Goal: Information Seeking & Learning: Compare options

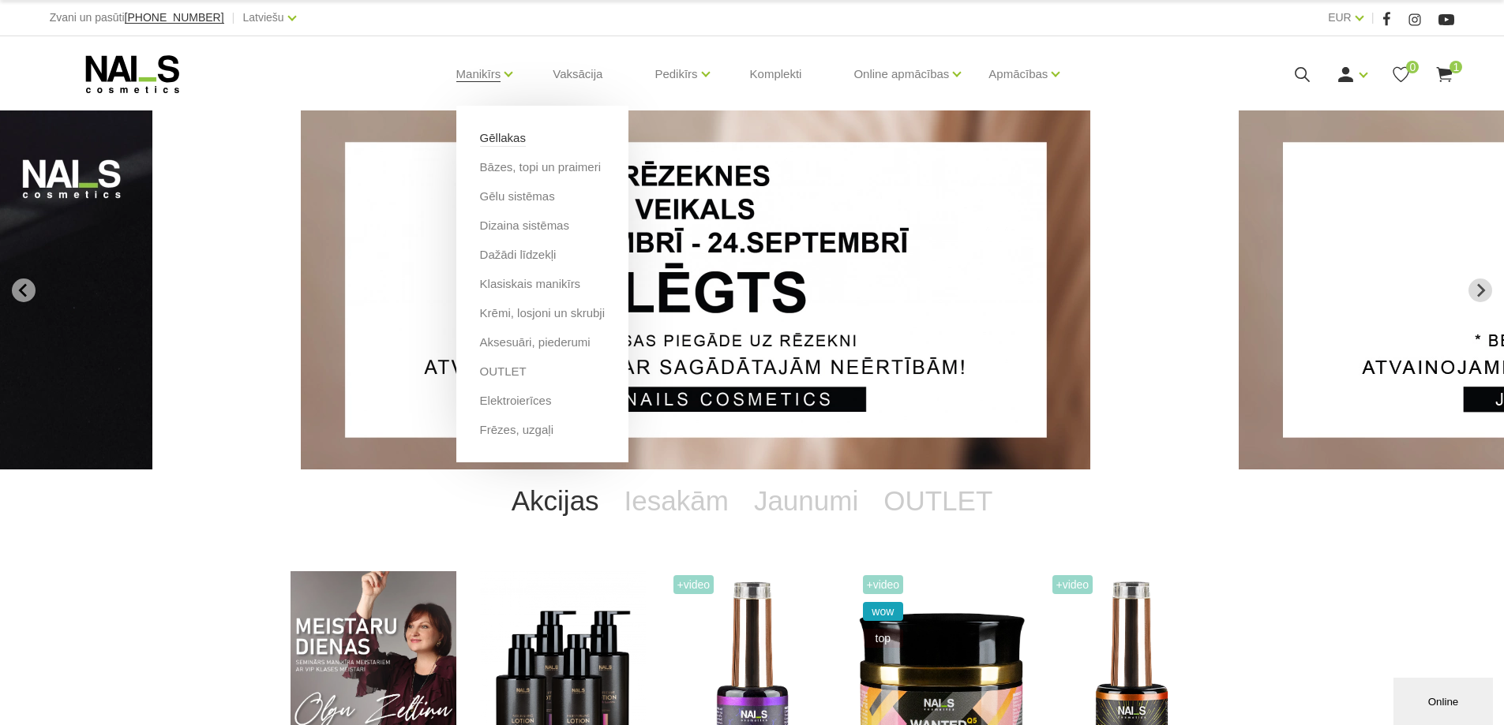
click at [511, 141] on link "Gēllakas" at bounding box center [503, 137] width 46 height 17
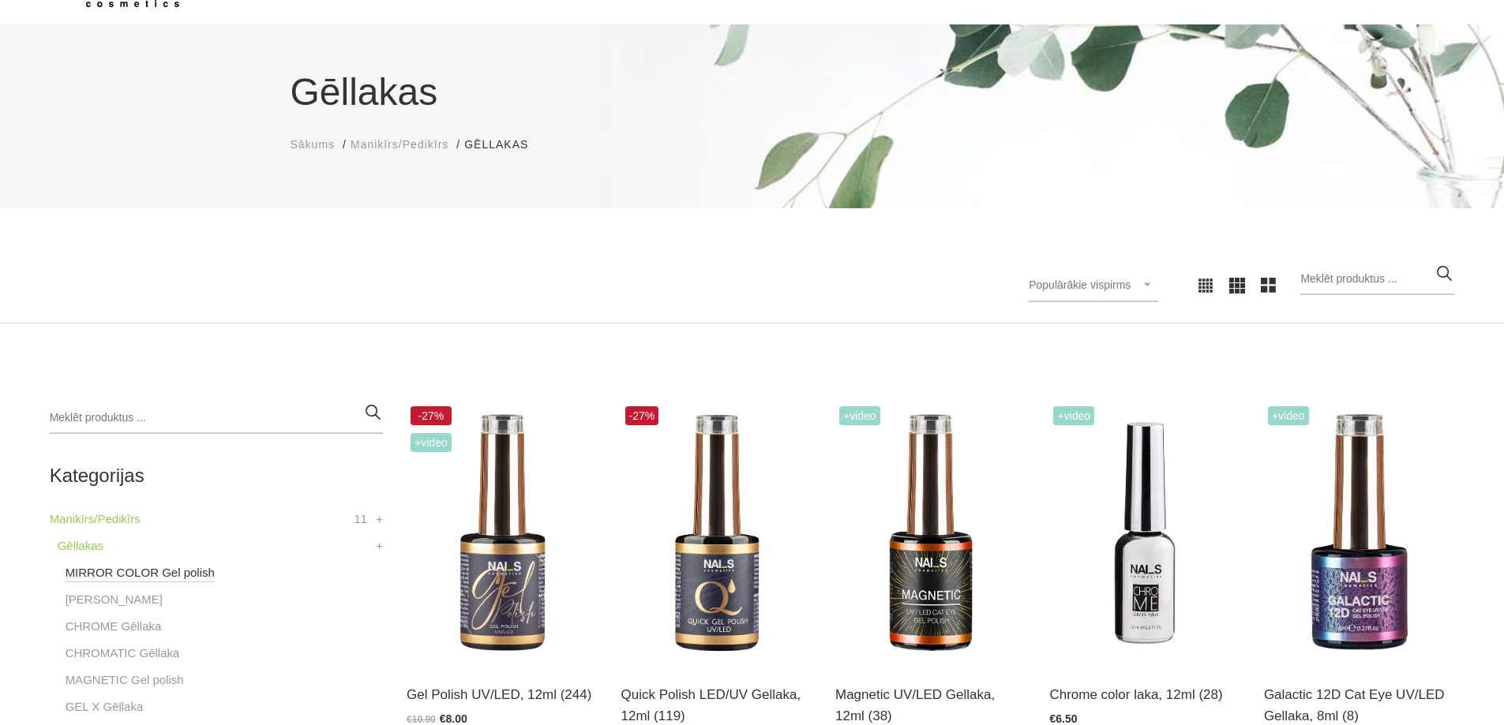
scroll to position [395, 0]
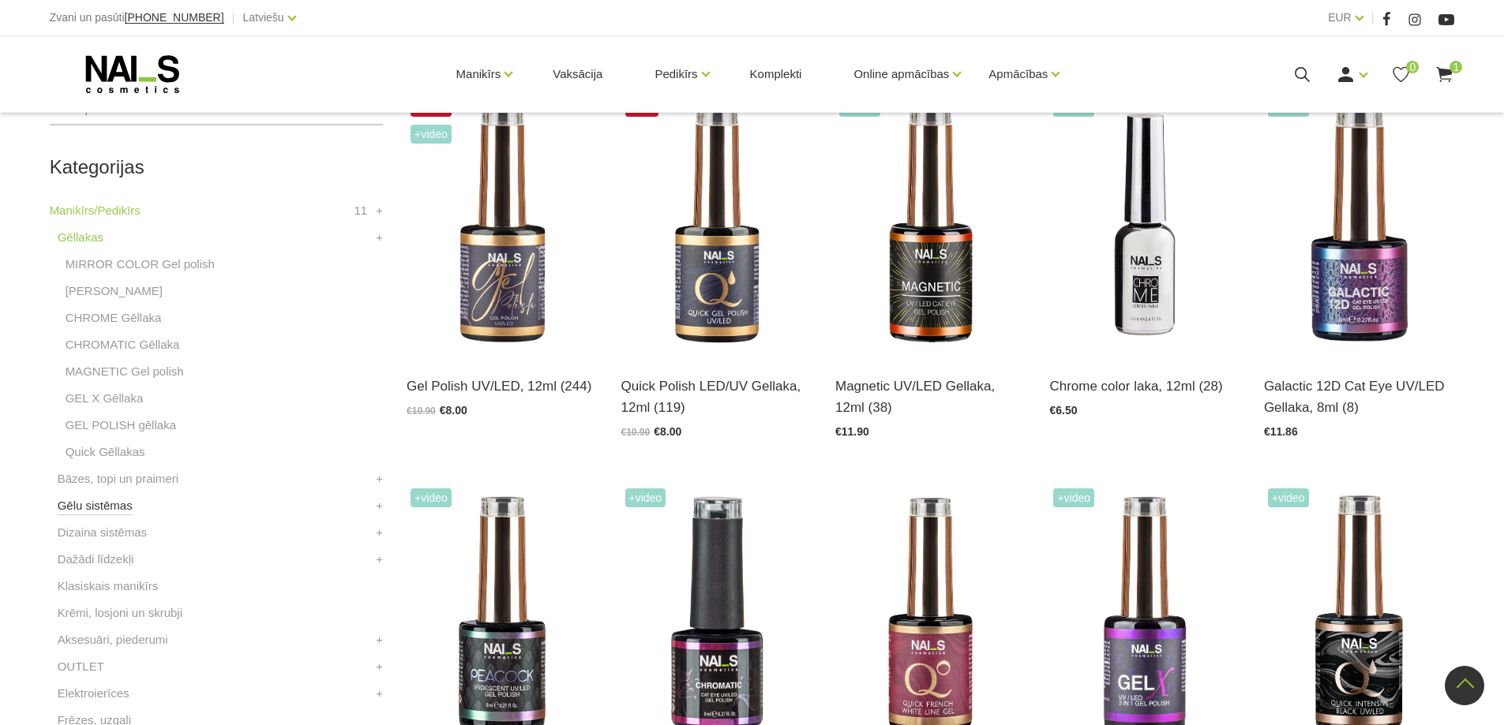
click at [113, 508] on link "Gēlu sistēmas" at bounding box center [95, 505] width 75 height 19
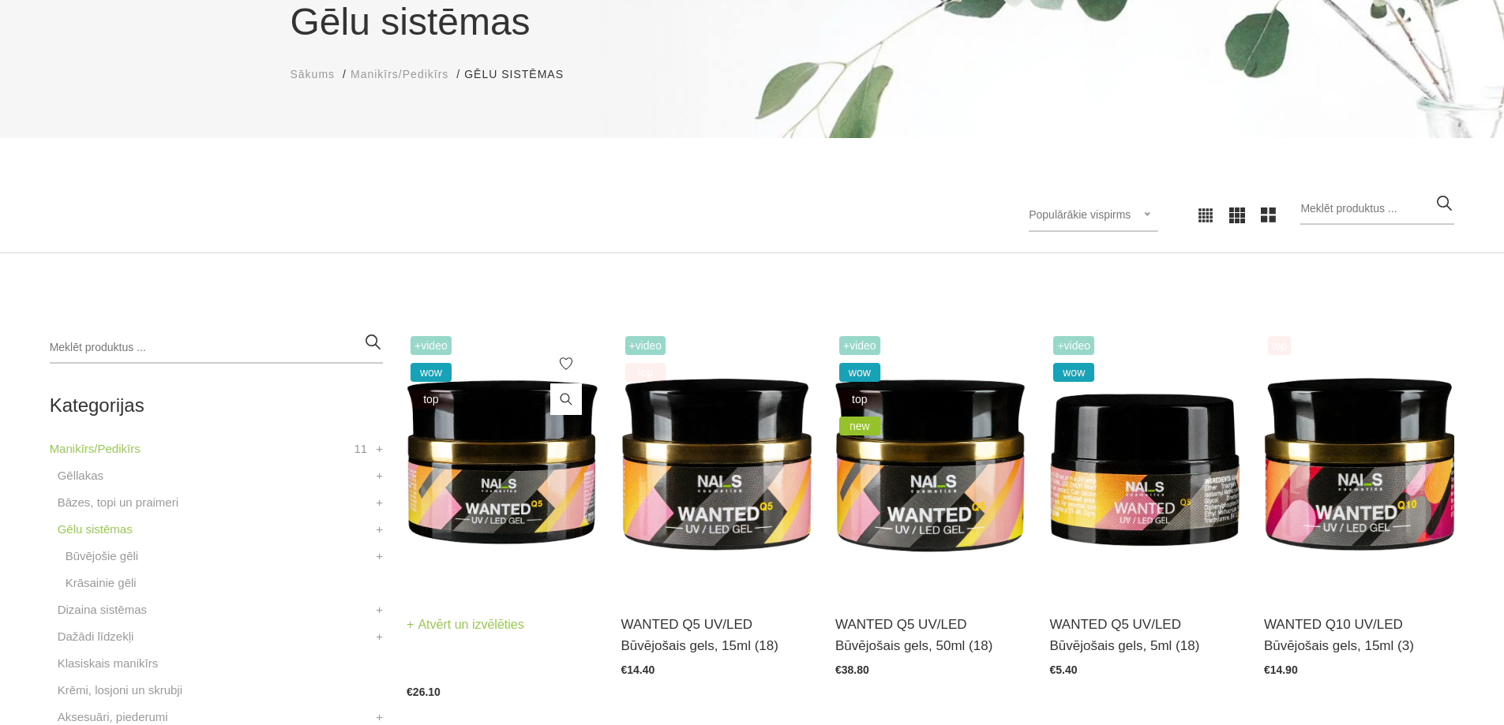
scroll to position [395, 0]
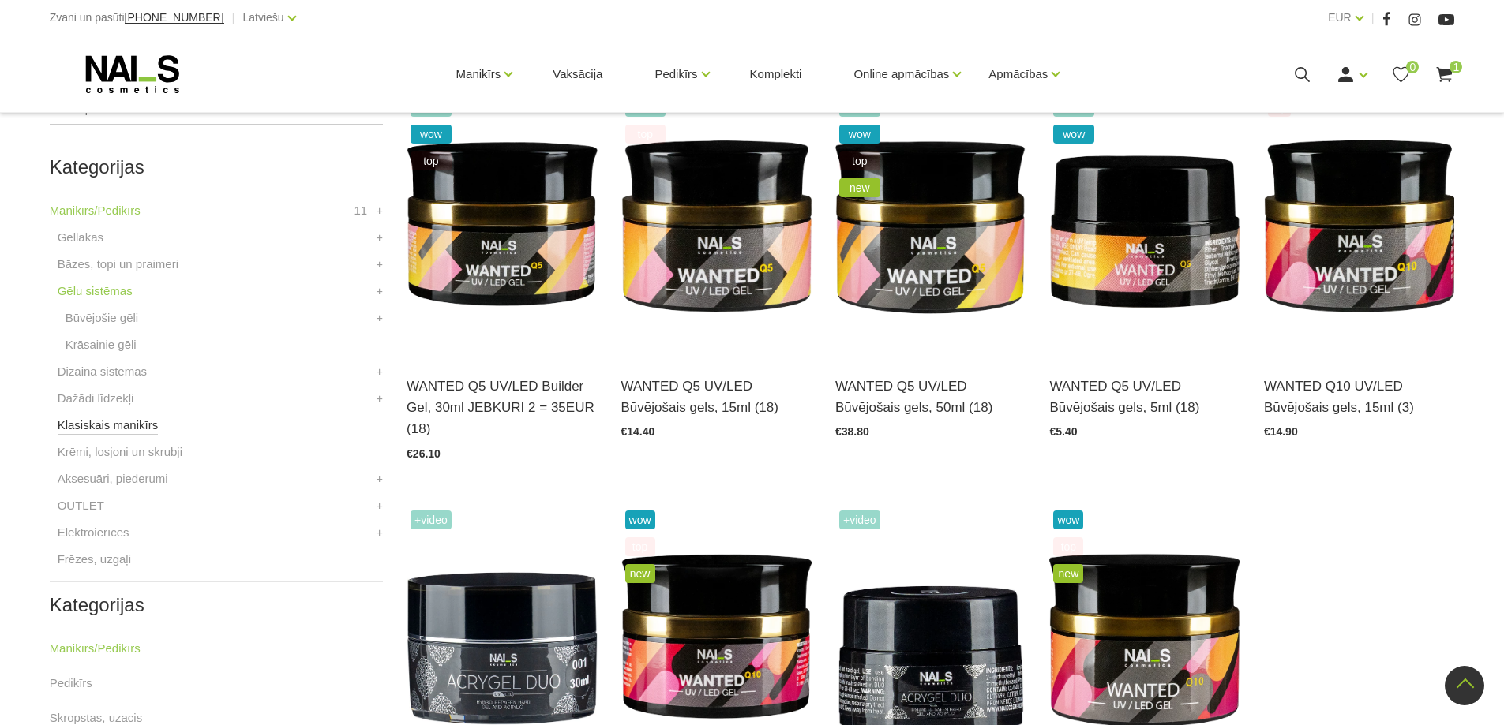
click at [117, 425] on link "Klasiskais manikīrs" at bounding box center [108, 425] width 101 height 19
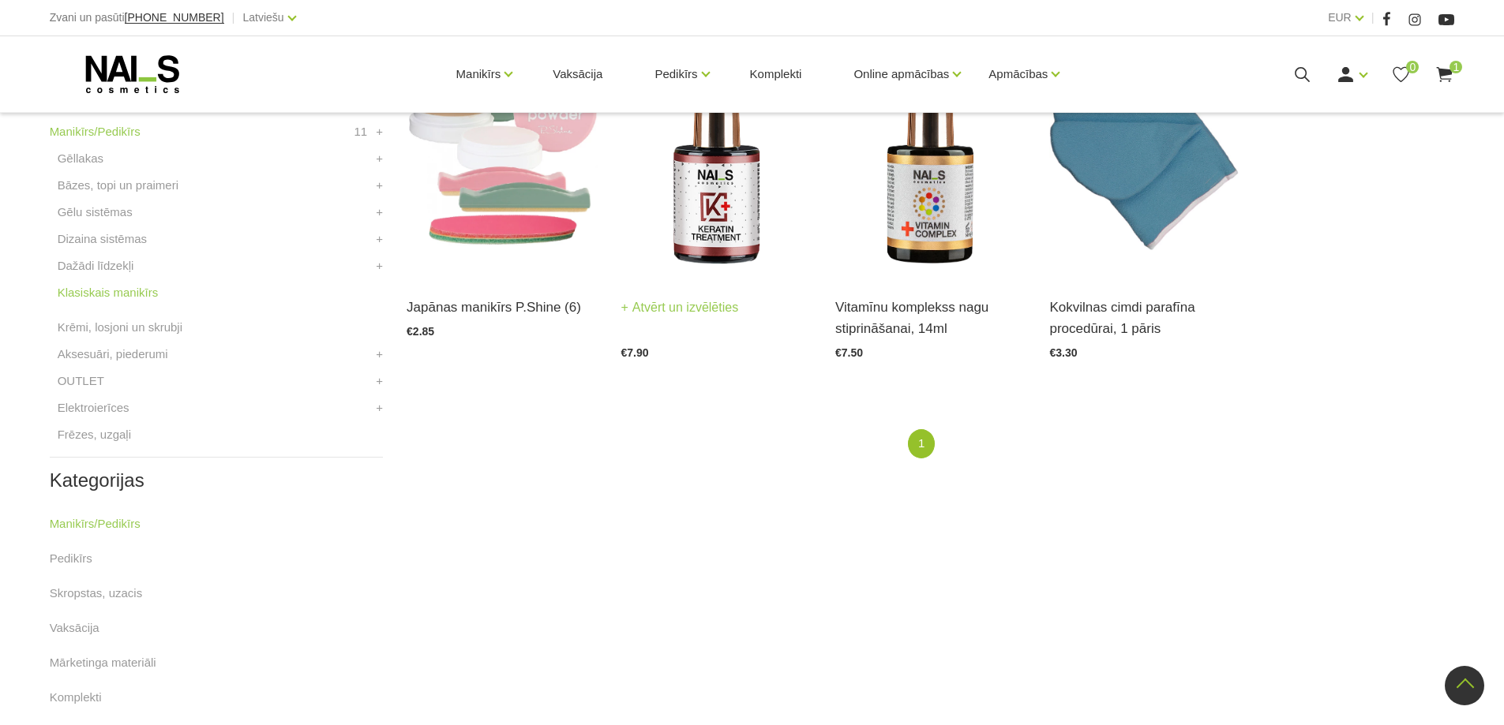
scroll to position [395, 0]
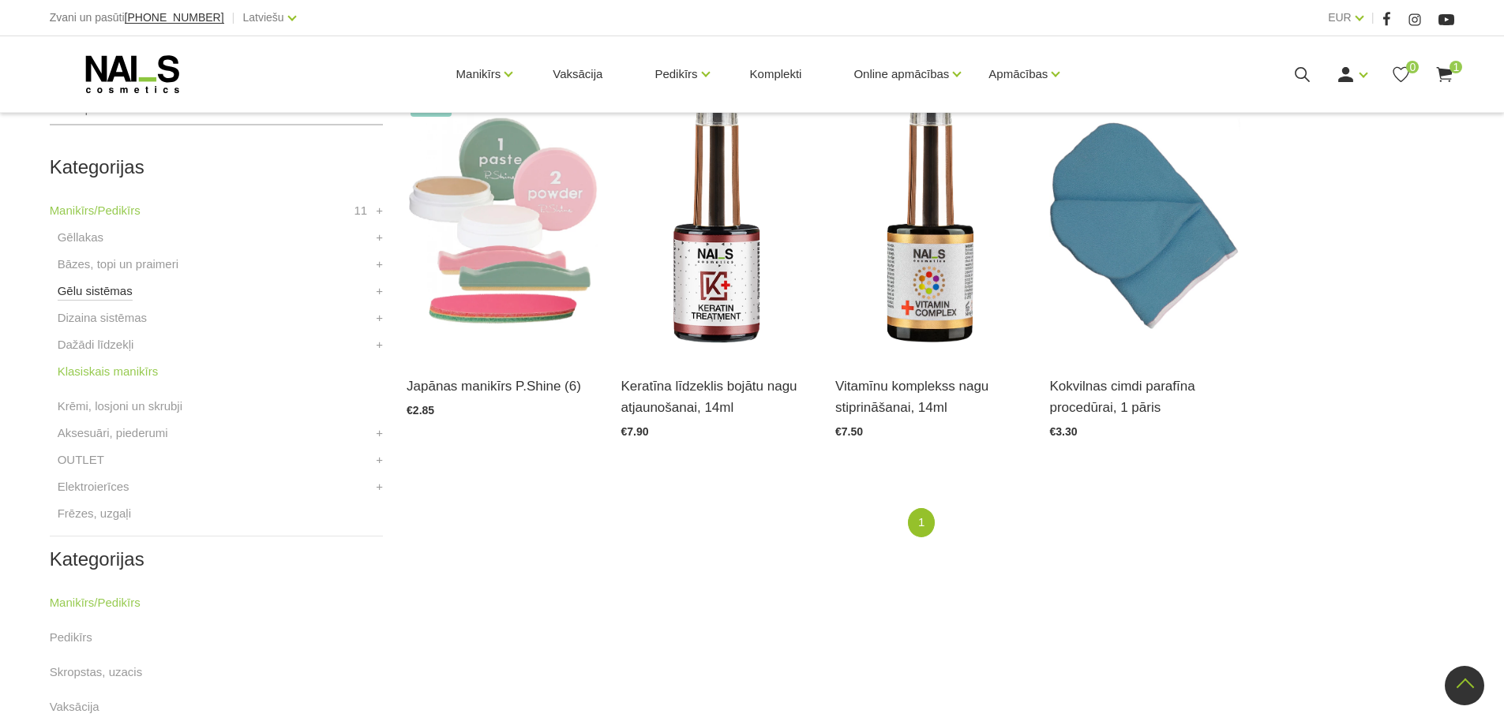
click at [96, 293] on link "Gēlu sistēmas" at bounding box center [95, 291] width 75 height 19
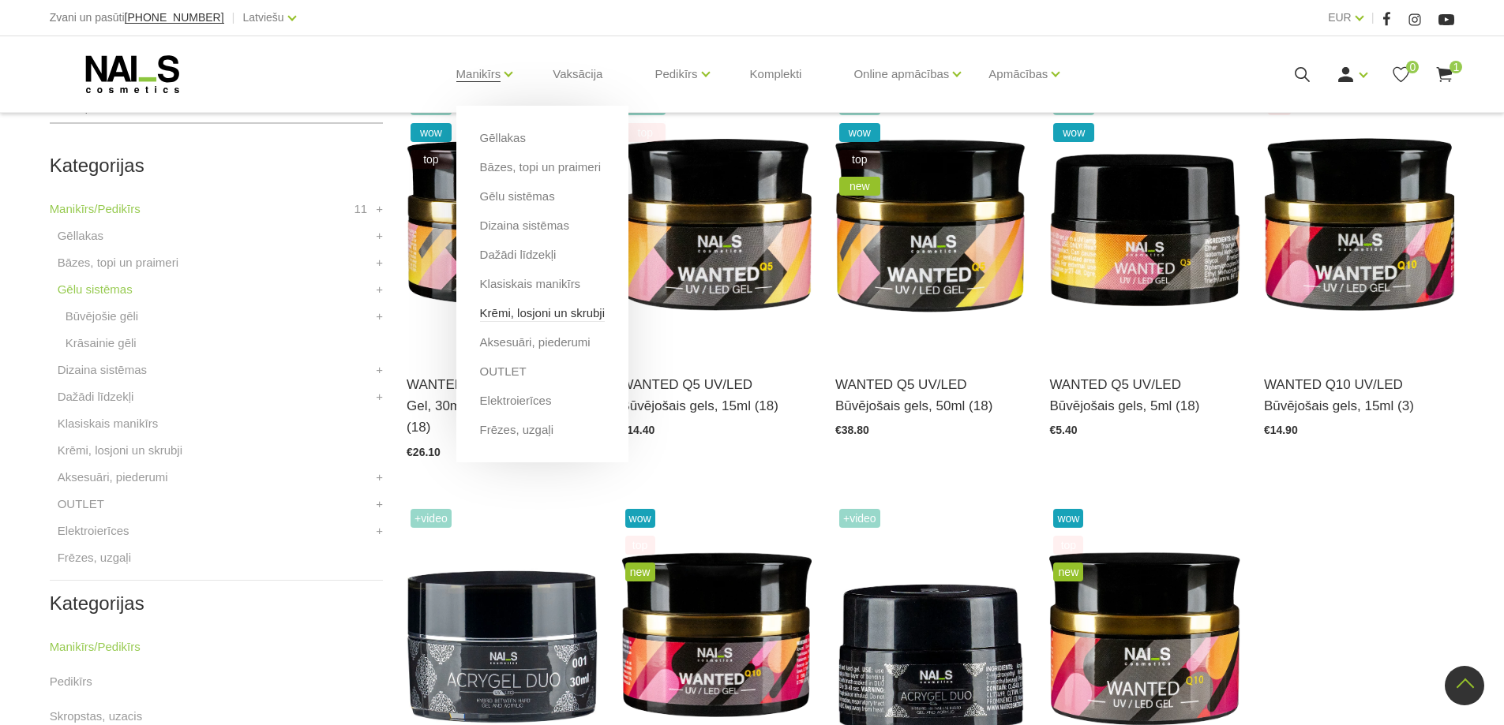
scroll to position [395, 0]
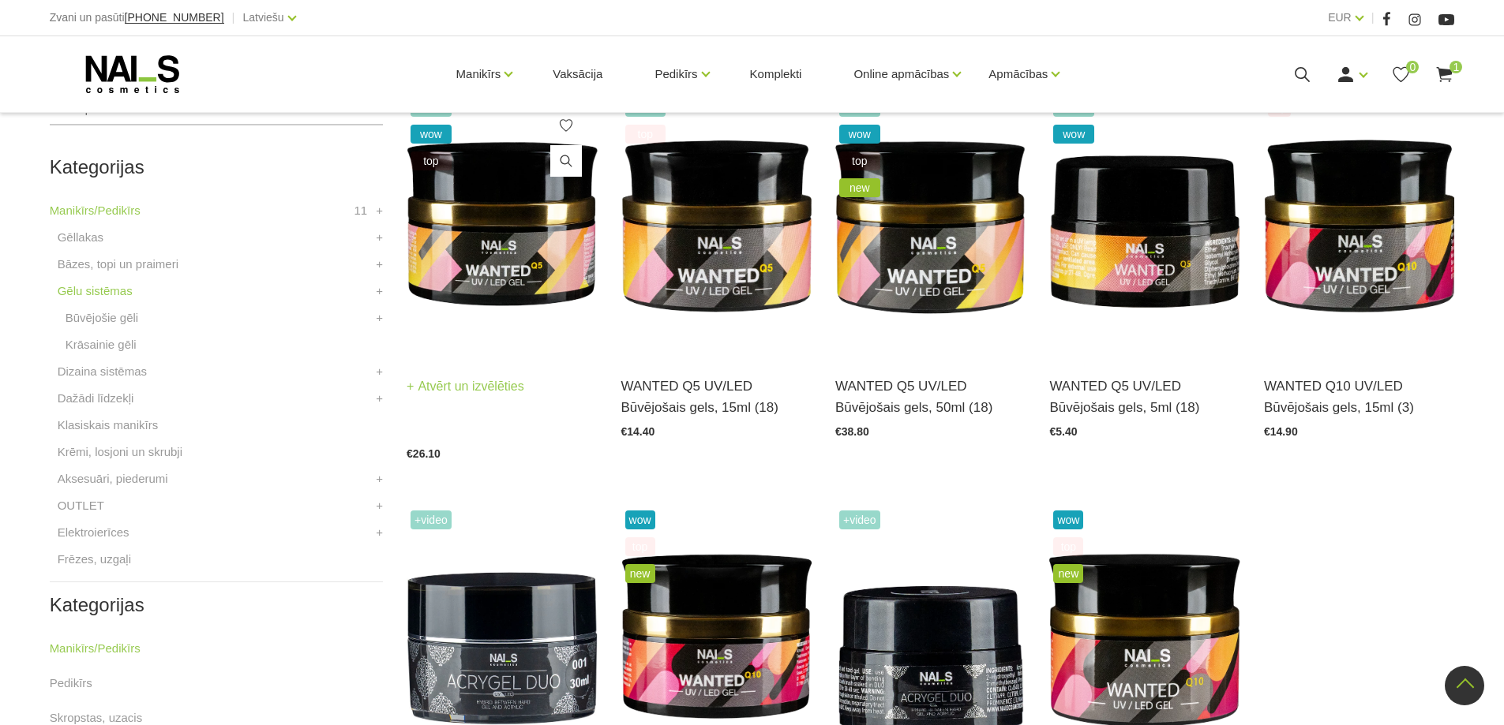
click at [474, 240] on img at bounding box center [501, 225] width 190 height 262
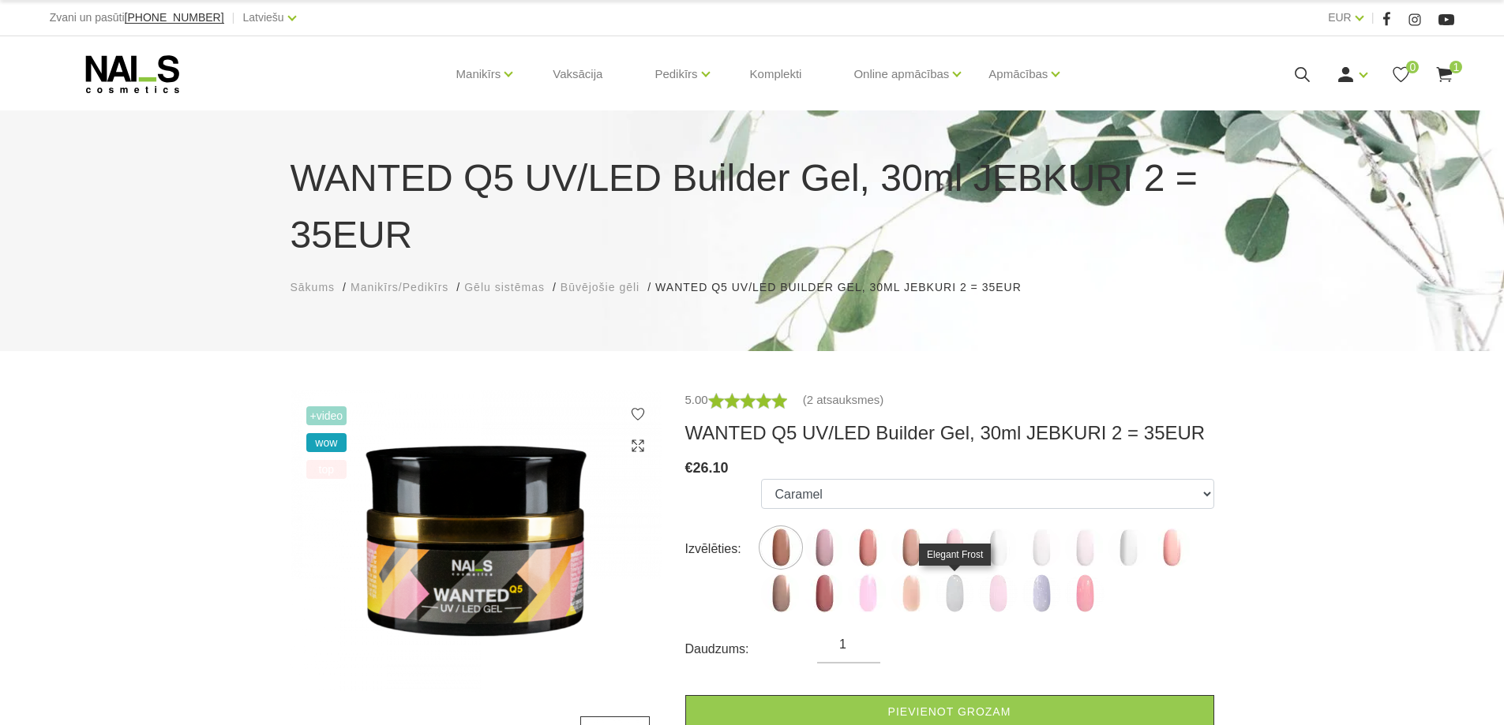
click at [953, 590] on img at bounding box center [954, 593] width 39 height 39
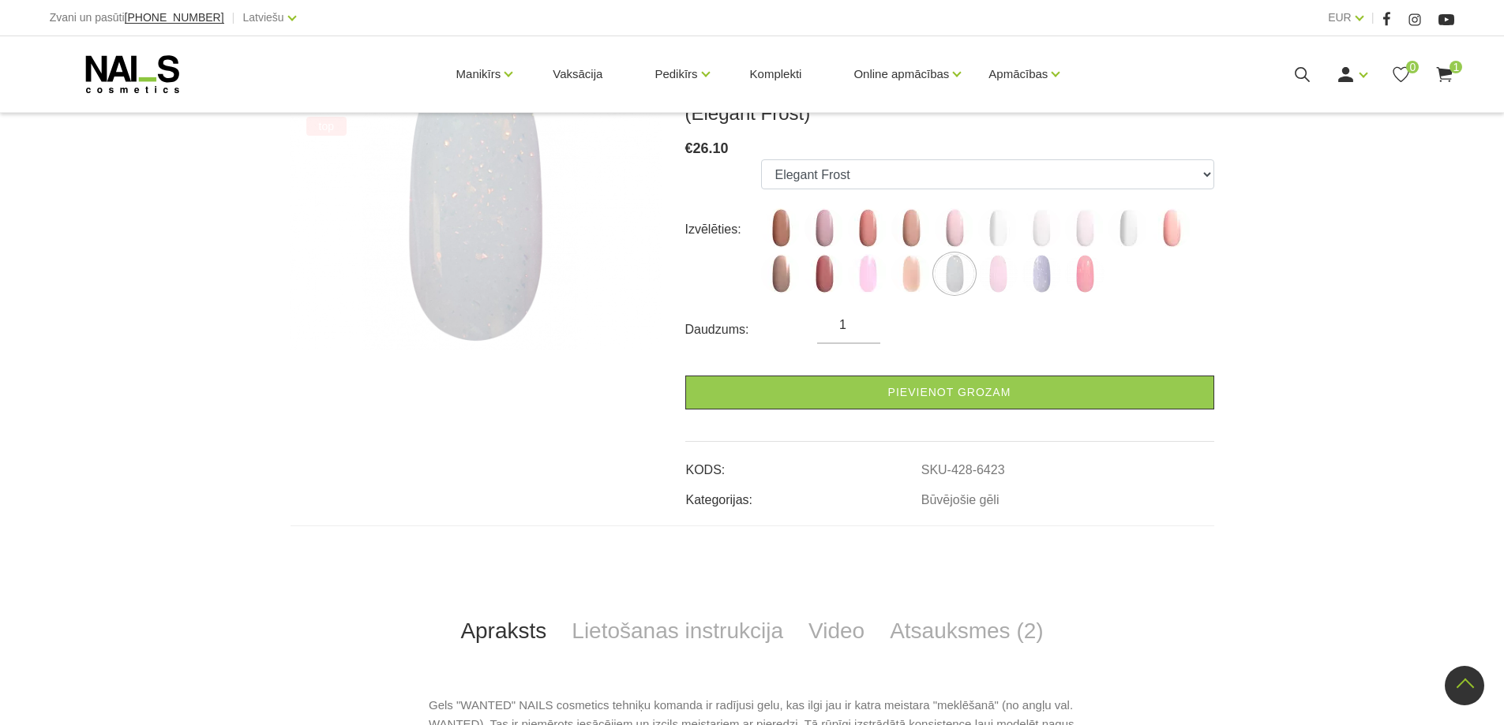
scroll to position [316, 0]
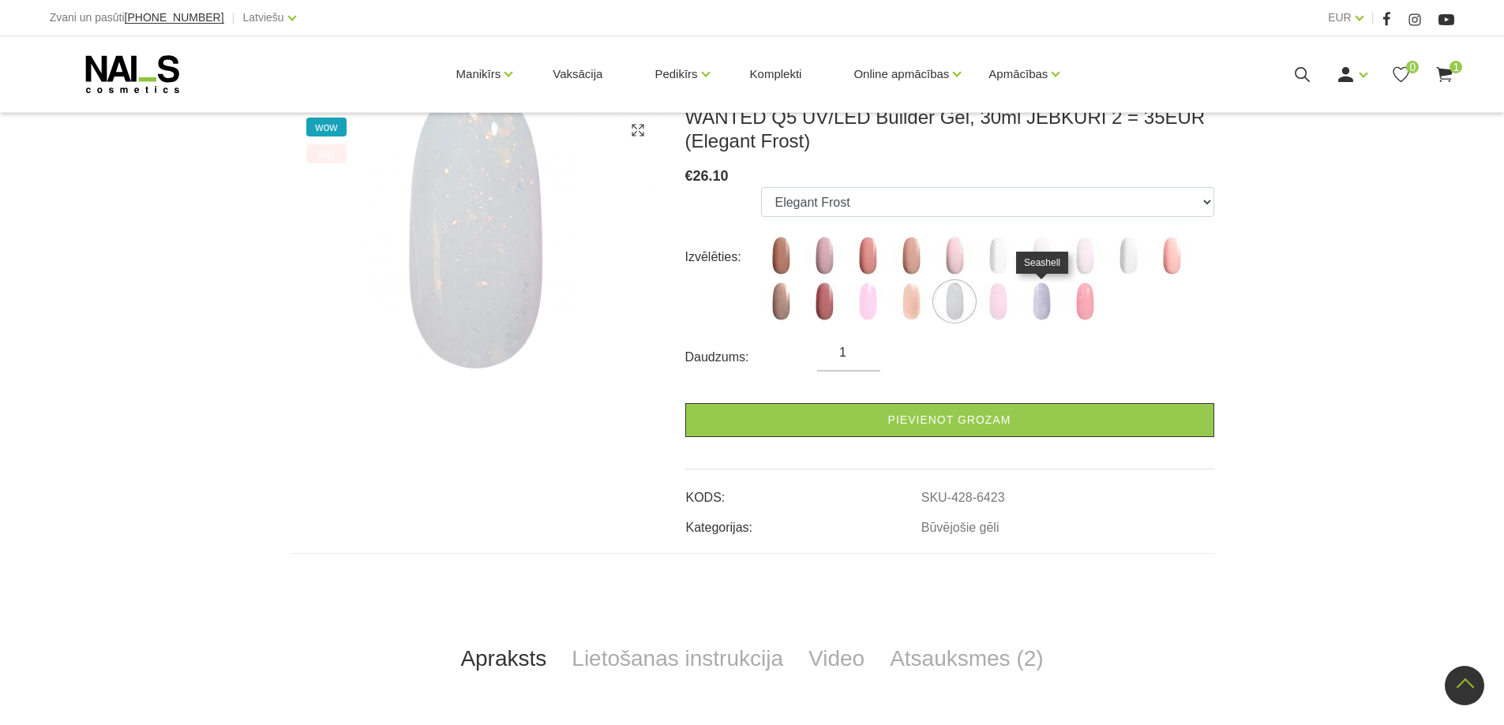
click at [1047, 305] on img at bounding box center [1040, 301] width 39 height 39
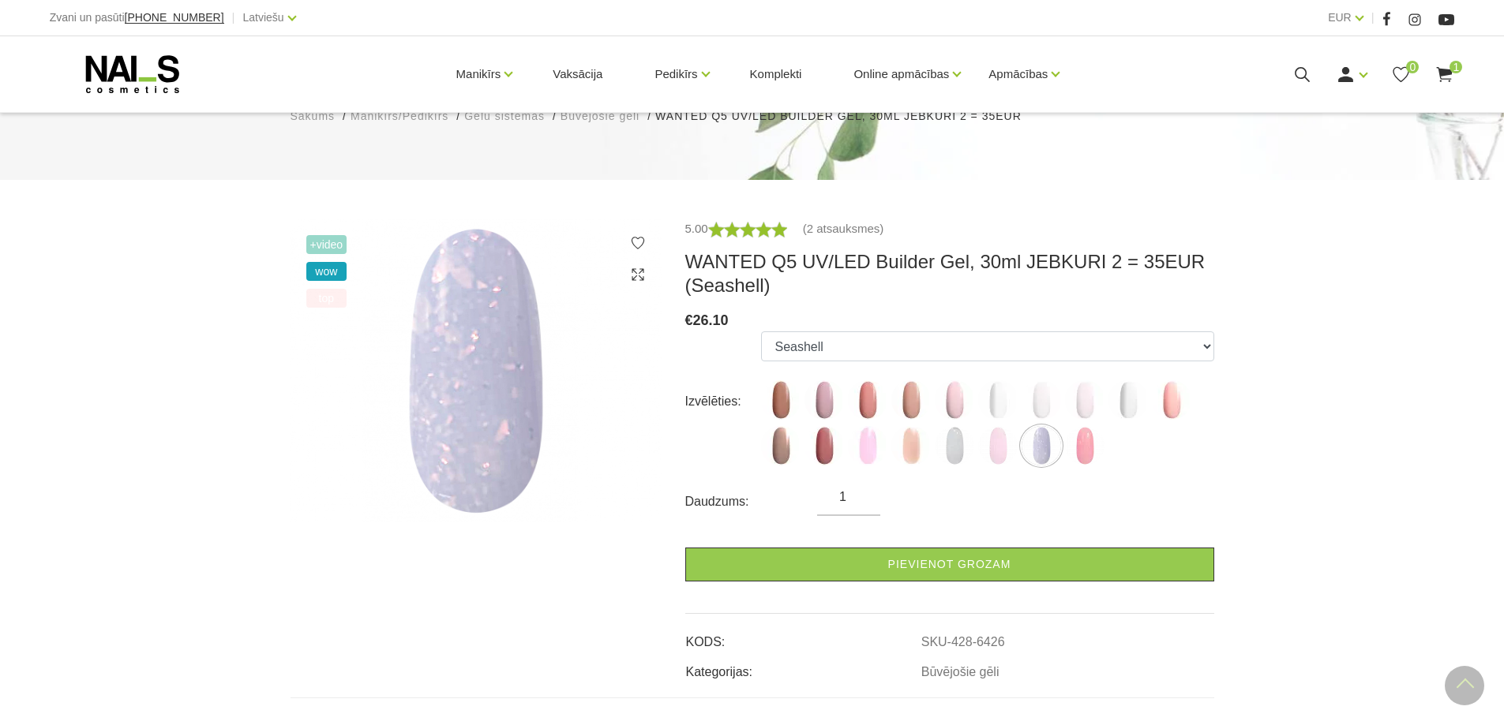
scroll to position [158, 0]
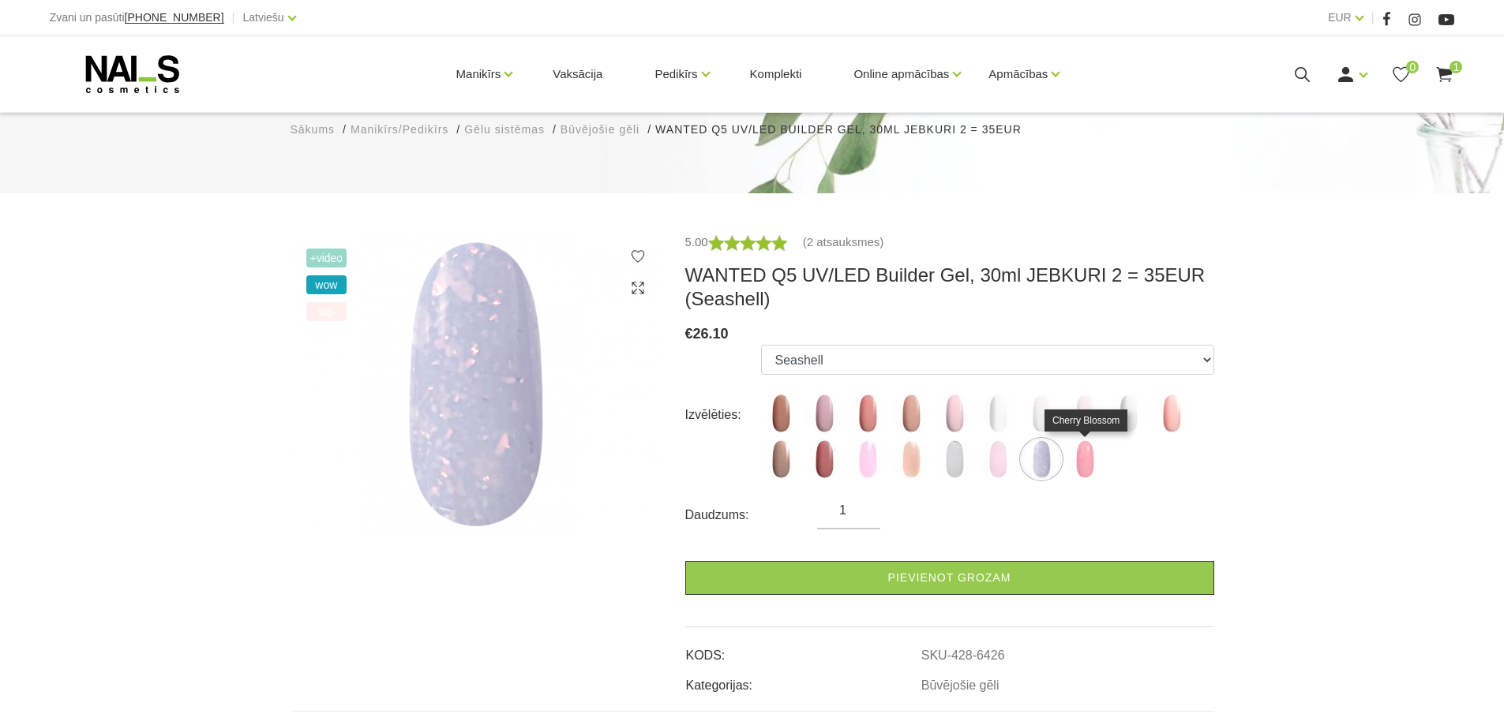
click at [1088, 462] on img at bounding box center [1084, 459] width 39 height 39
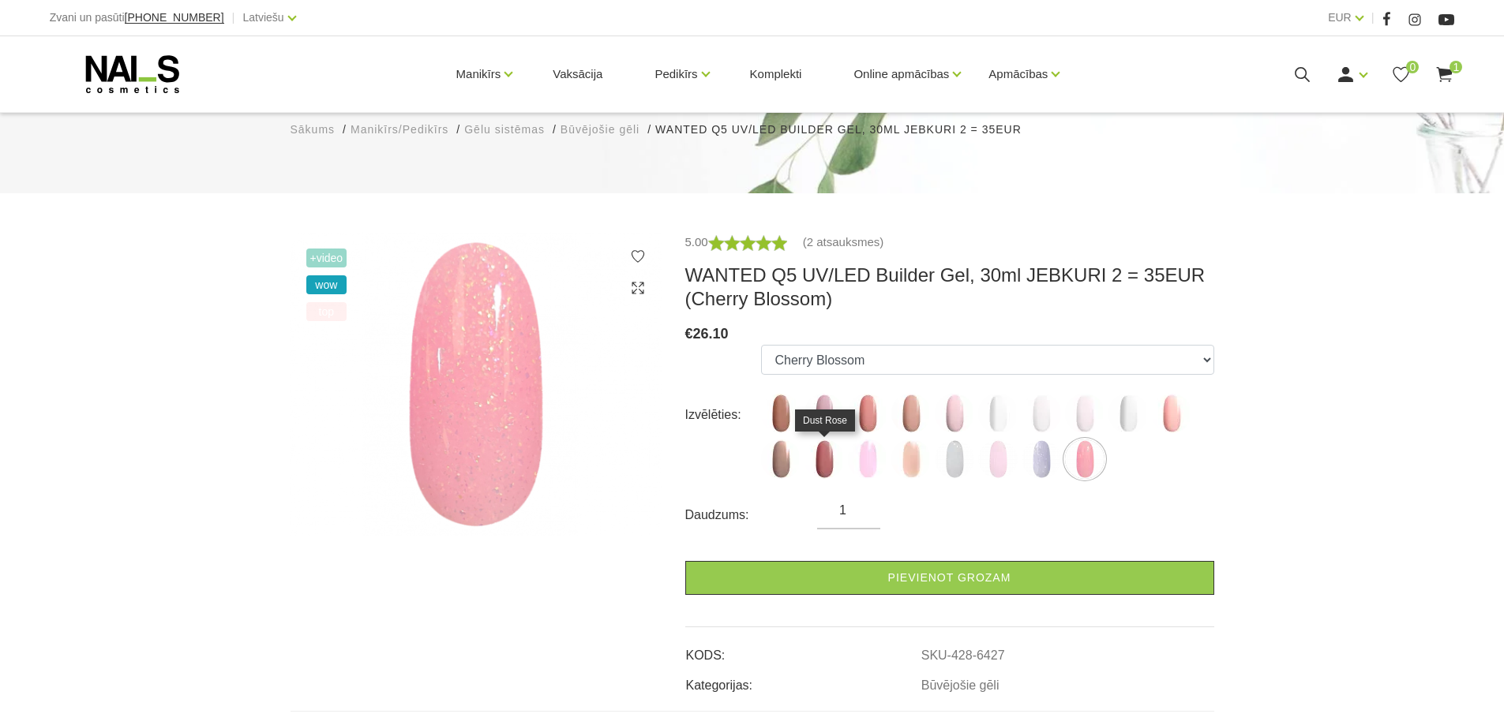
click at [826, 456] on img at bounding box center [823, 459] width 39 height 39
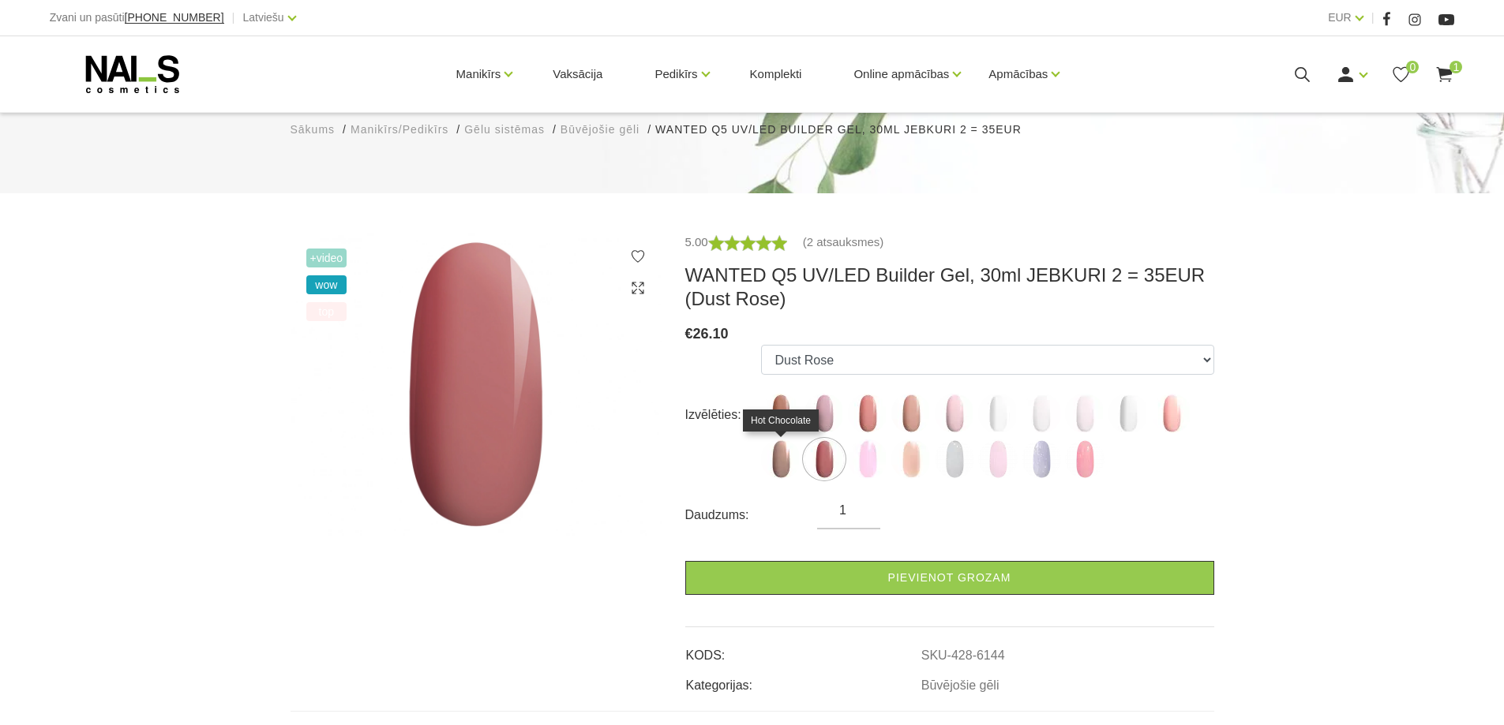
click at [774, 464] on img at bounding box center [780, 459] width 39 height 39
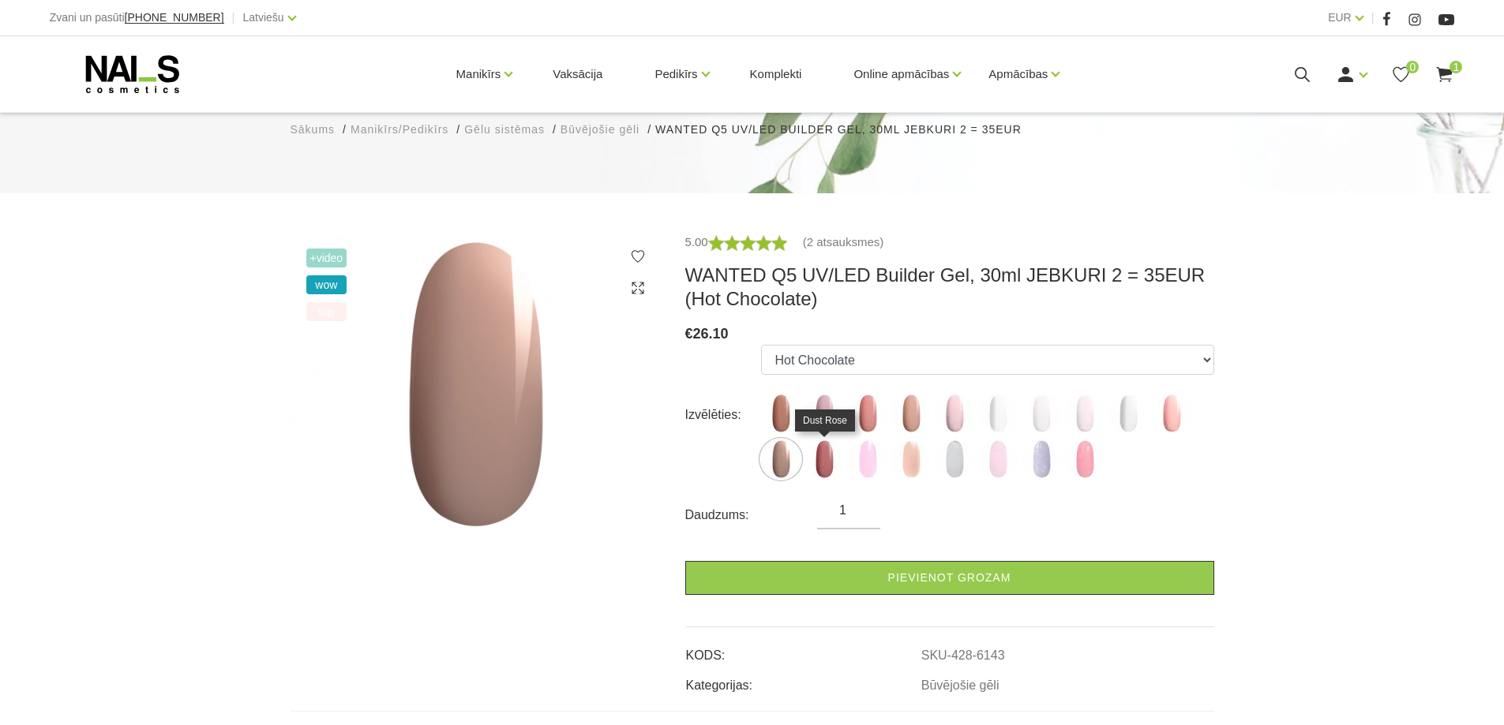
click at [831, 460] on img at bounding box center [823, 459] width 39 height 39
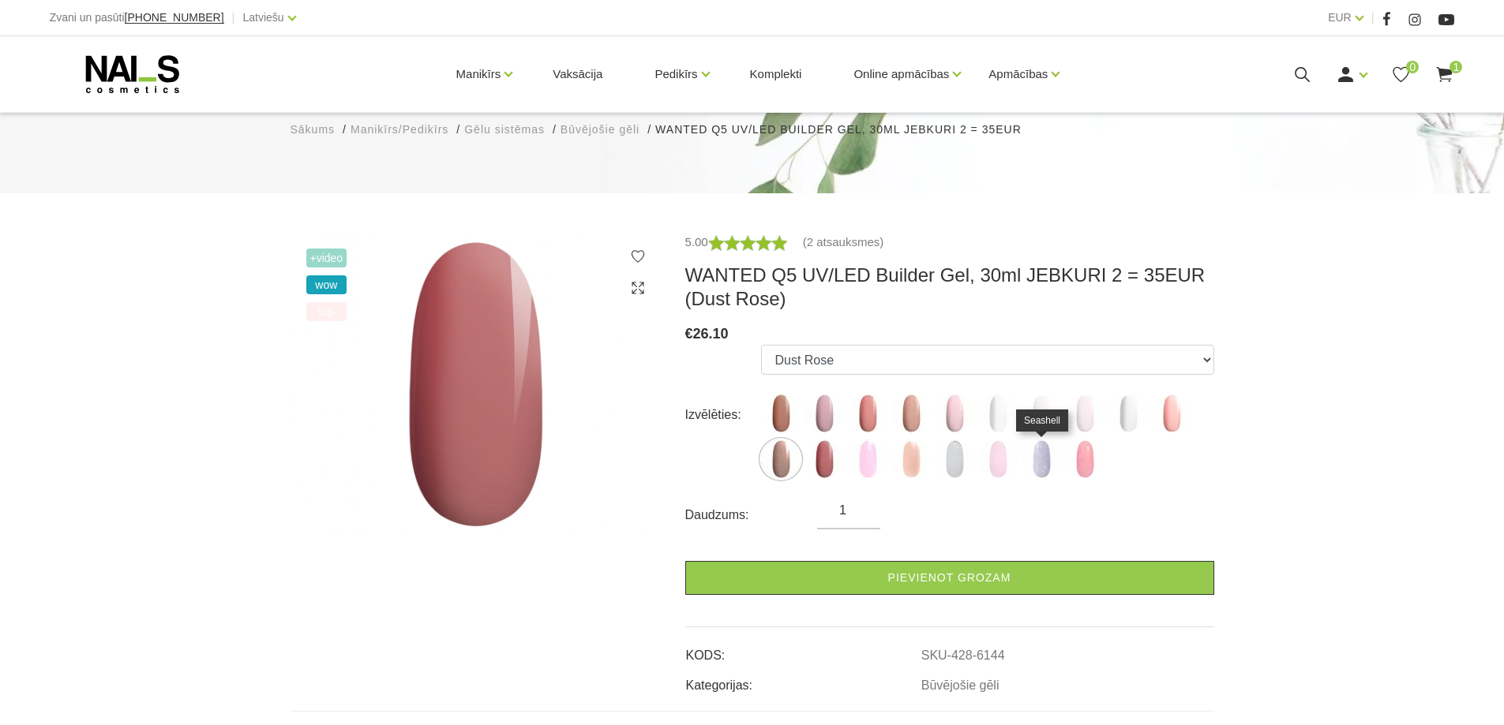
click at [1036, 461] on img at bounding box center [1040, 459] width 39 height 39
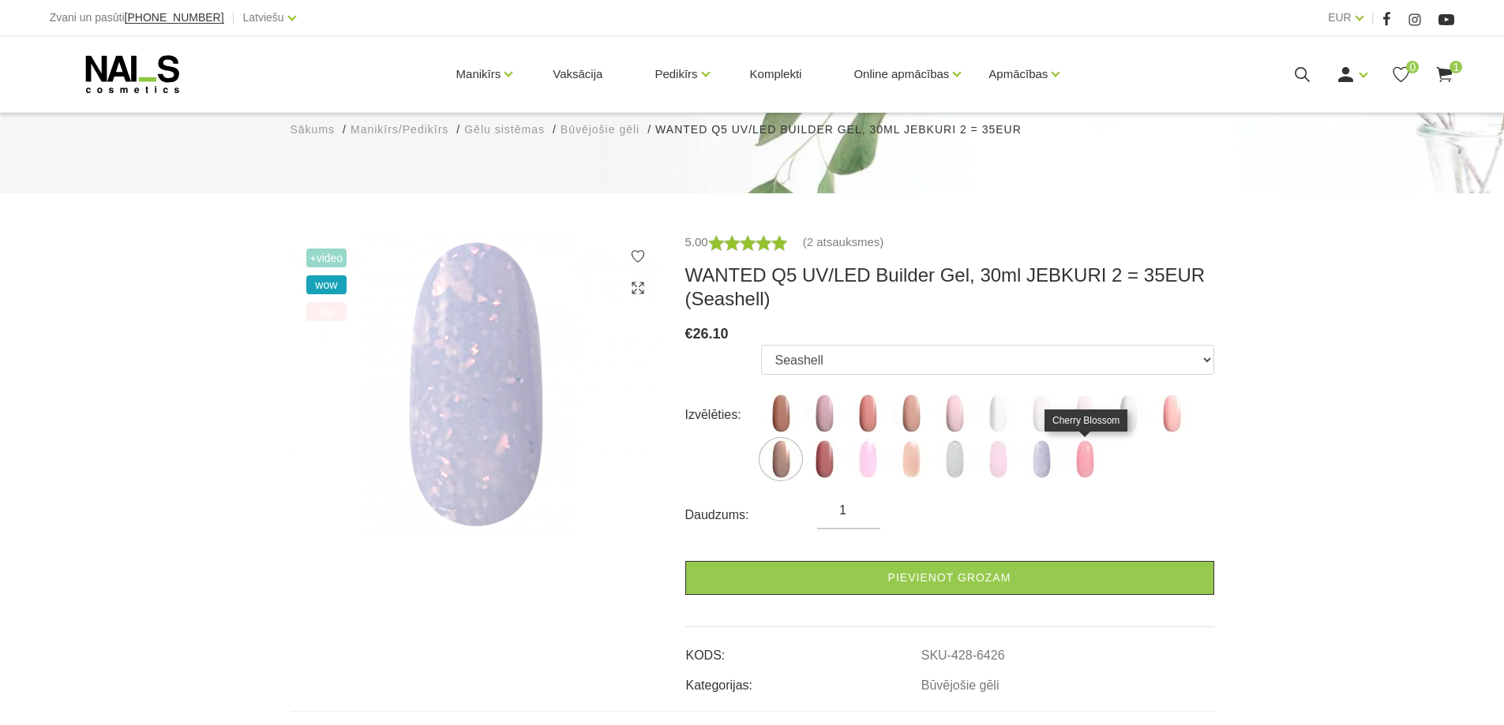
click at [1081, 460] on img at bounding box center [1084, 459] width 39 height 39
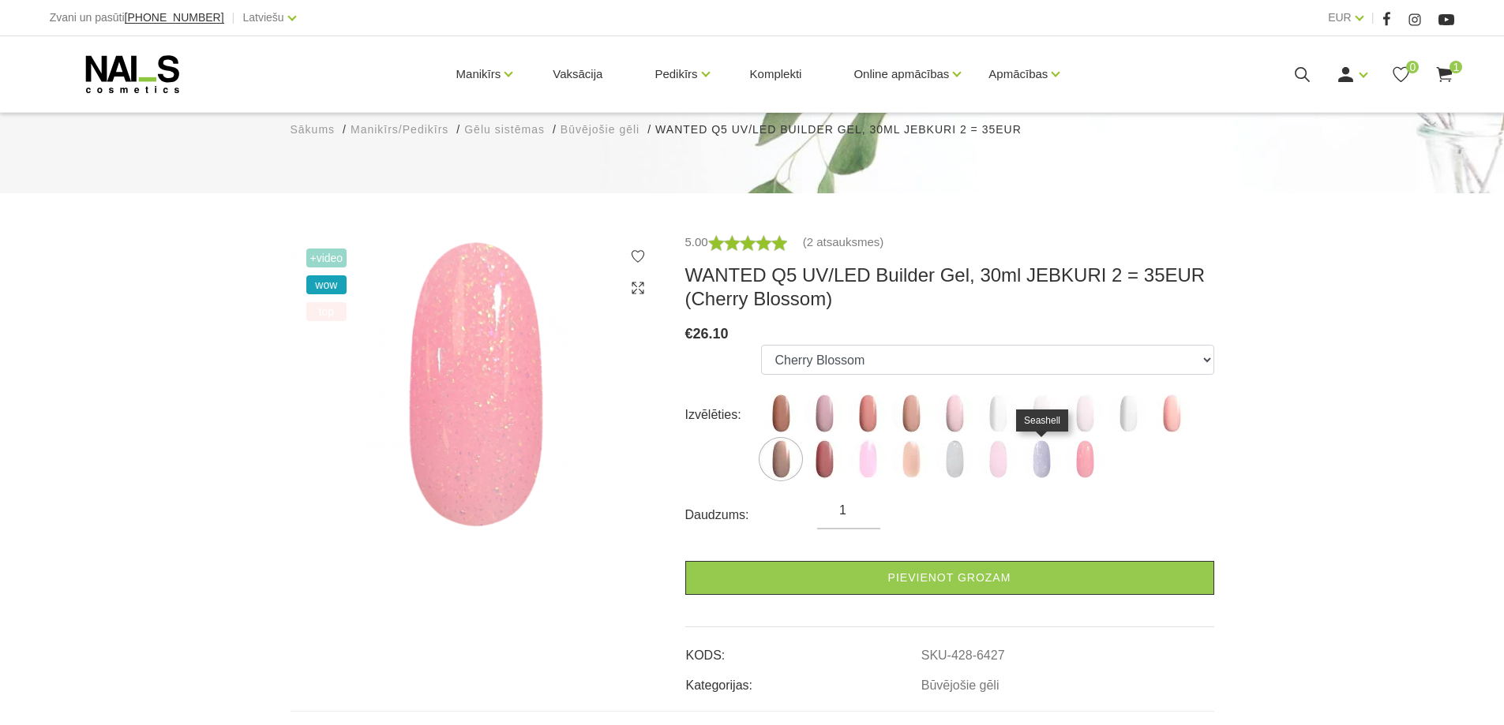
click at [1044, 461] on img at bounding box center [1040, 459] width 39 height 39
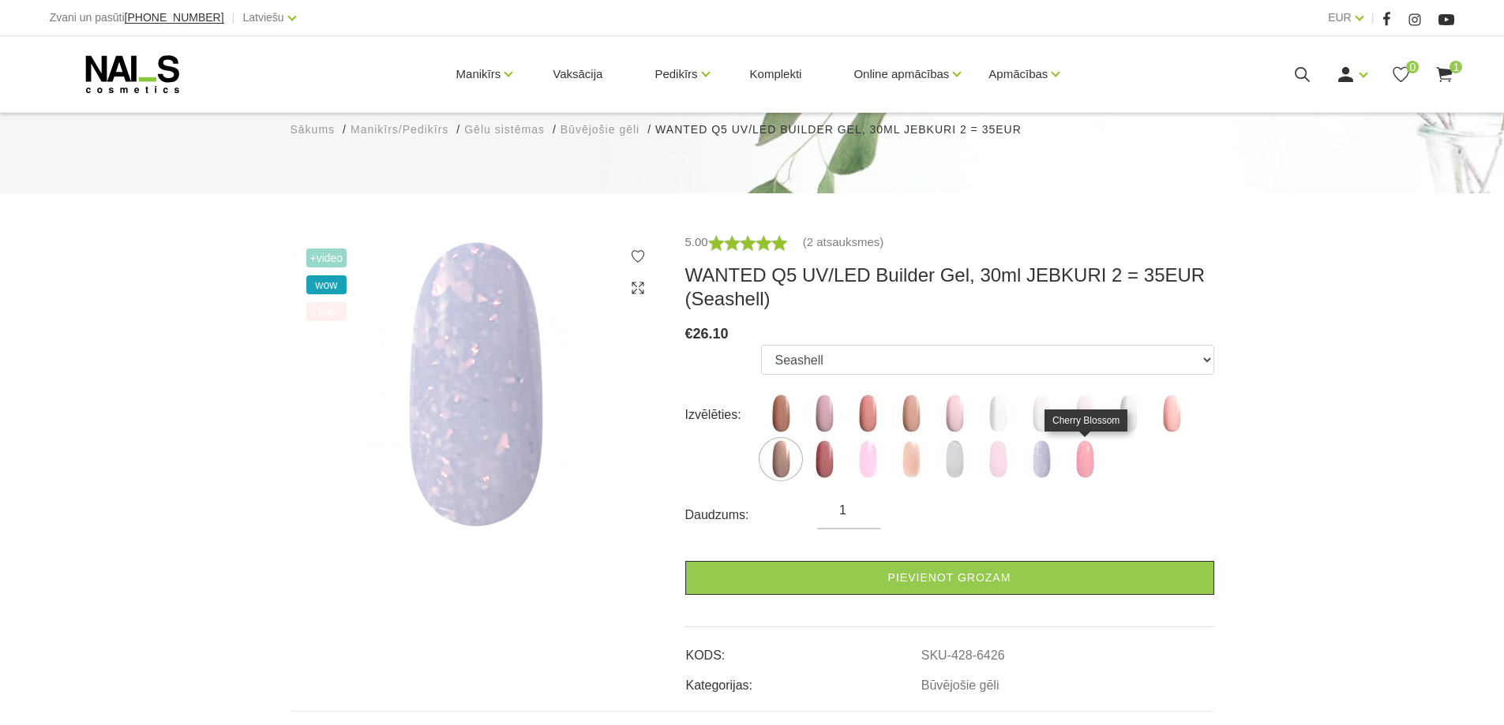
click at [1086, 456] on img at bounding box center [1084, 459] width 39 height 39
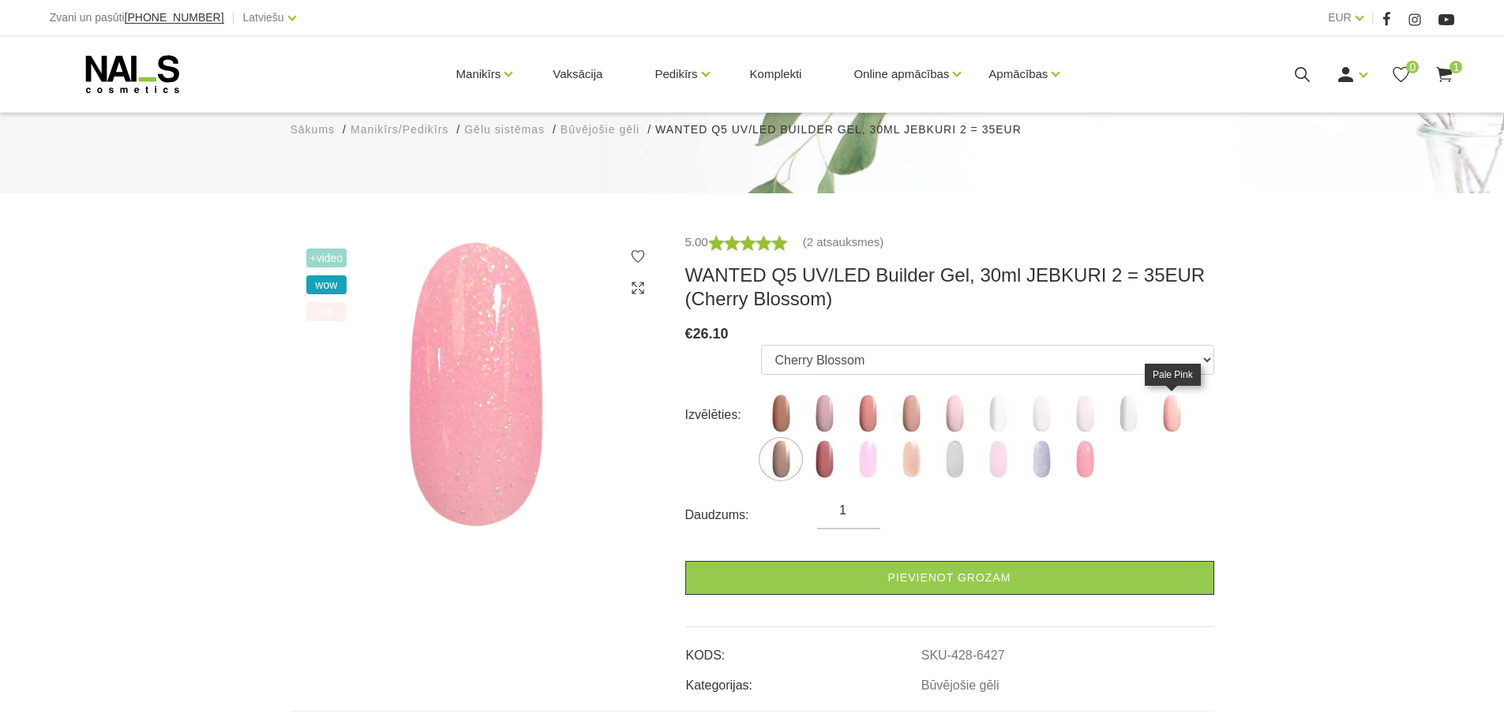
click at [1163, 414] on img at bounding box center [1171, 413] width 39 height 39
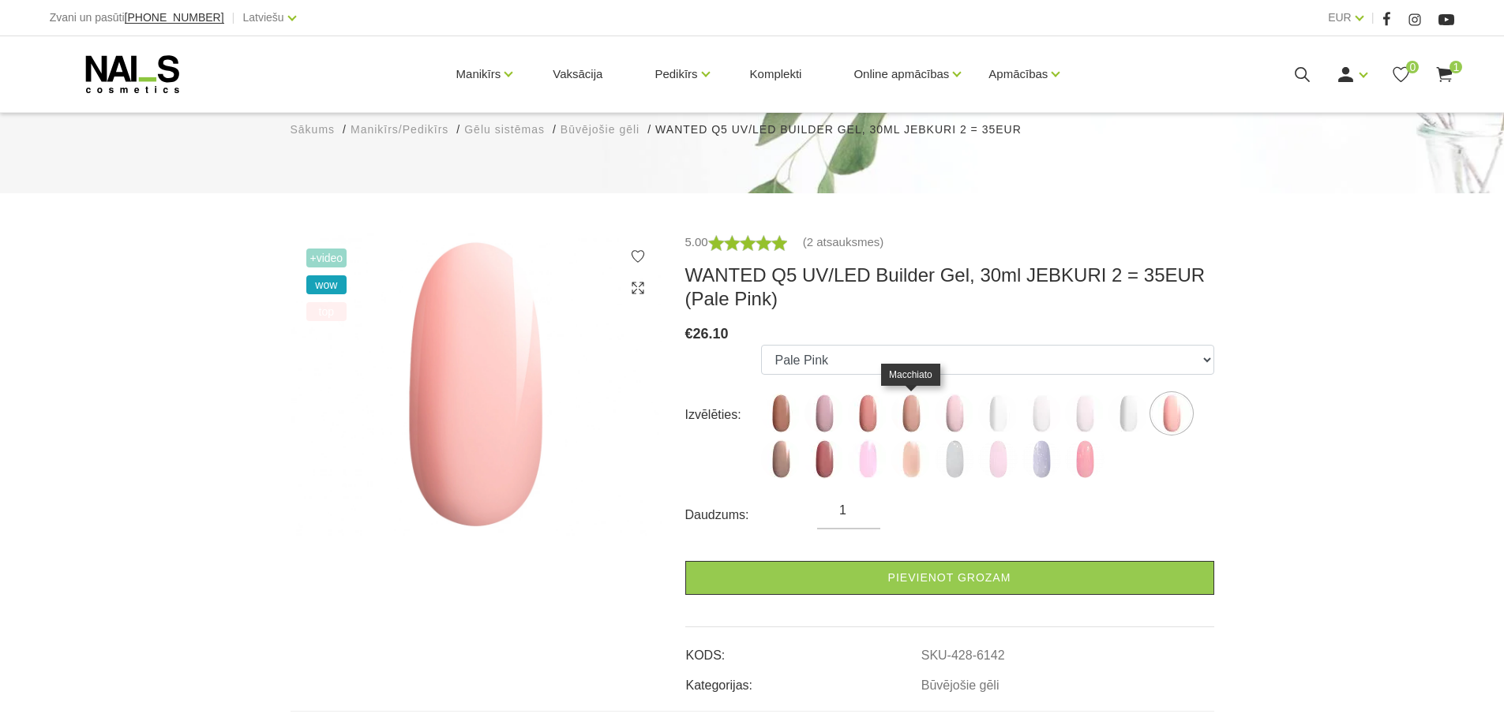
click at [907, 411] on img at bounding box center [910, 413] width 39 height 39
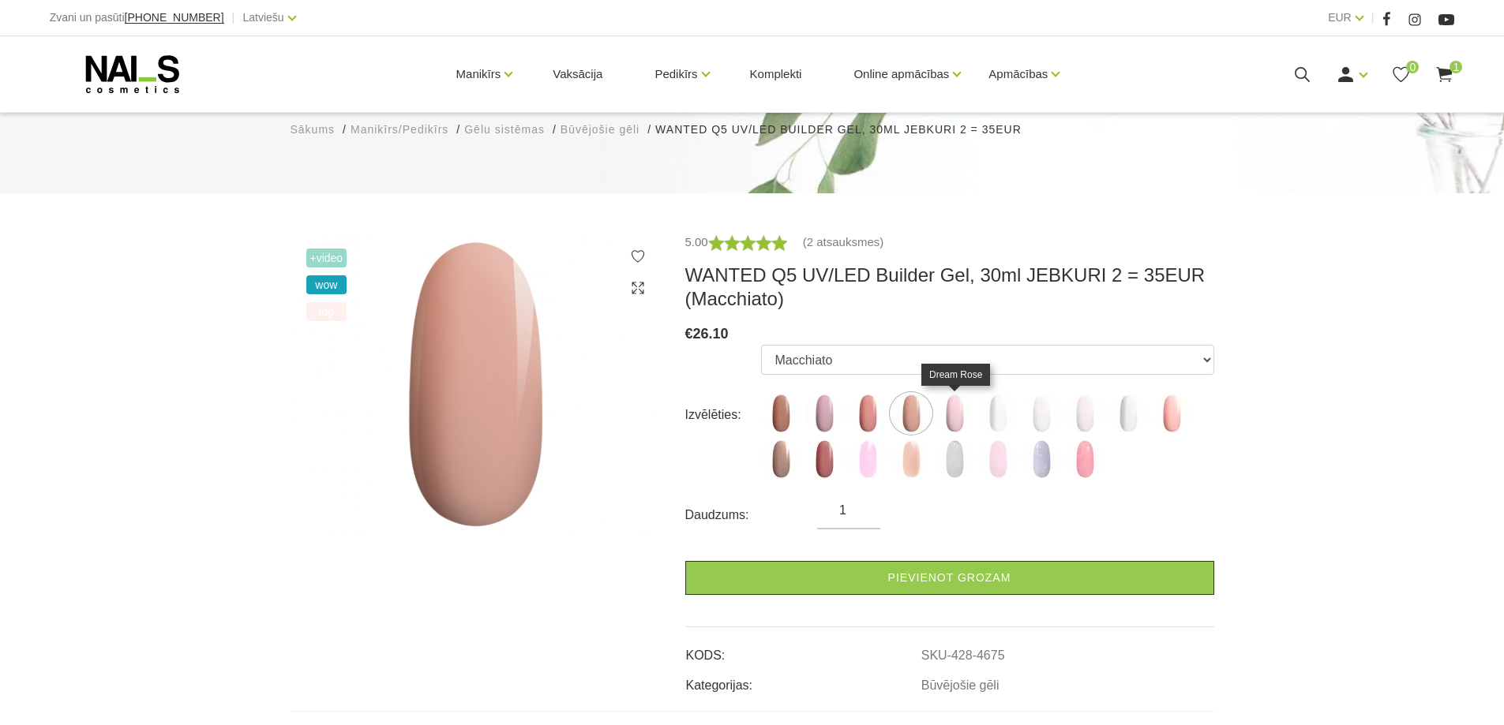
click at [961, 416] on img at bounding box center [954, 413] width 39 height 39
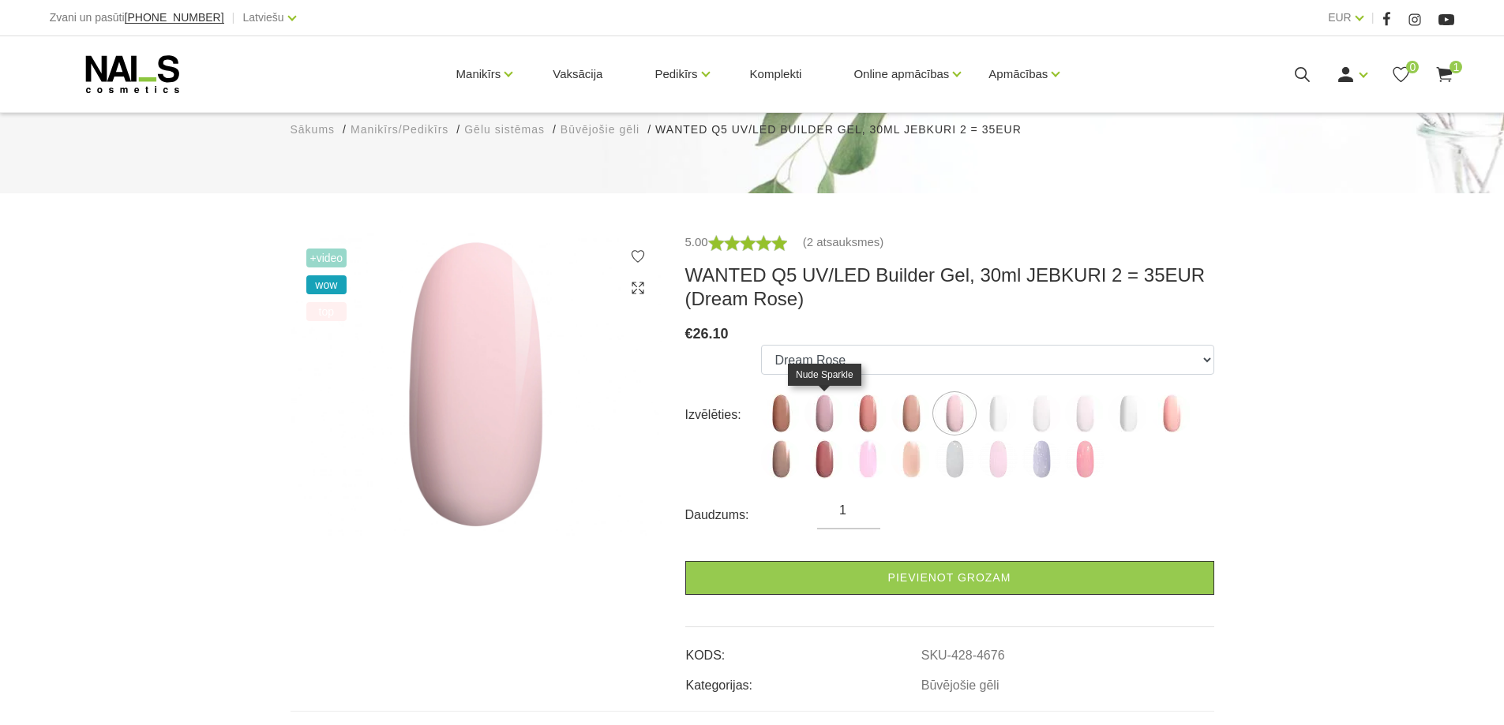
click at [822, 429] on img at bounding box center [823, 413] width 39 height 39
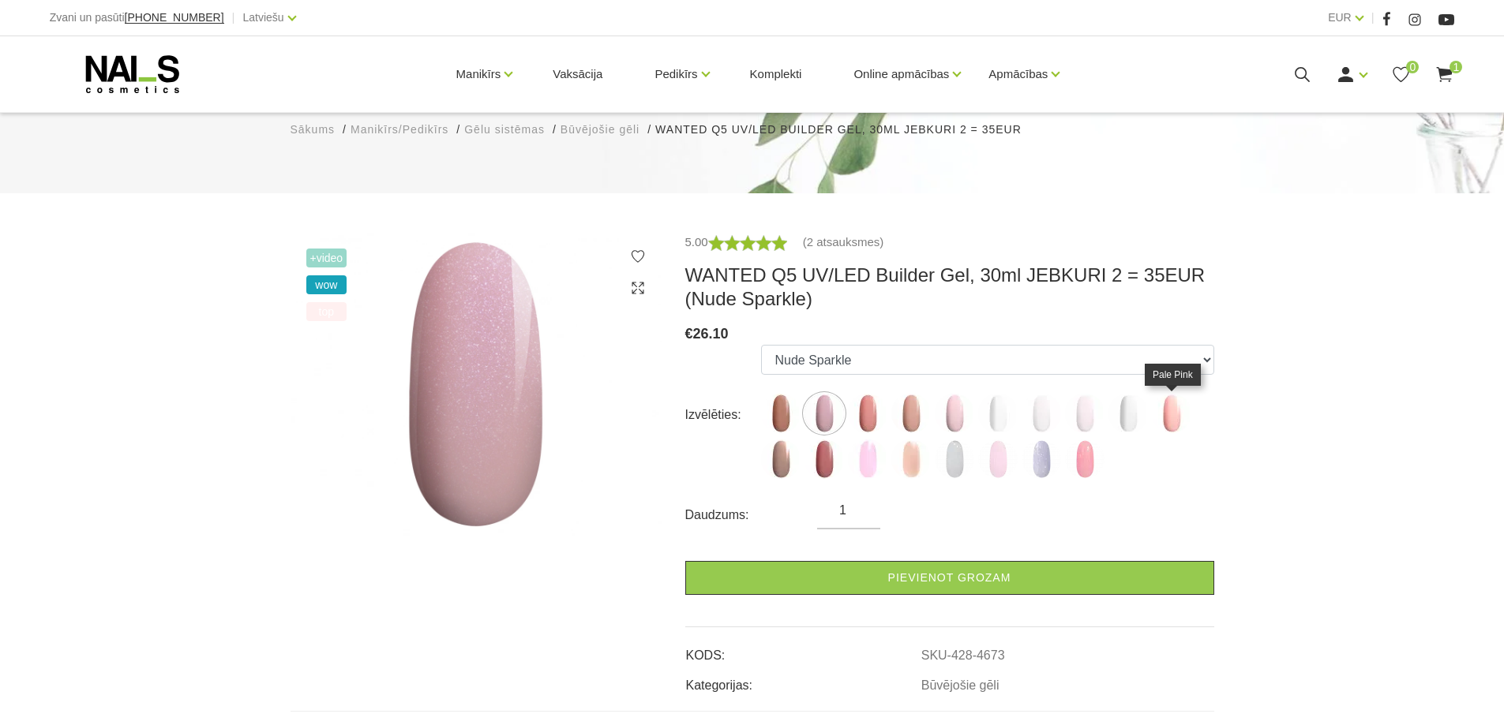
click at [1176, 415] on img at bounding box center [1171, 413] width 39 height 39
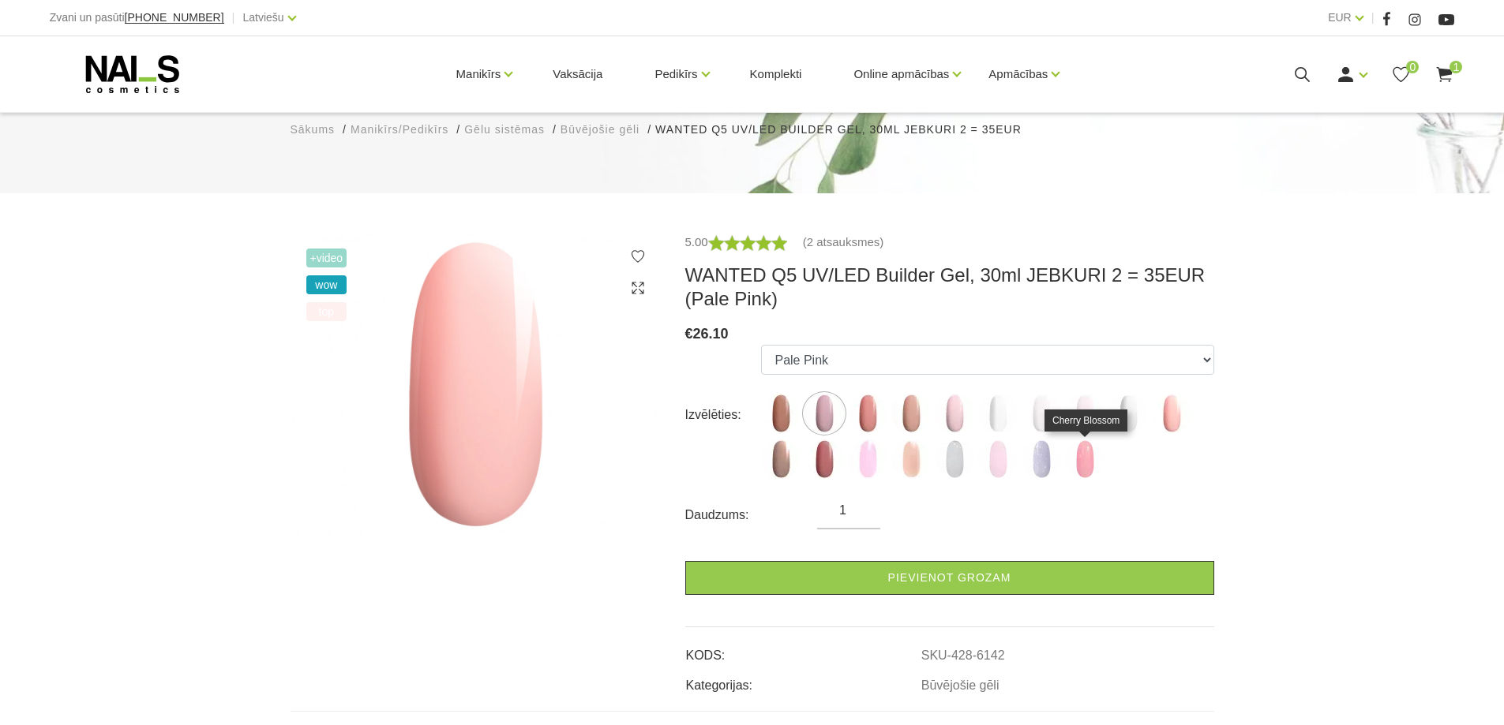
click at [1085, 465] on img at bounding box center [1084, 459] width 39 height 39
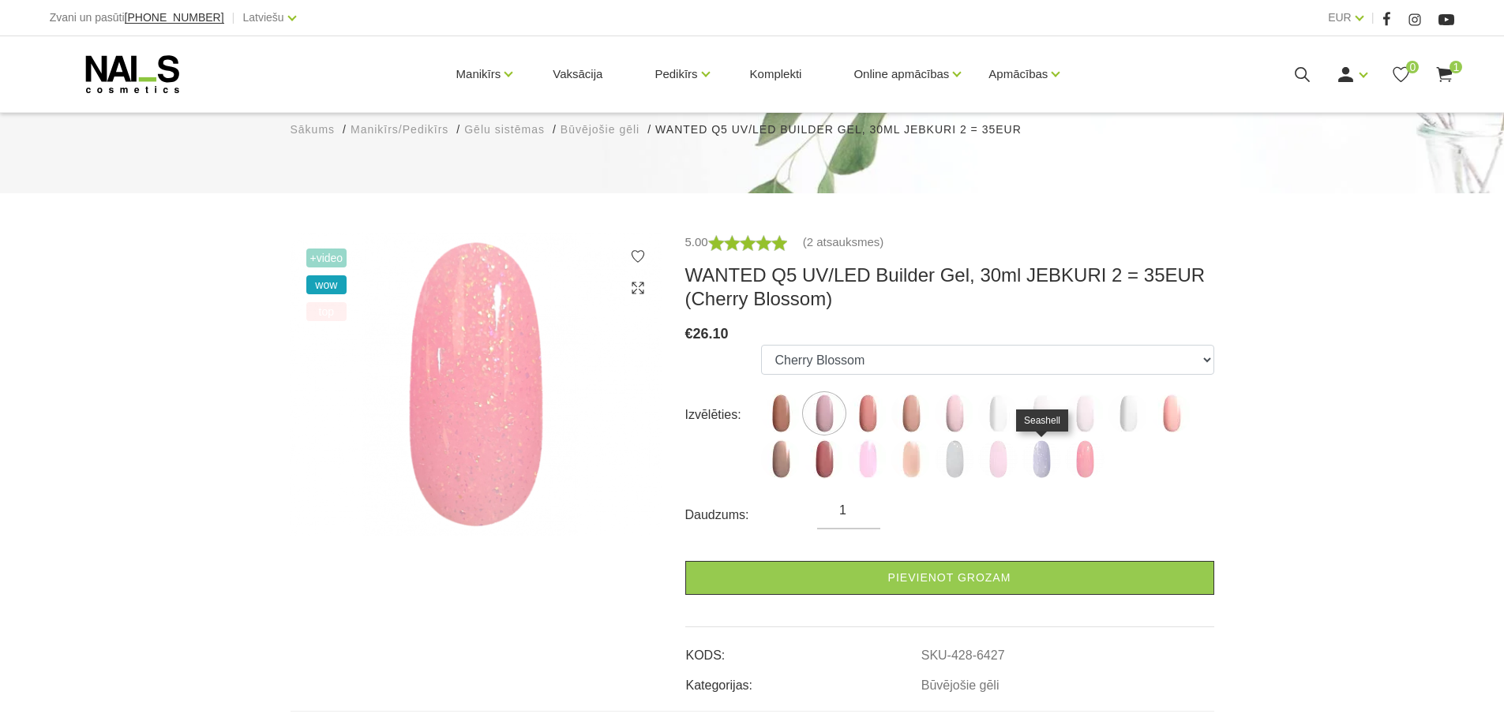
click at [1036, 461] on img at bounding box center [1040, 459] width 39 height 39
select select "6426"
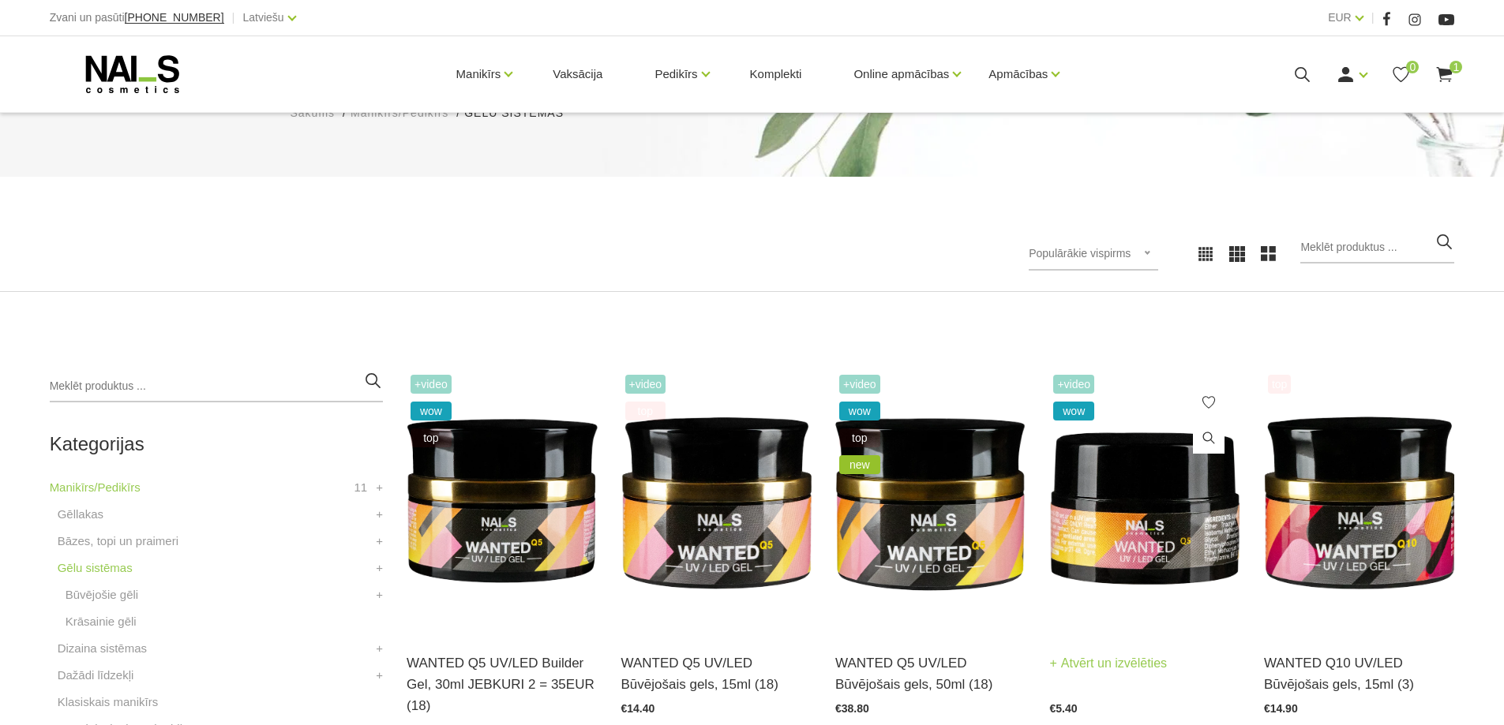
scroll to position [240, 0]
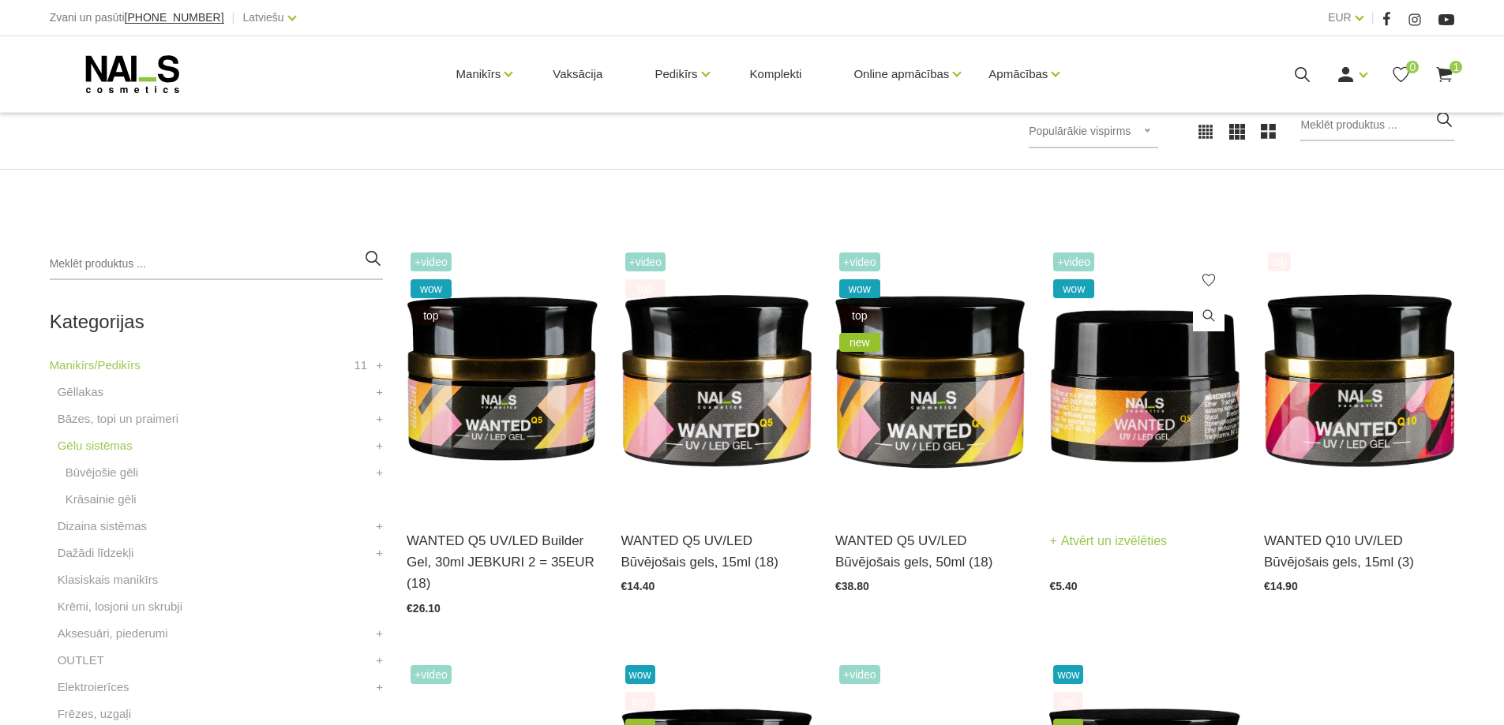
click at [1141, 401] on img at bounding box center [1144, 380] width 190 height 262
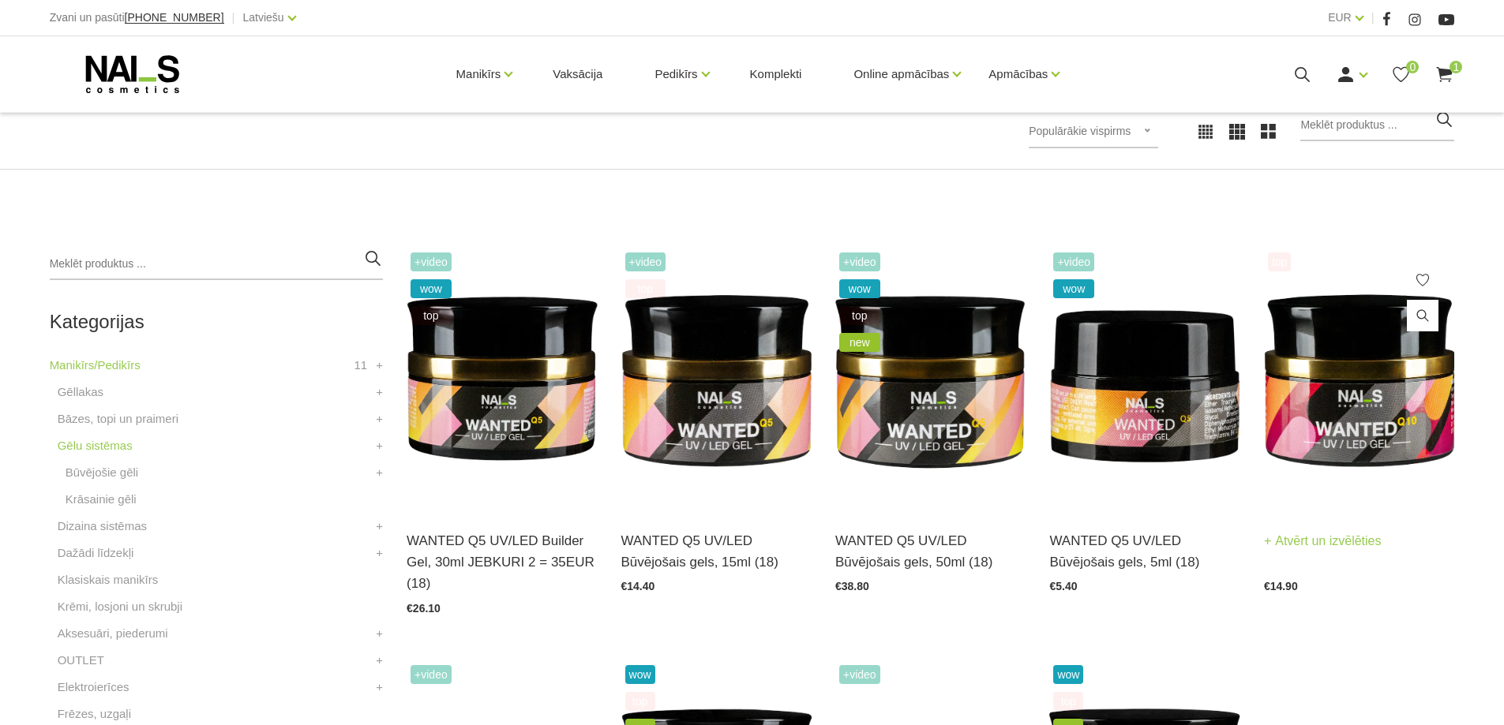
click at [1339, 386] on img at bounding box center [1359, 380] width 190 height 262
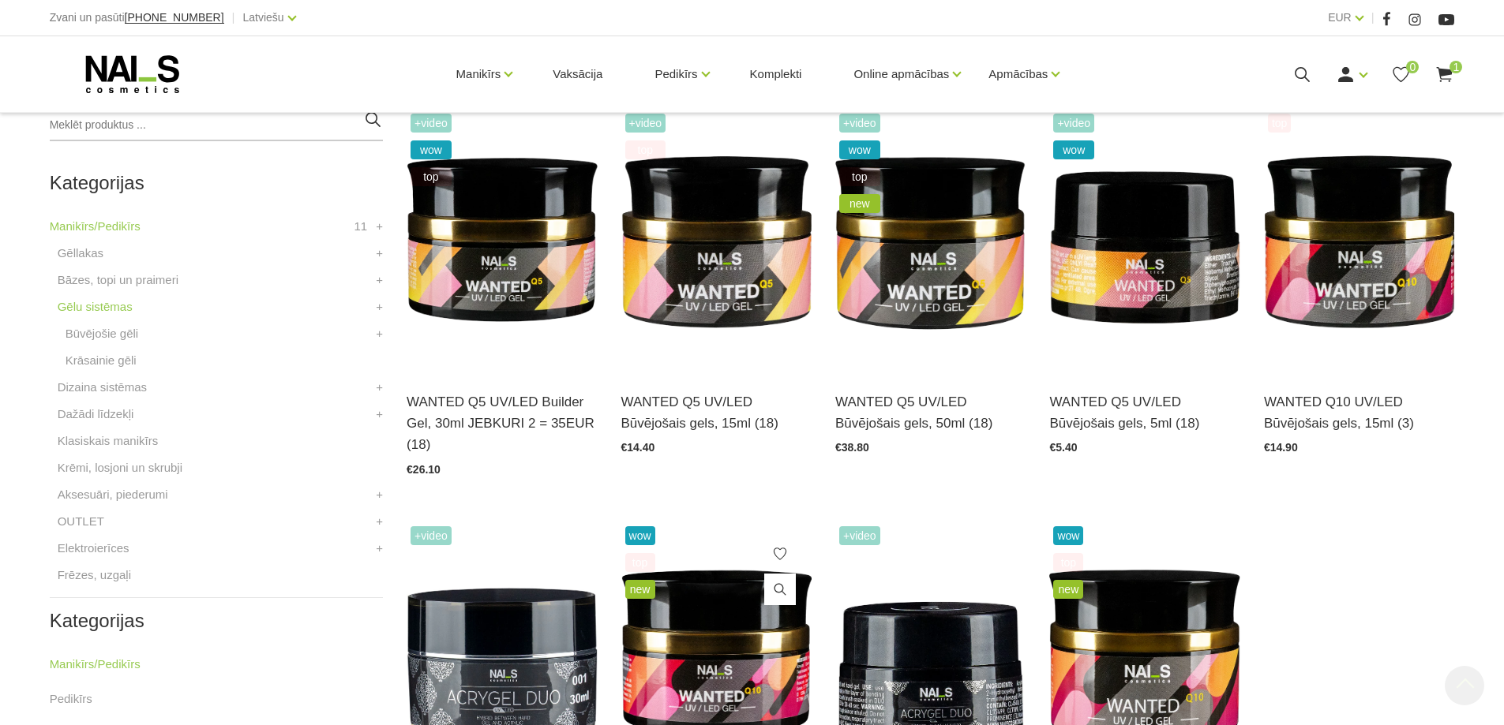
scroll to position [635, 0]
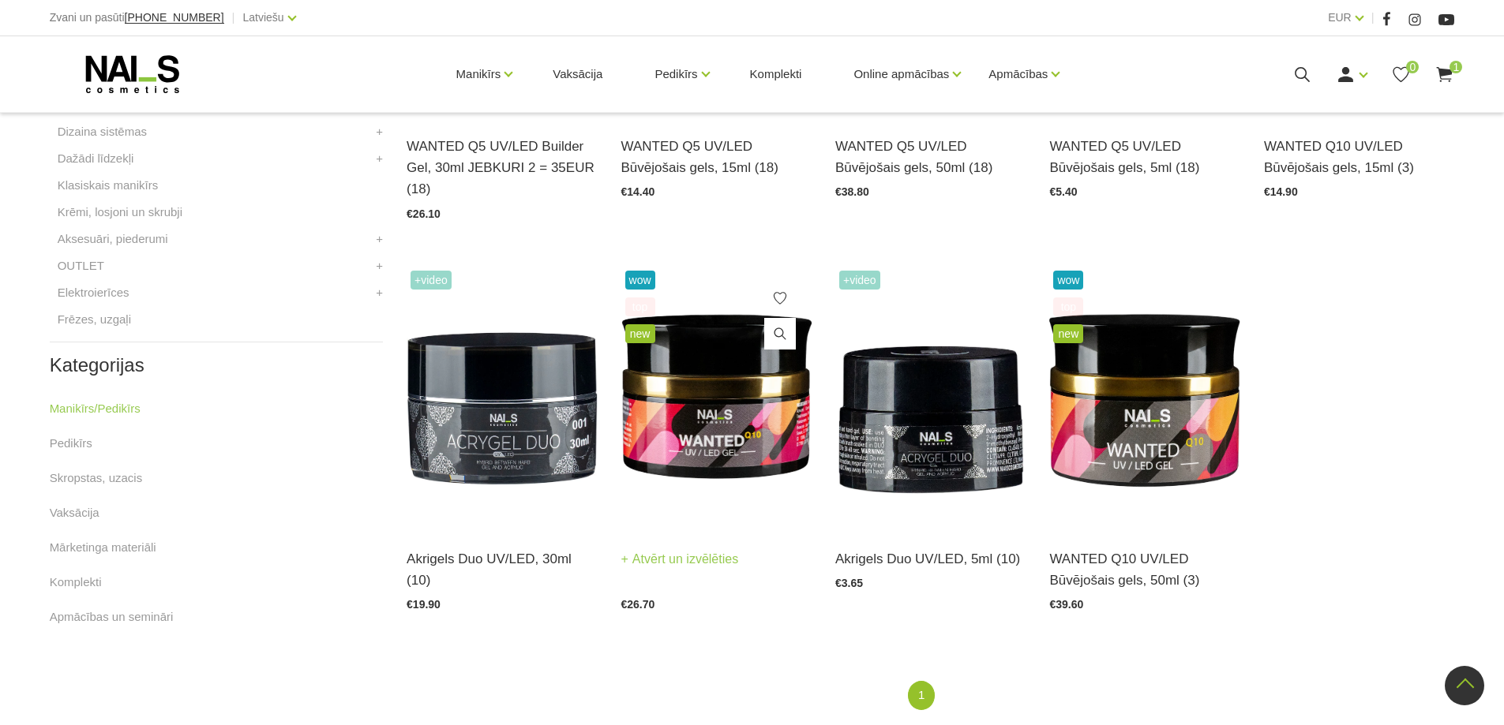
click at [732, 414] on img at bounding box center [716, 398] width 190 height 262
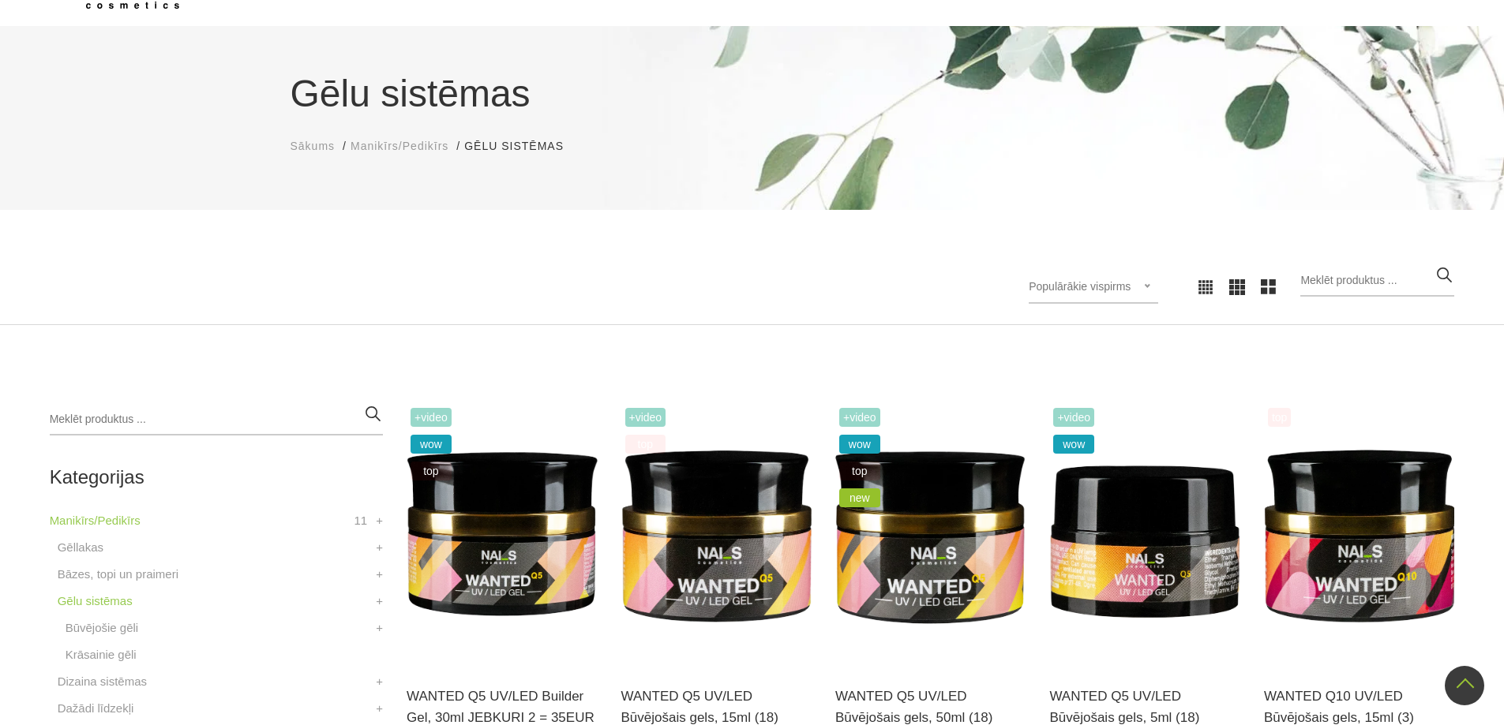
scroll to position [82, 0]
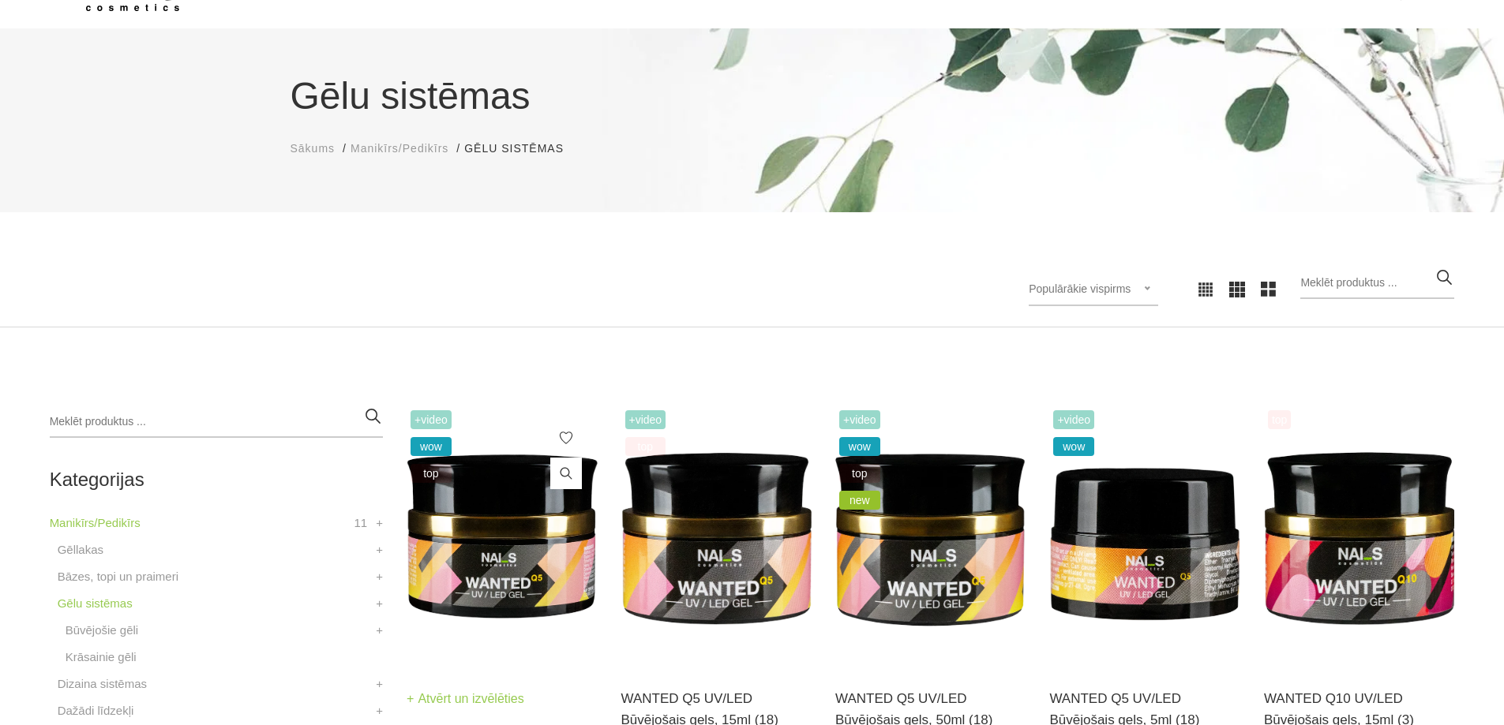
click at [493, 486] on img at bounding box center [501, 537] width 190 height 262
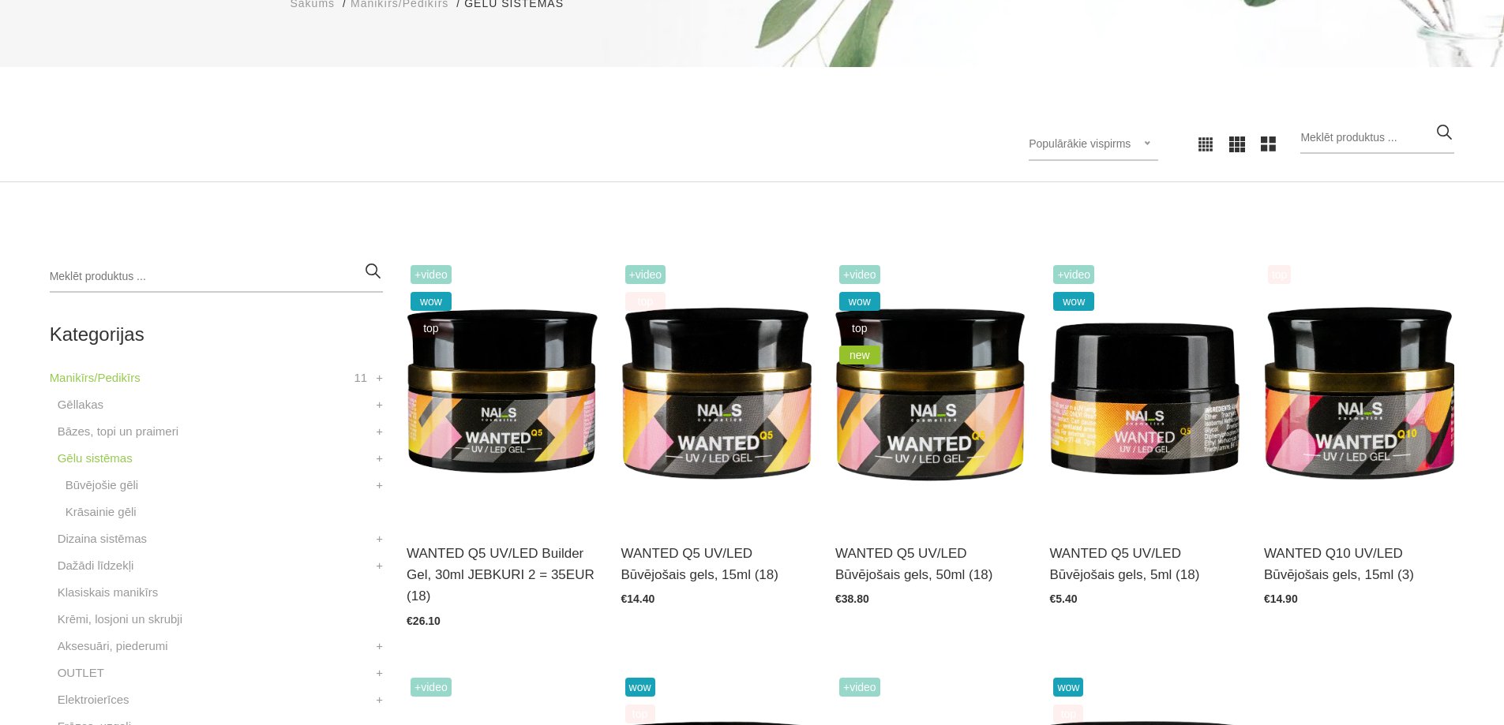
scroll to position [477, 0]
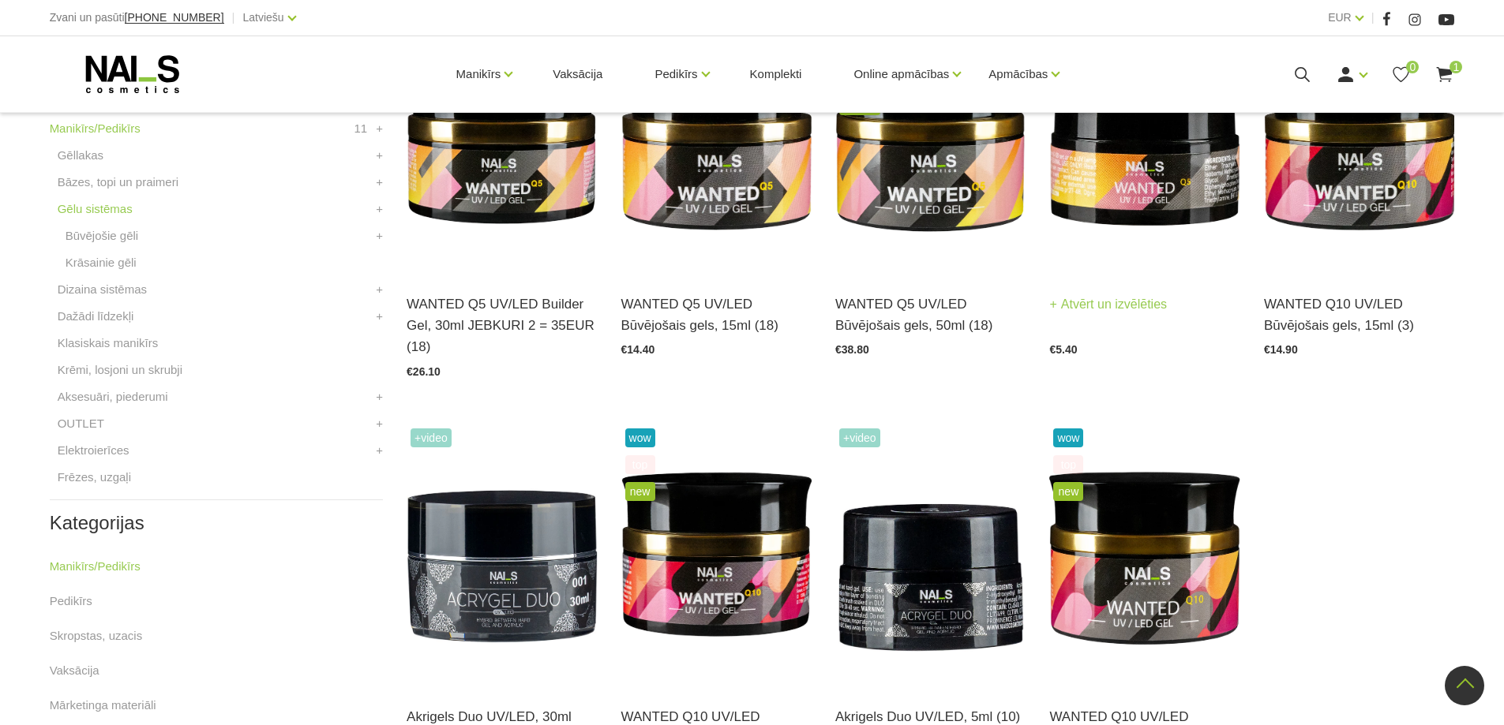
click at [1130, 176] on img at bounding box center [1144, 143] width 190 height 262
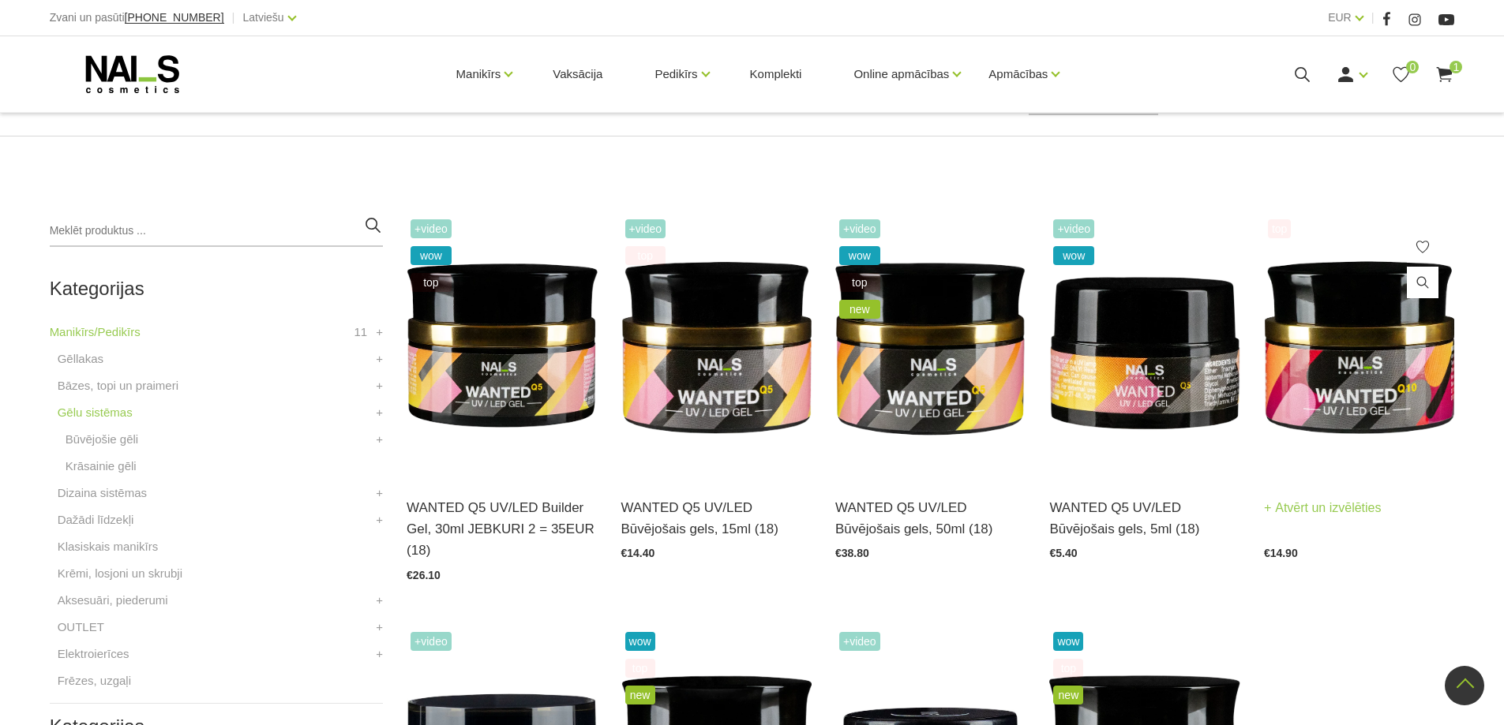
scroll to position [161, 0]
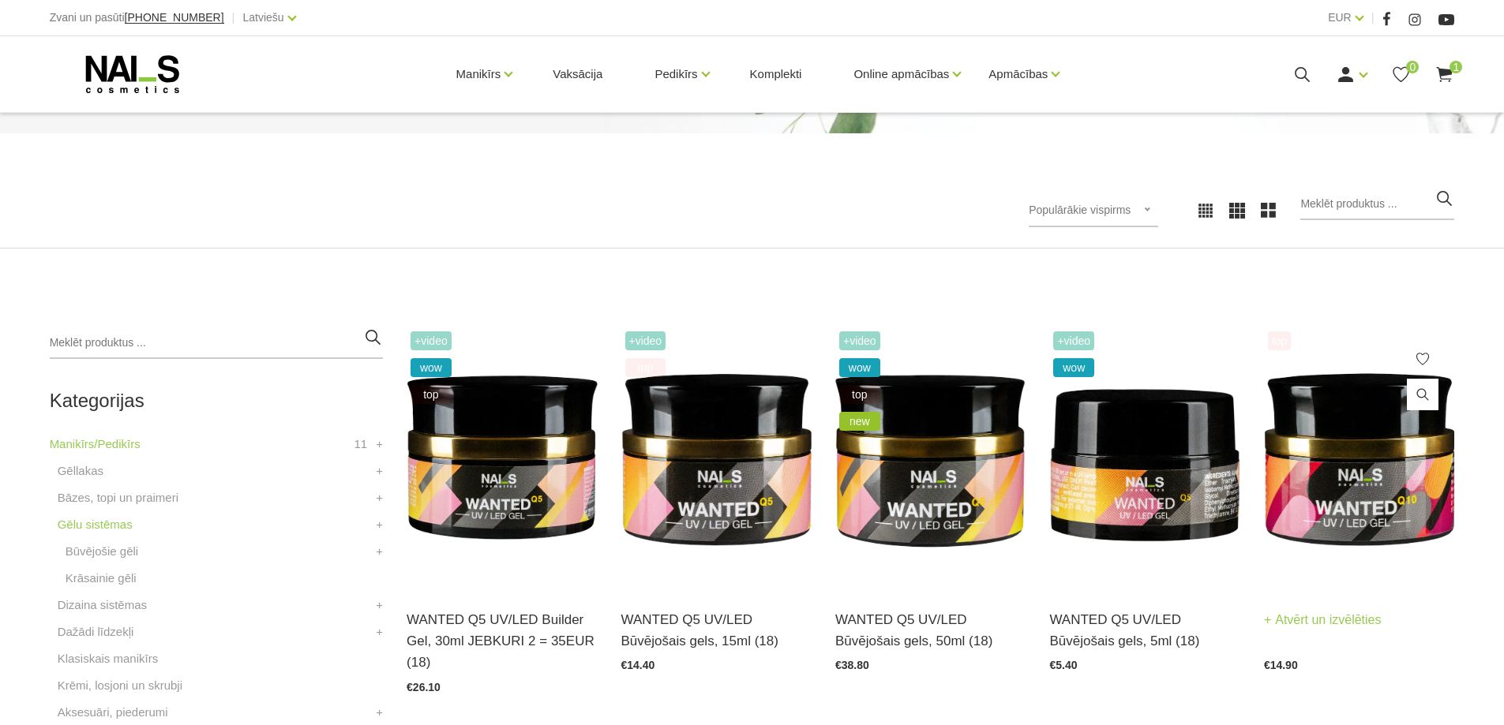
click at [1408, 418] on img at bounding box center [1359, 459] width 190 height 262
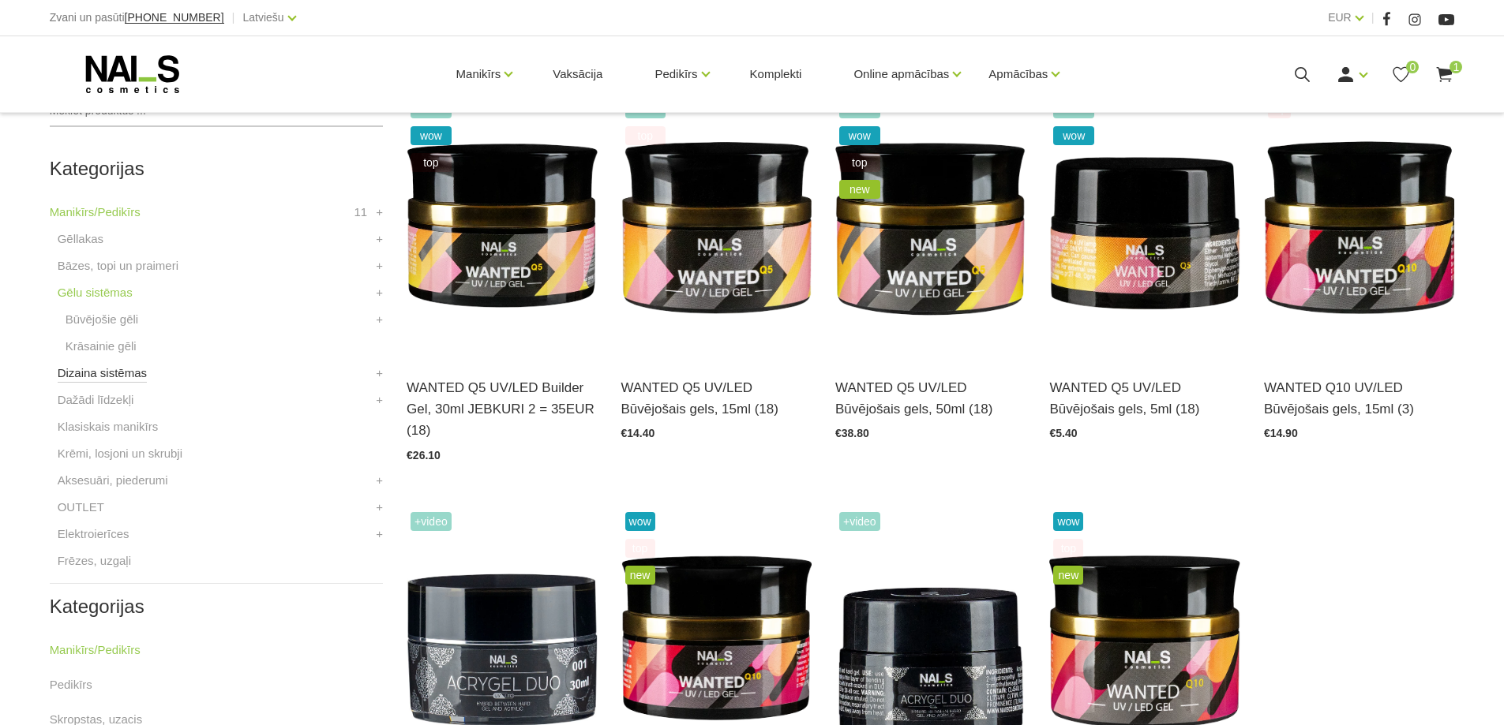
scroll to position [398, 0]
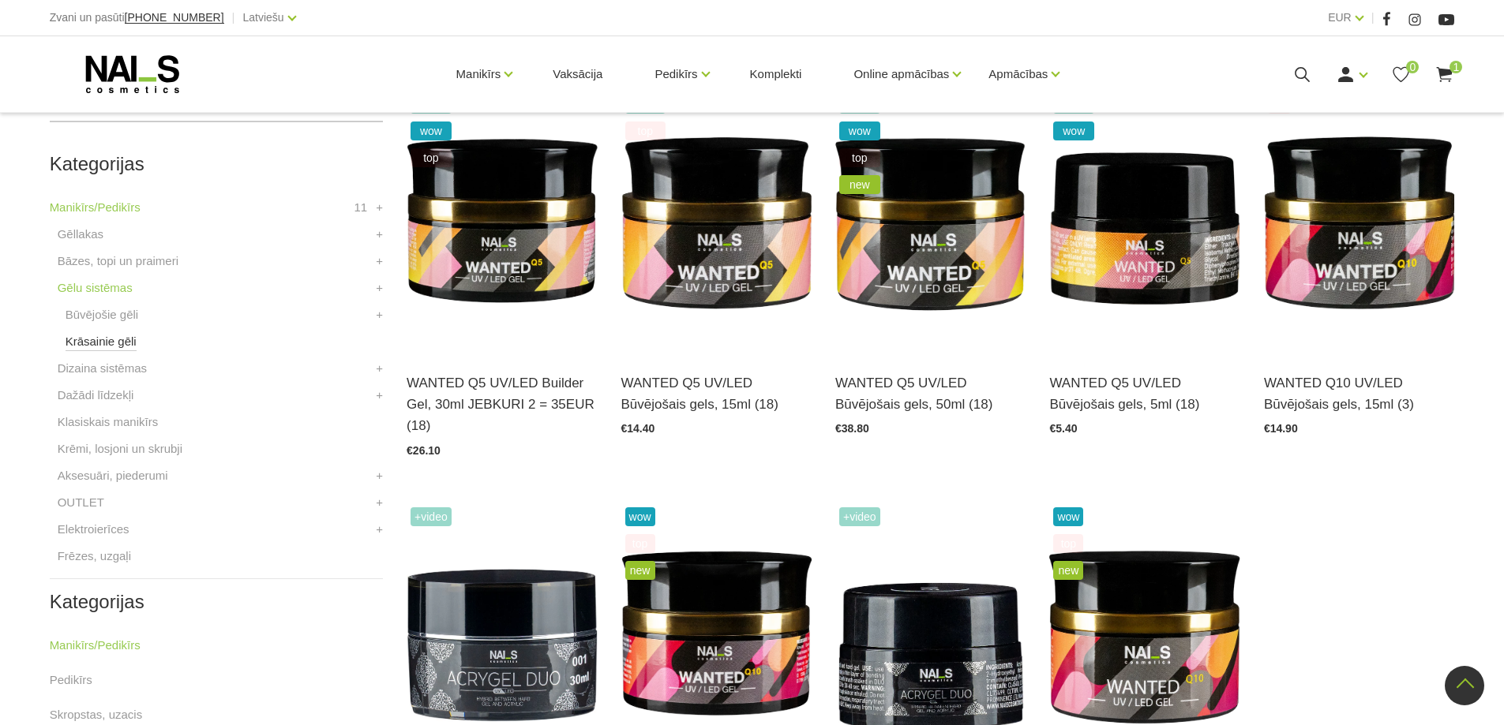
click at [122, 339] on link "Krāsainie gēli" at bounding box center [101, 341] width 71 height 19
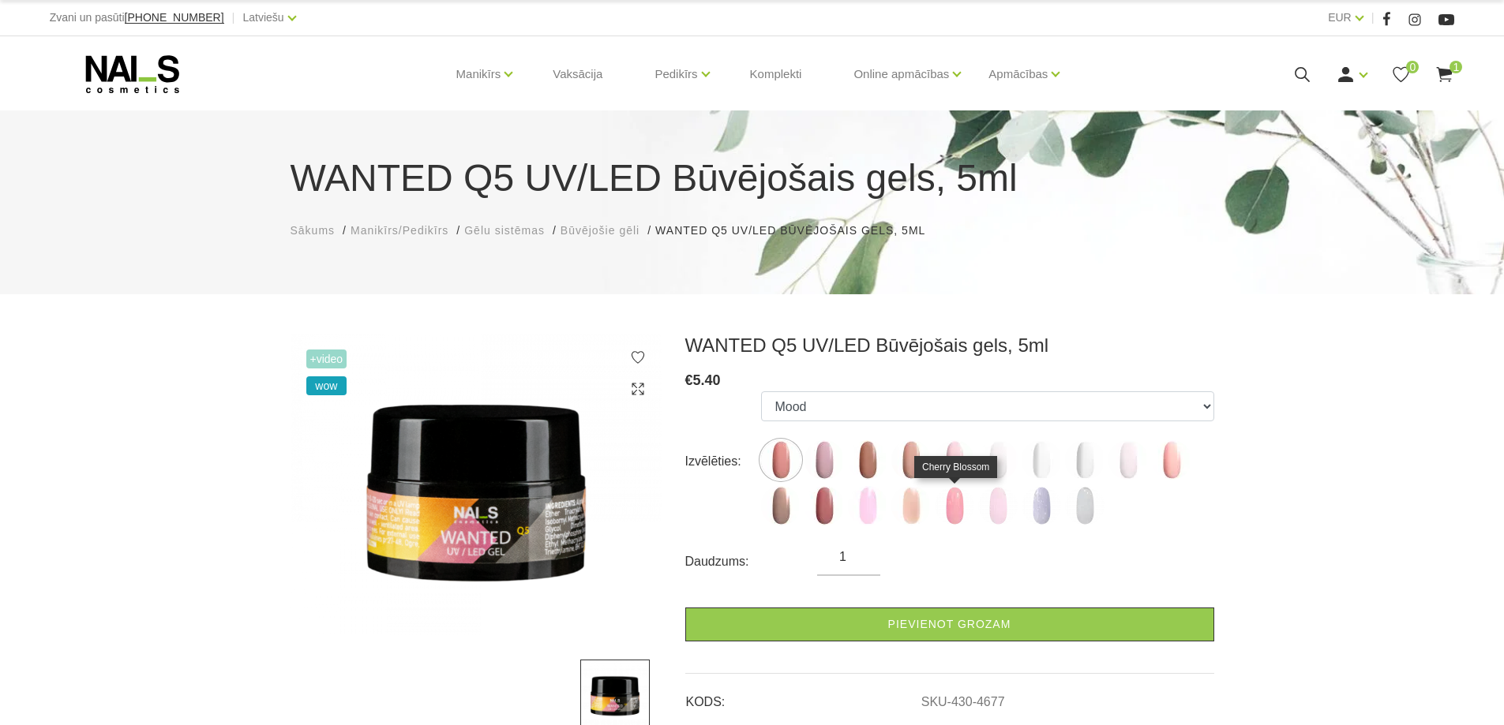
click at [961, 515] on img at bounding box center [954, 505] width 39 height 39
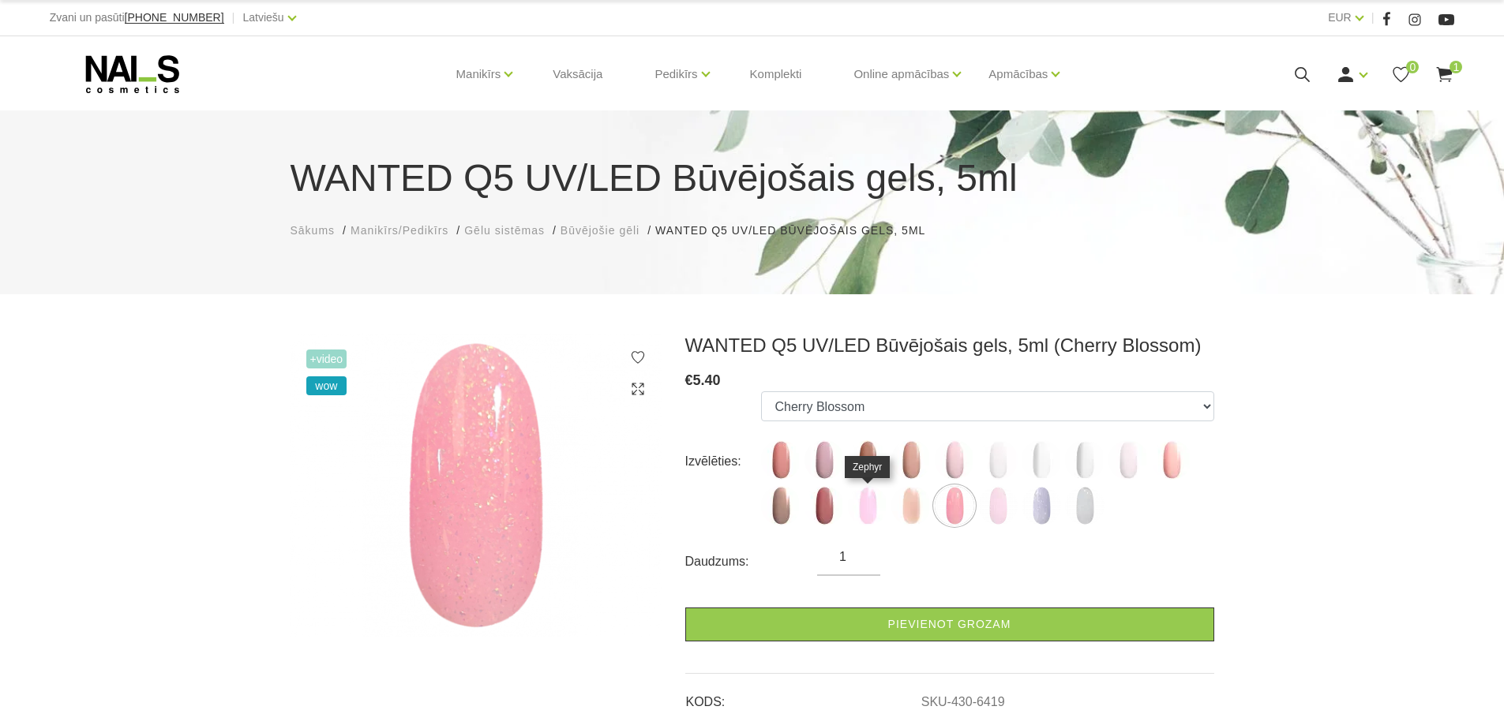
click at [870, 512] on img at bounding box center [867, 505] width 39 height 39
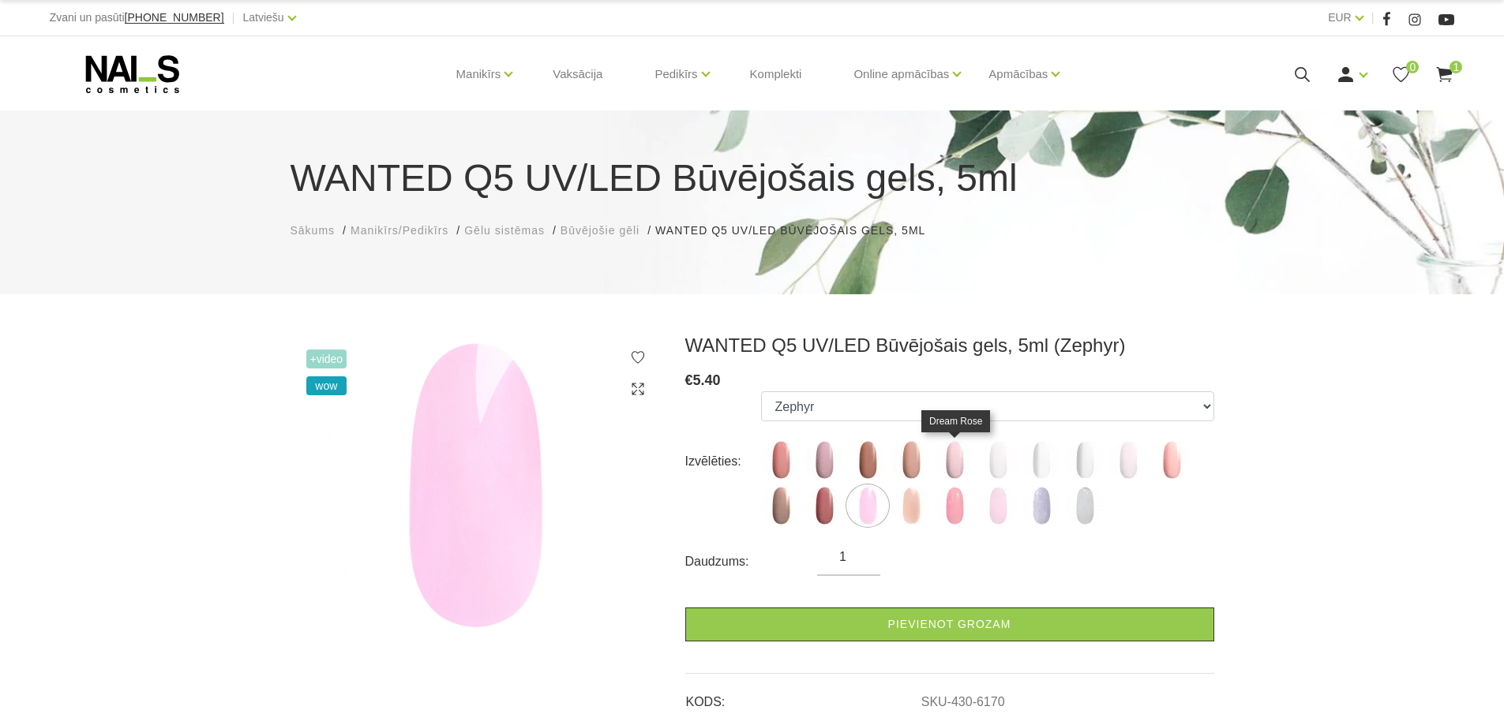
click at [961, 462] on img at bounding box center [954, 459] width 39 height 39
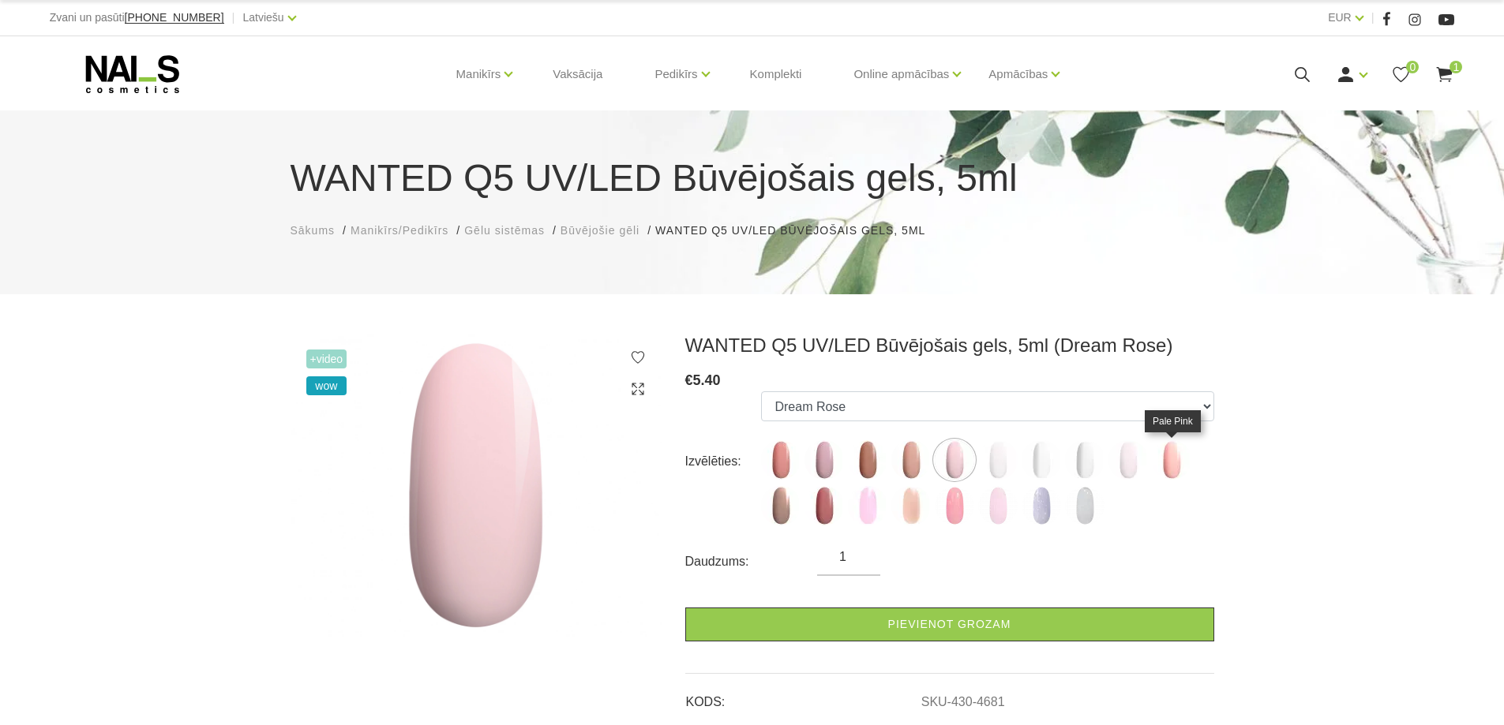
click at [1178, 461] on img at bounding box center [1171, 459] width 39 height 39
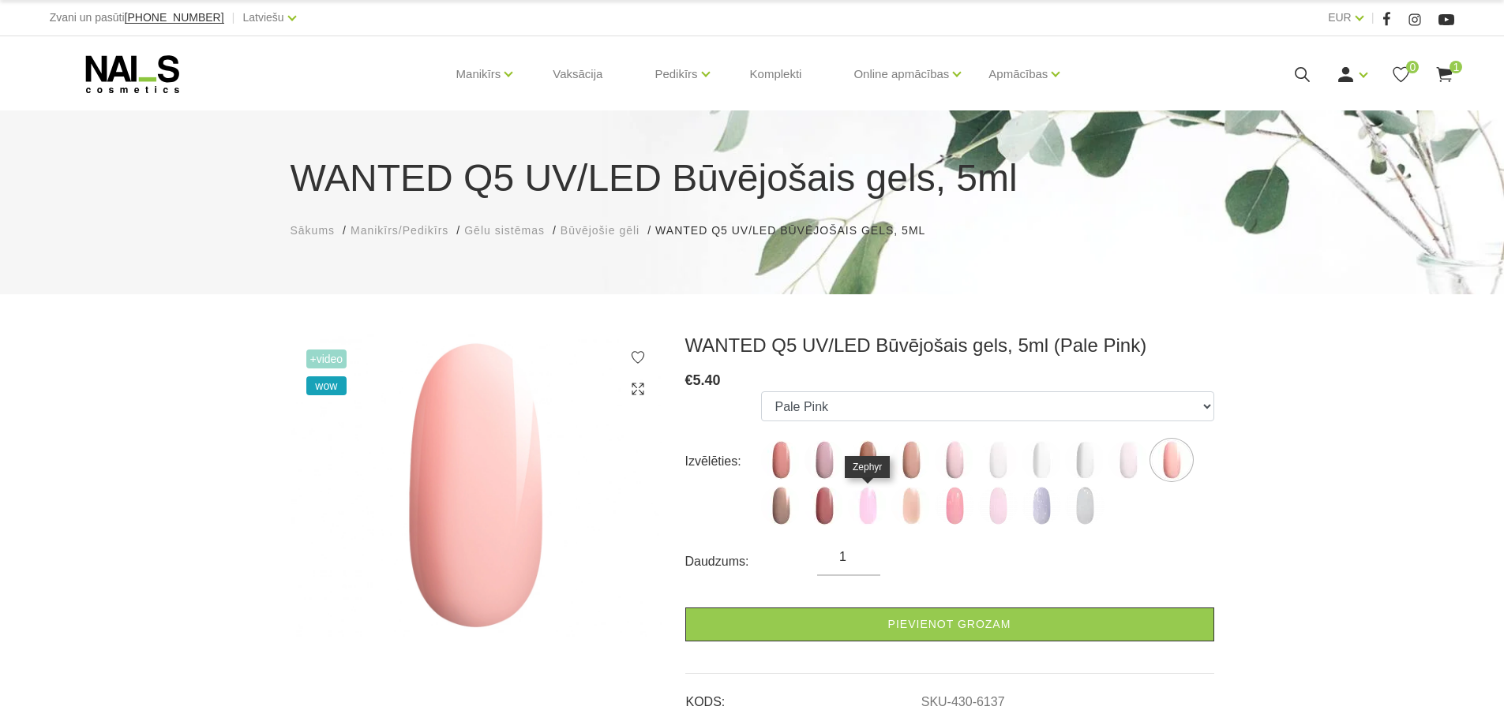
click at [873, 511] on img at bounding box center [867, 505] width 39 height 39
select select "6170"
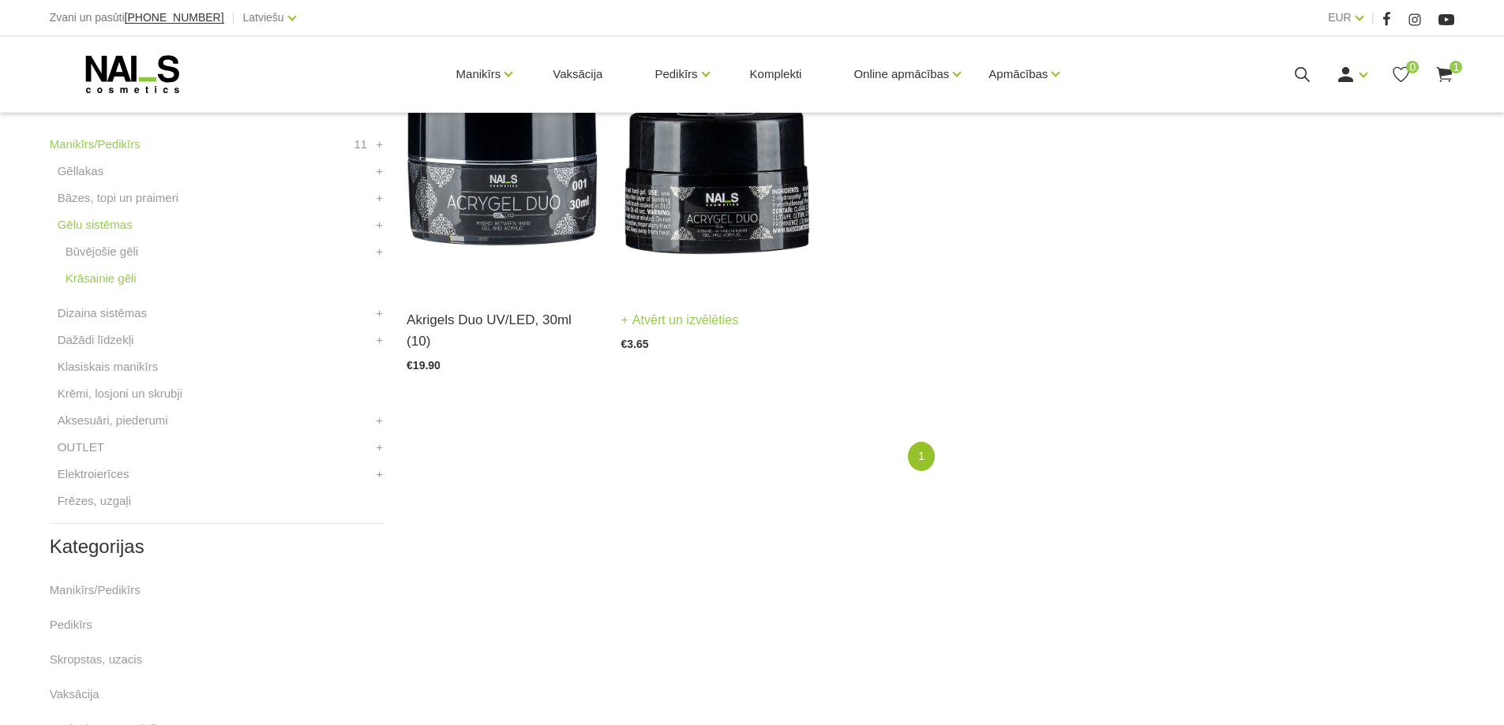
scroll to position [474, 0]
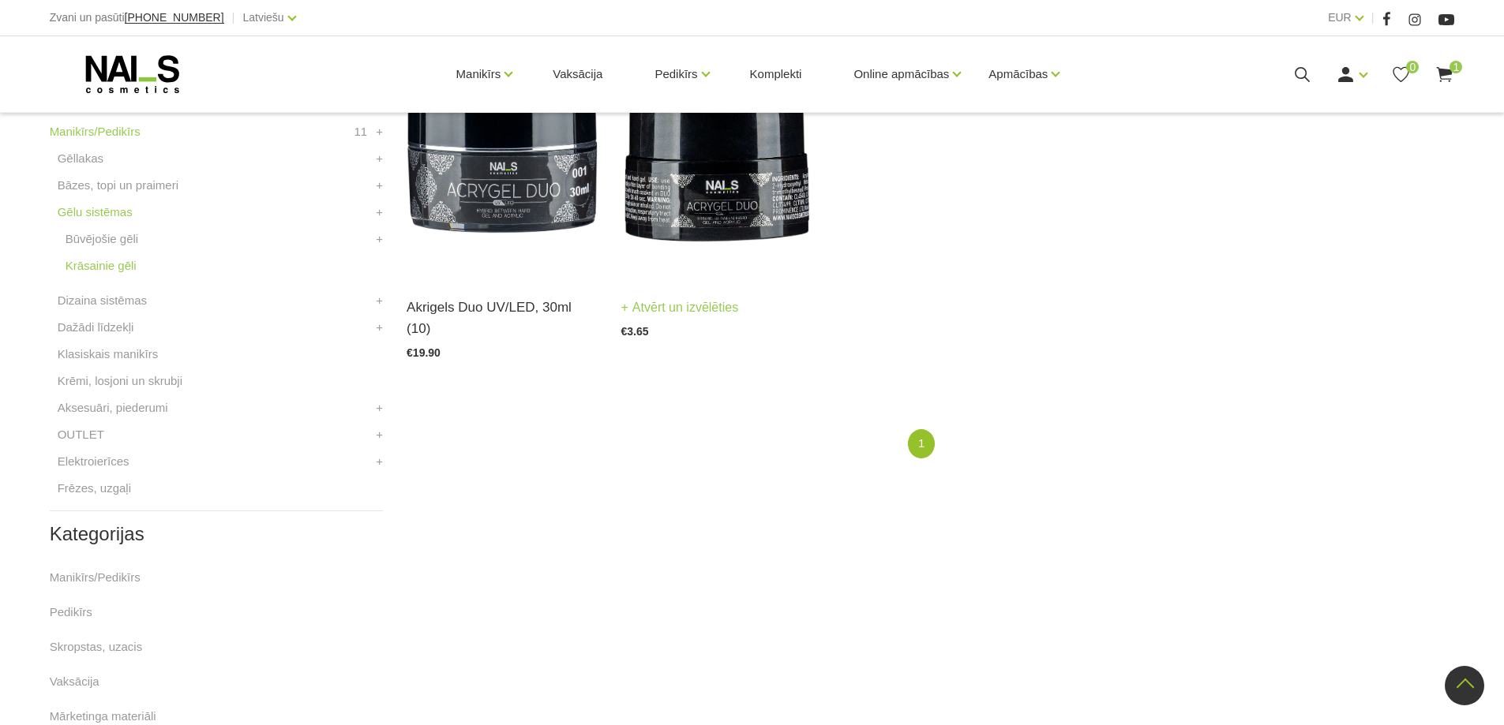
click at [701, 140] on img at bounding box center [716, 146] width 190 height 262
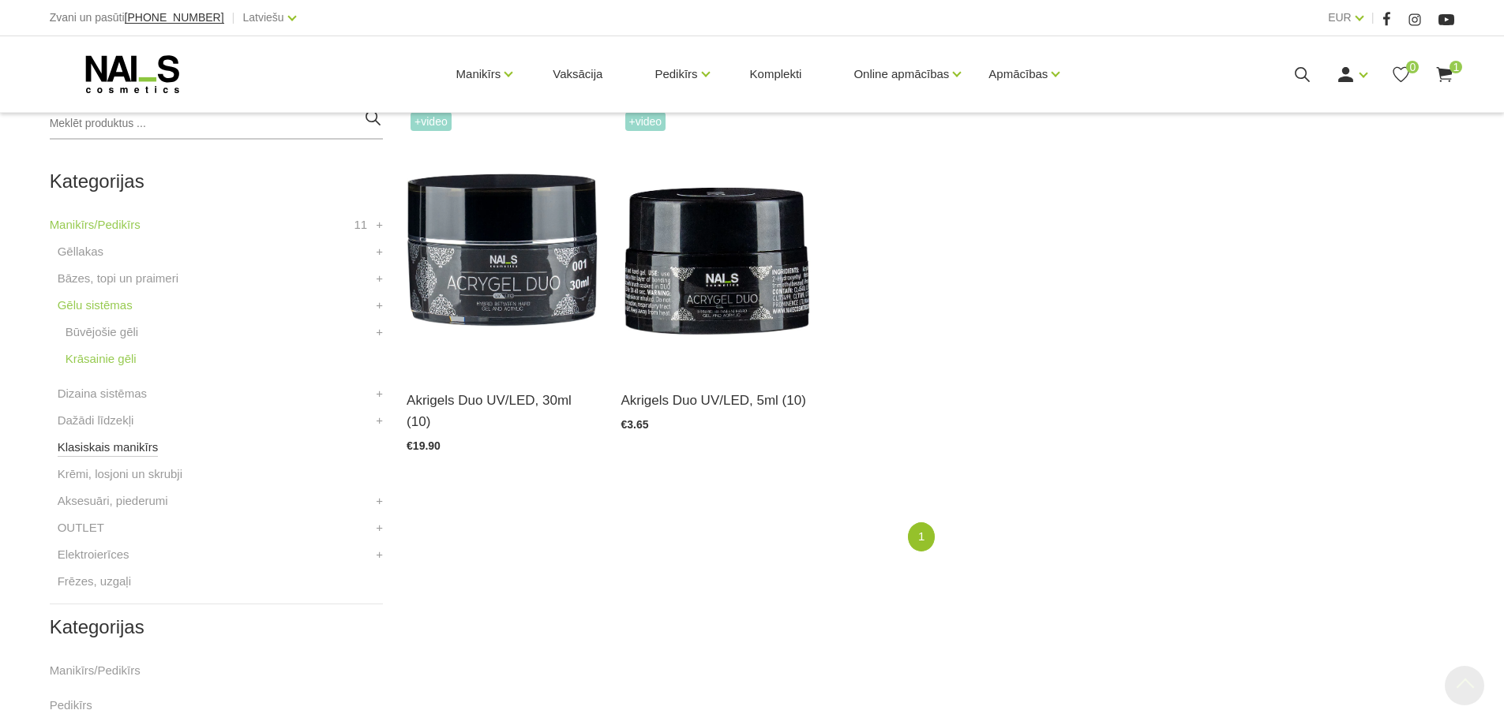
scroll to position [395, 0]
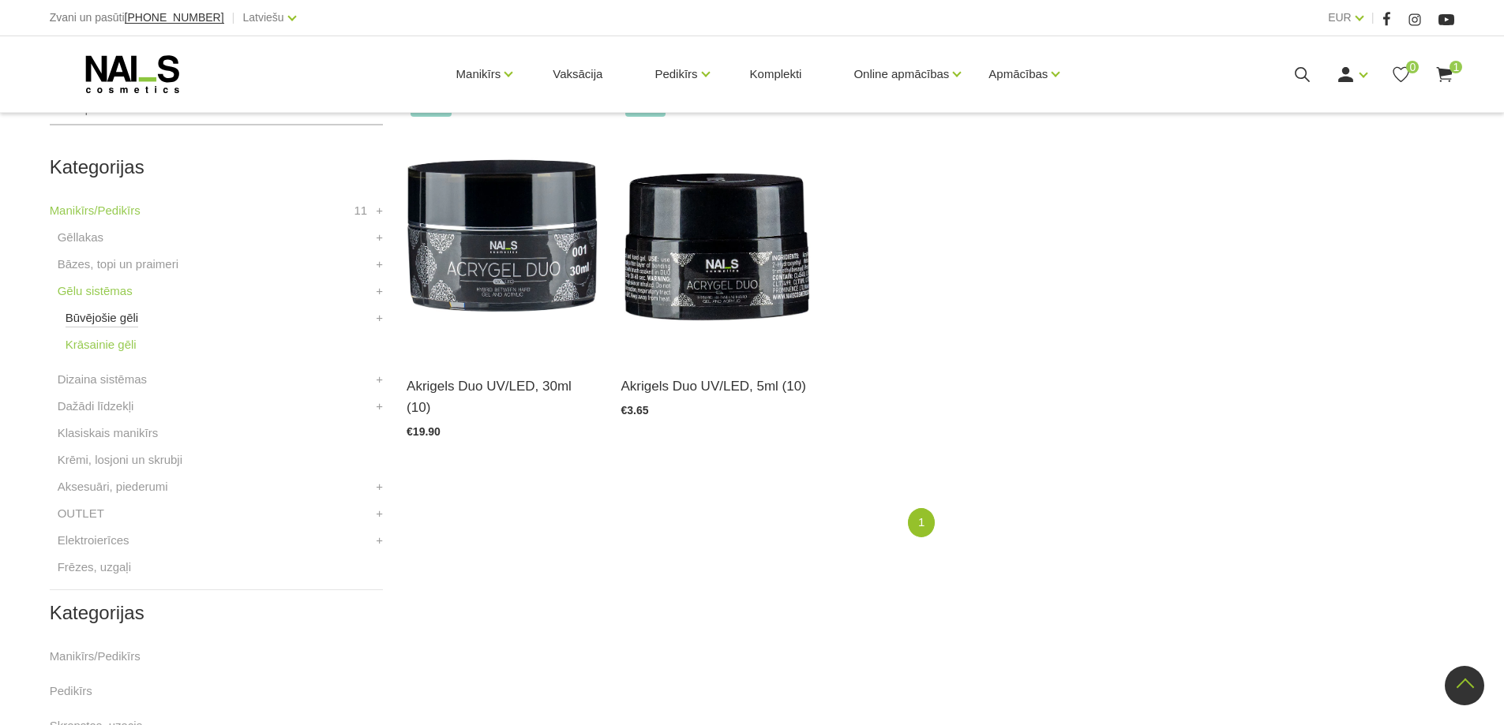
click at [110, 316] on link "Būvējošie gēli" at bounding box center [102, 318] width 73 height 19
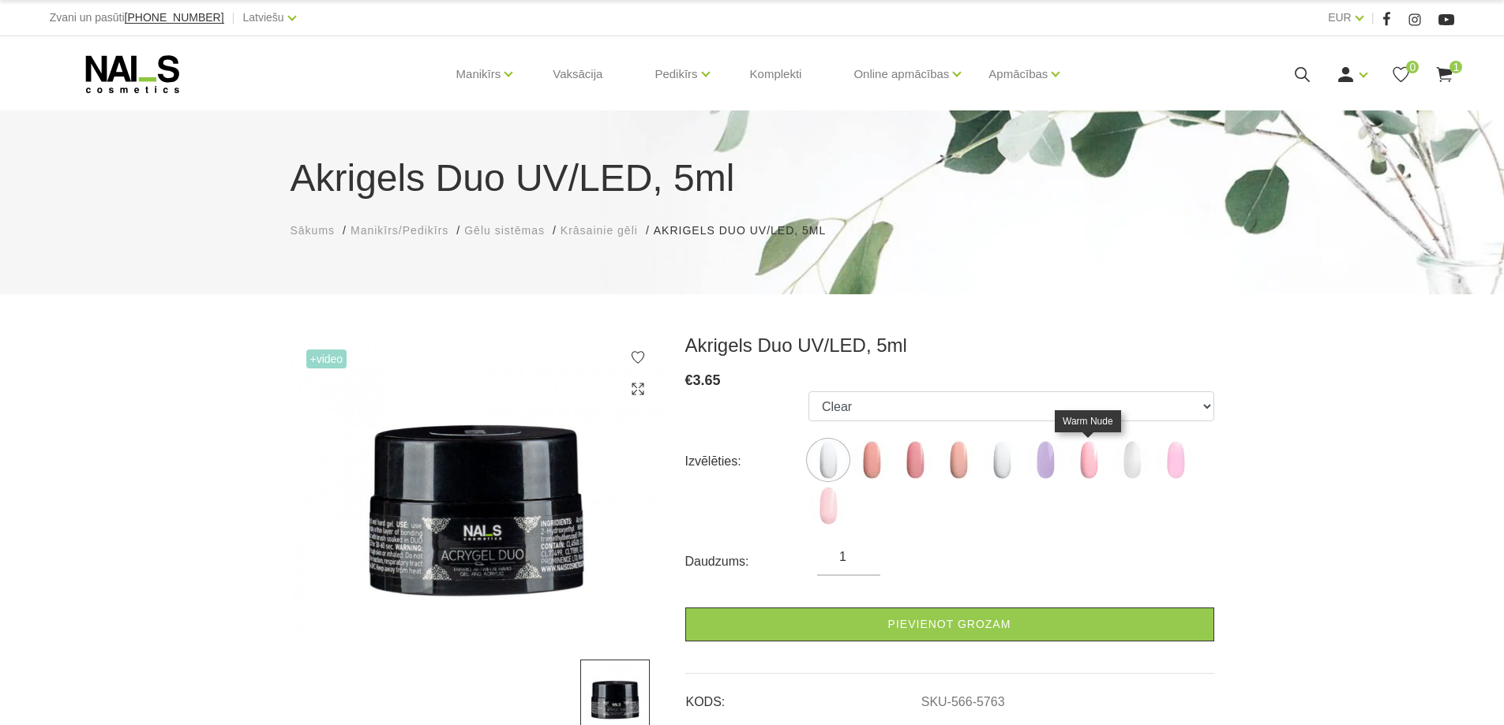
click at [1085, 472] on img at bounding box center [1088, 459] width 39 height 39
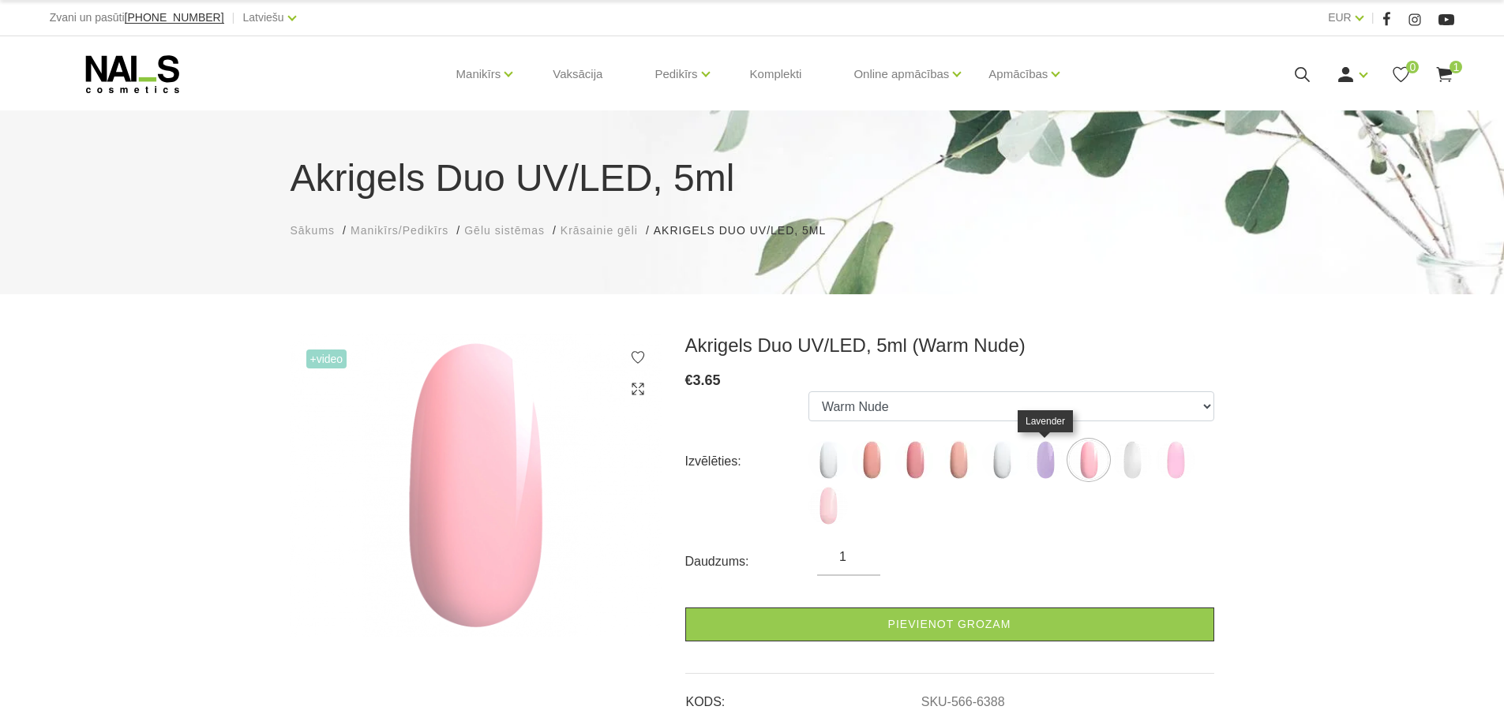
click at [1054, 458] on img at bounding box center [1044, 459] width 39 height 39
select select "6387"
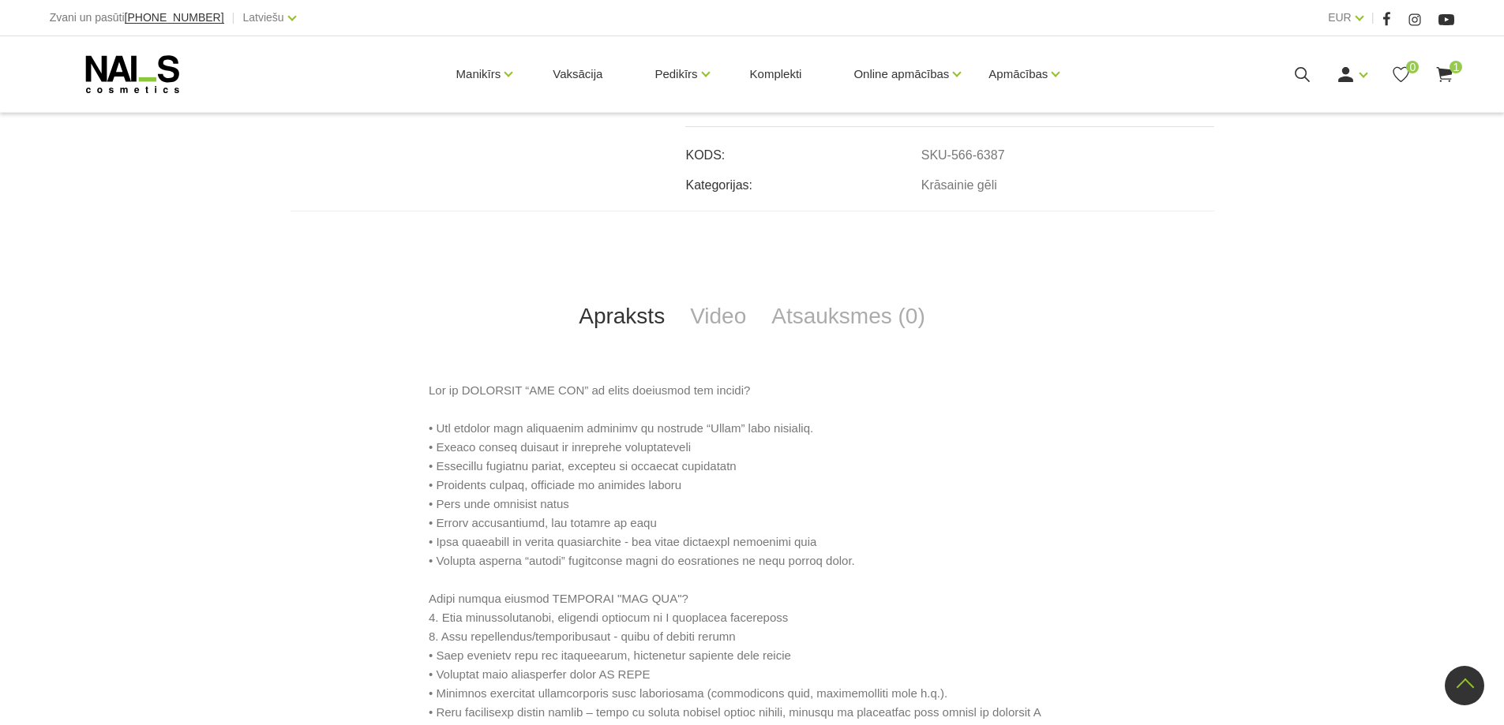
scroll to position [631, 0]
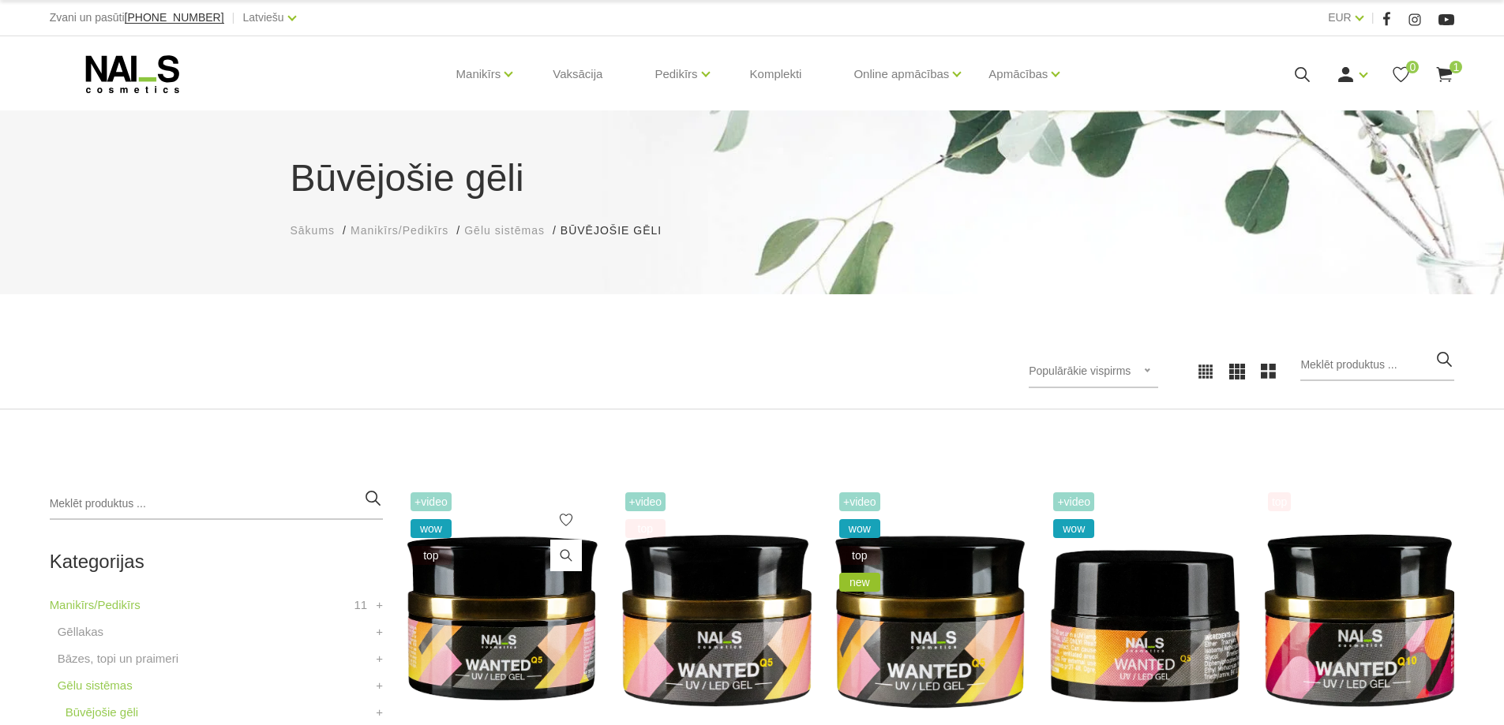
click at [505, 582] on img at bounding box center [501, 620] width 190 height 262
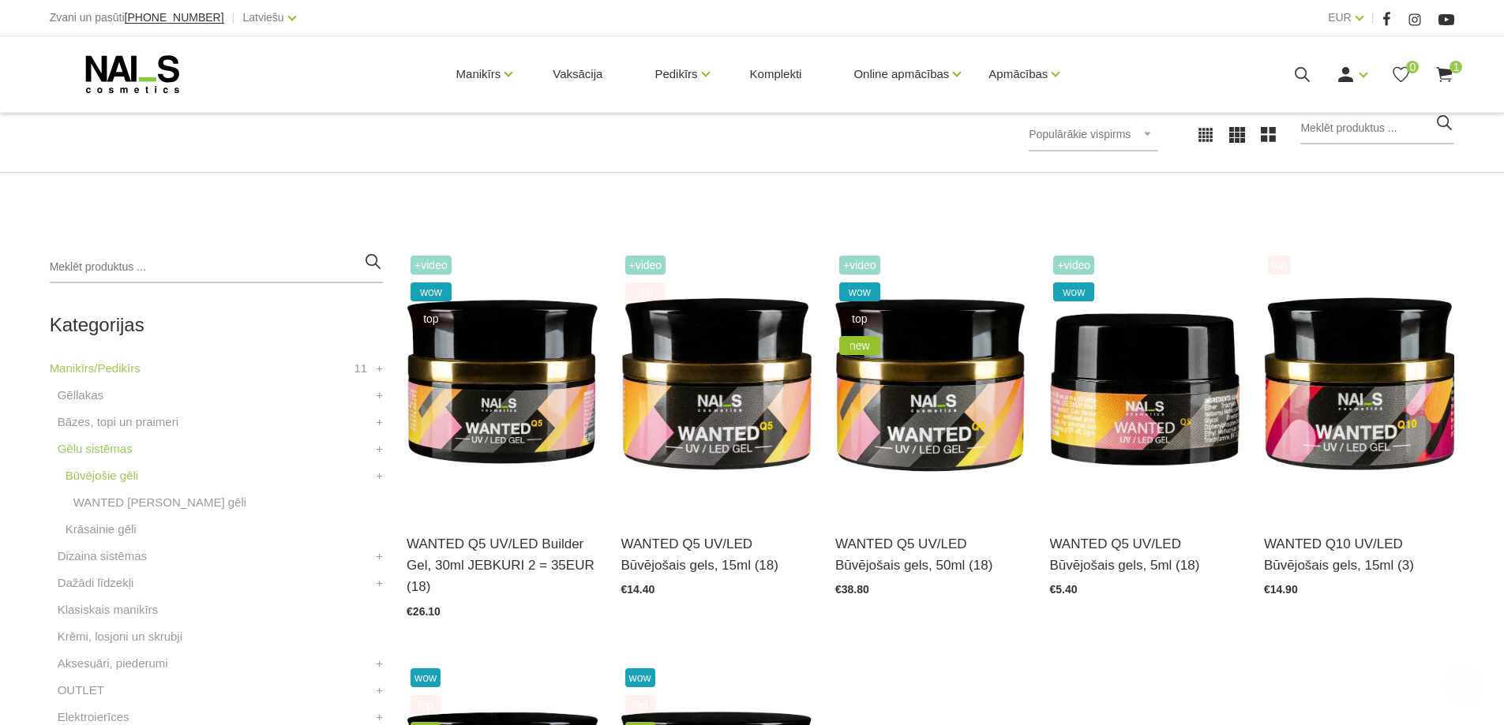
scroll to position [474, 0]
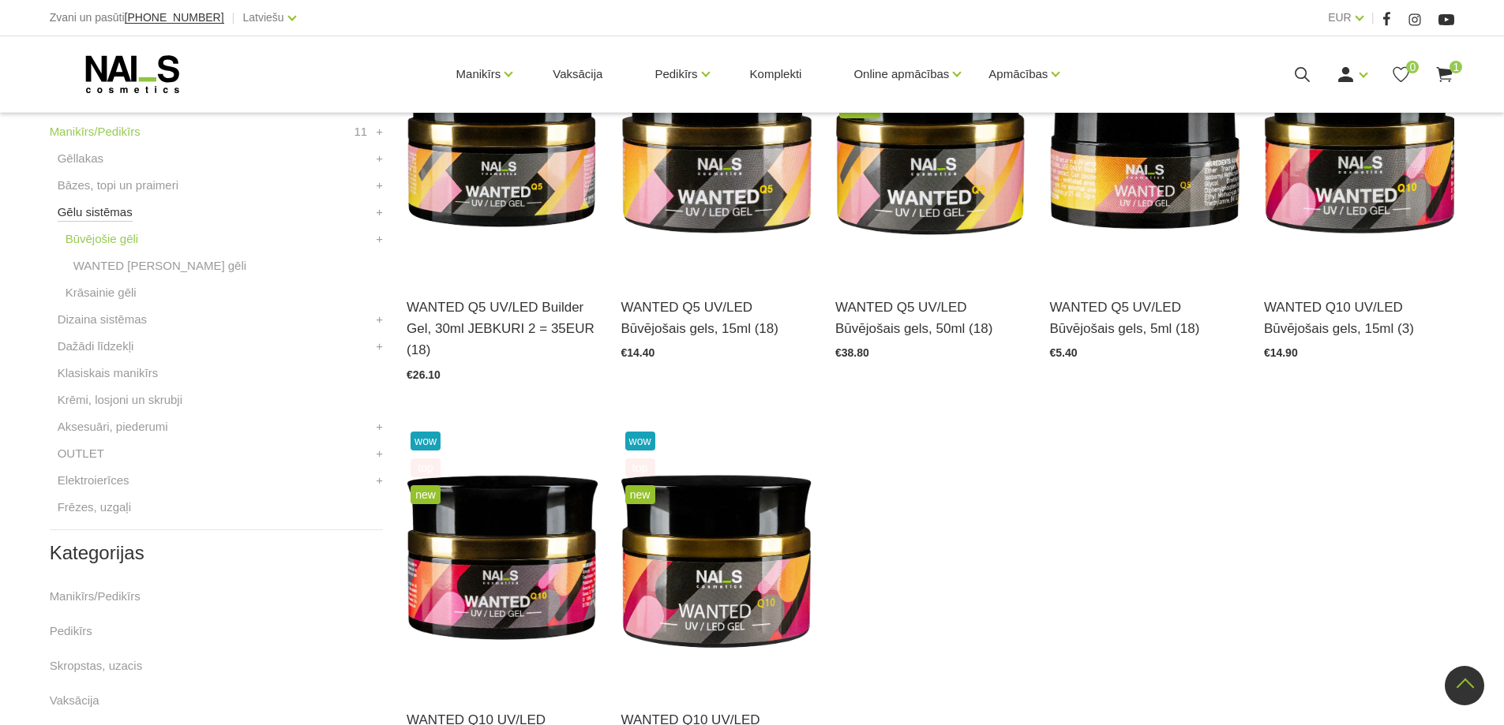
click at [123, 212] on link "Gēlu sistēmas" at bounding box center [95, 212] width 75 height 19
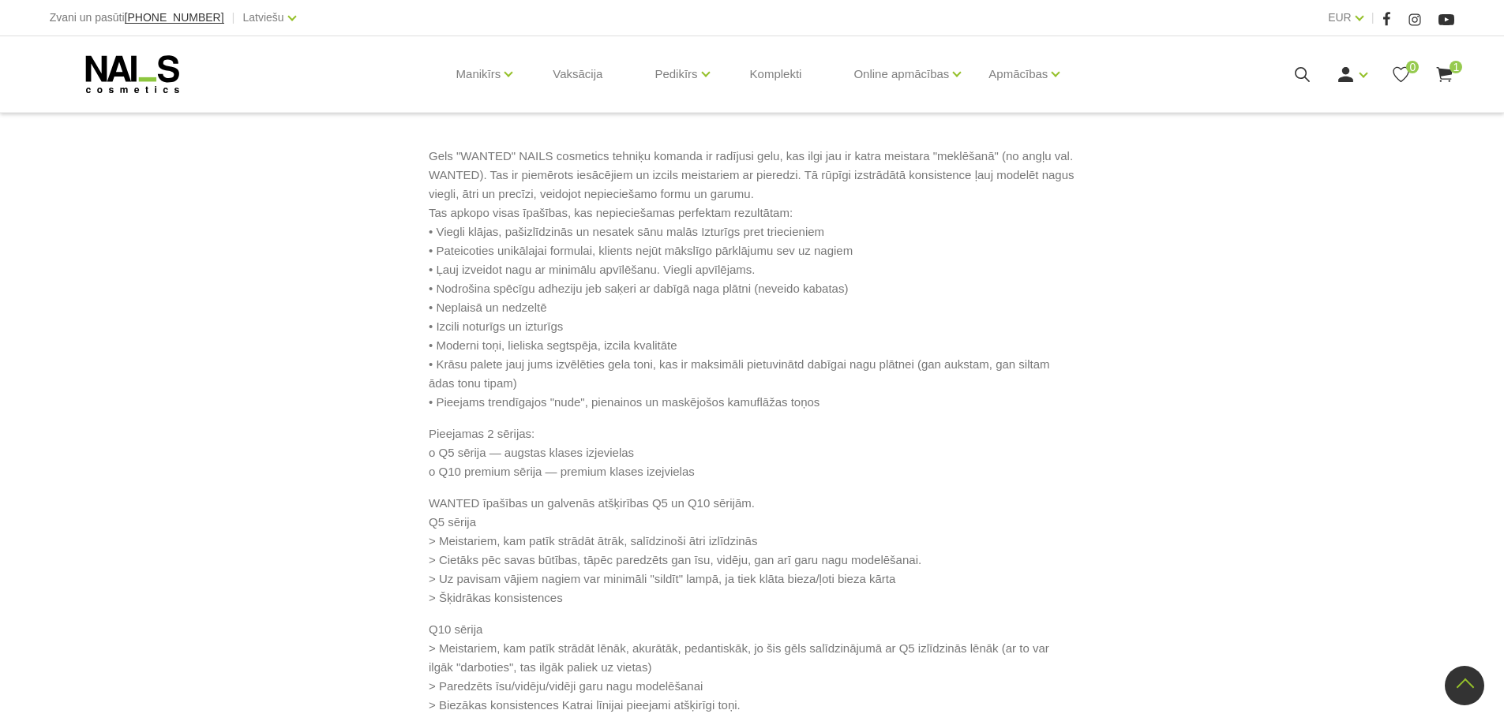
scroll to position [868, 0]
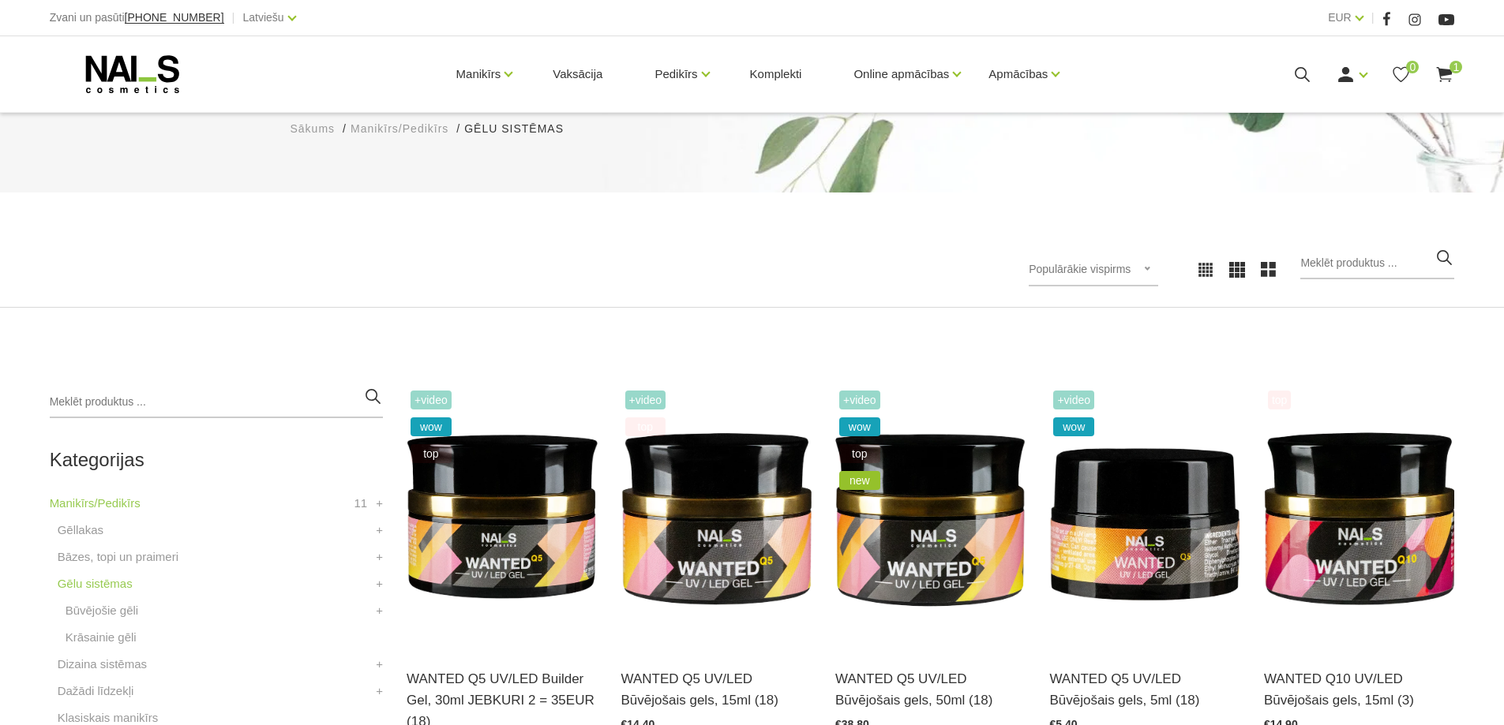
scroll to position [316, 0]
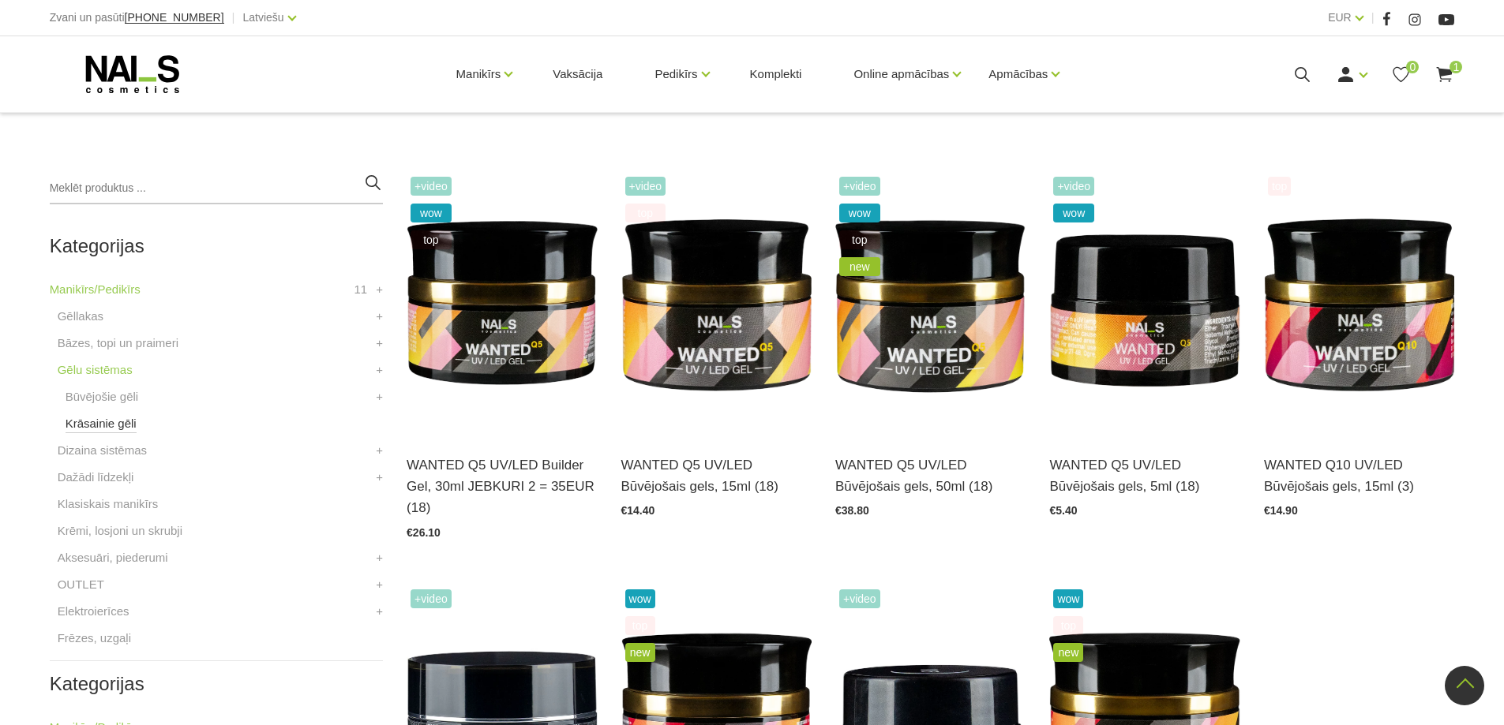
click at [116, 424] on link "Krāsainie gēli" at bounding box center [101, 423] width 71 height 19
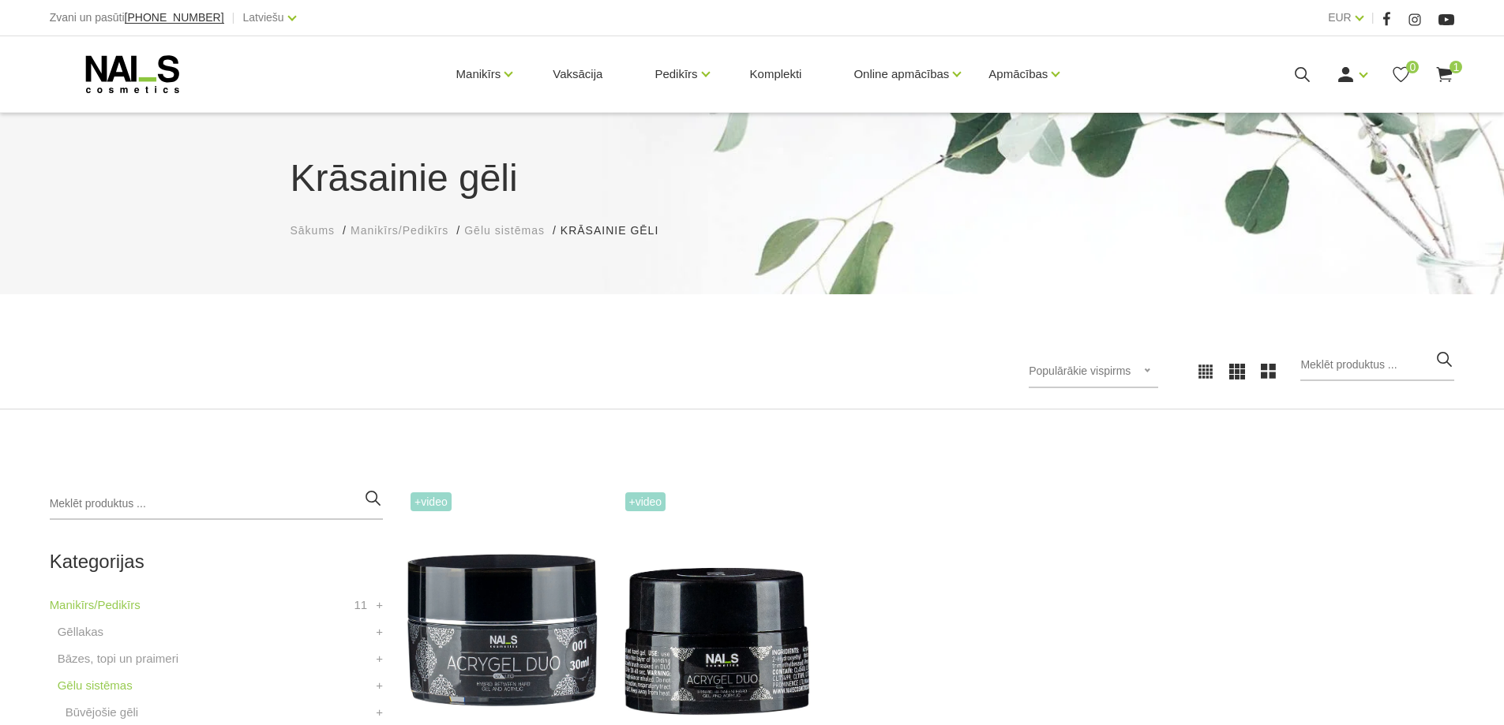
scroll to position [553, 0]
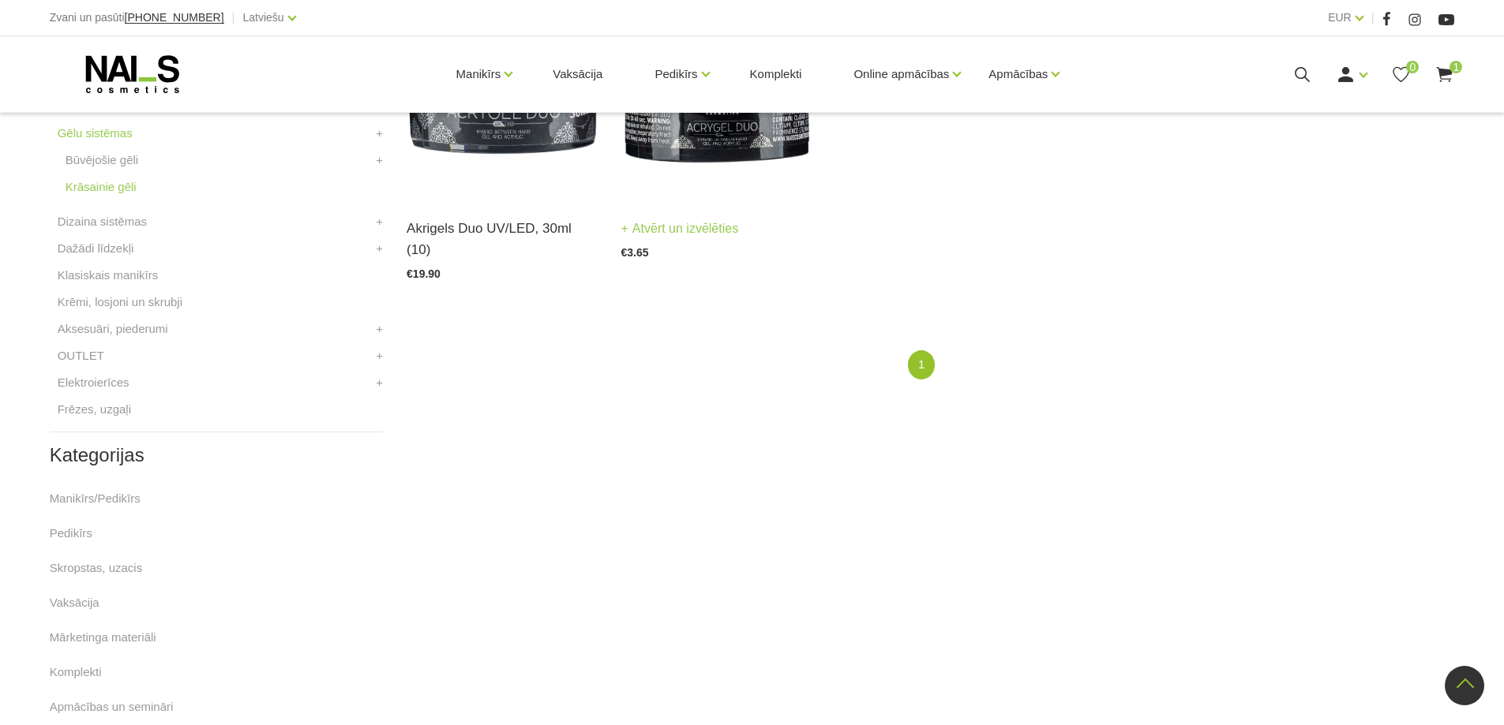
click at [695, 144] on img at bounding box center [716, 67] width 190 height 262
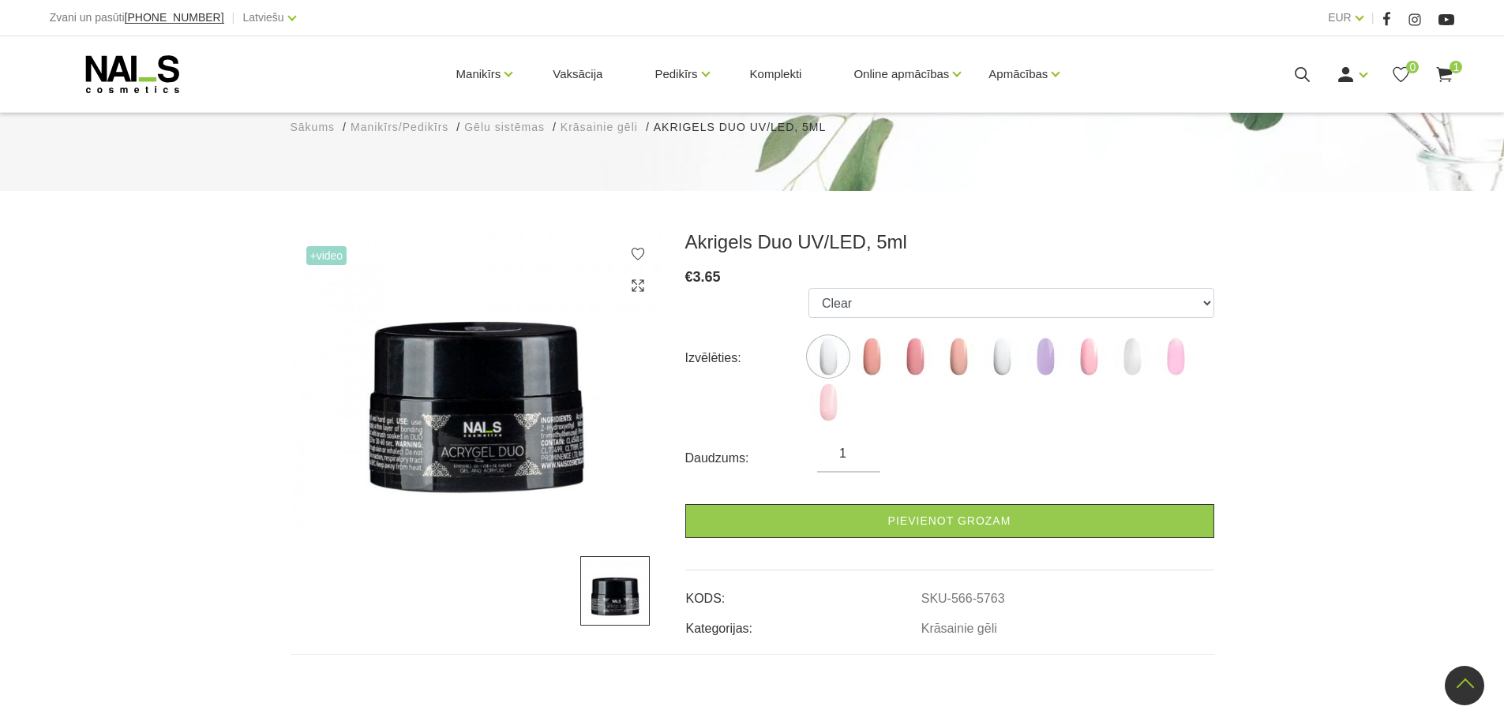
scroll to position [79, 0]
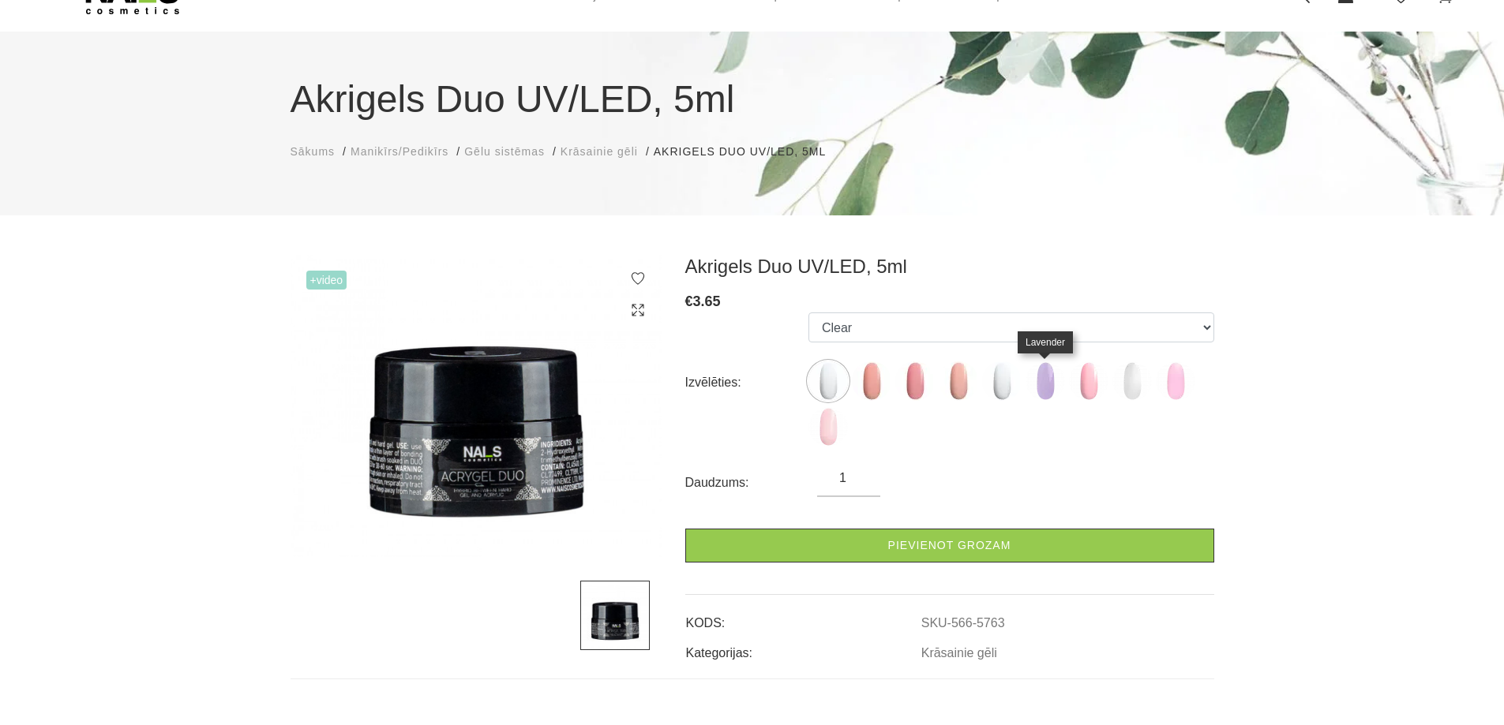
click at [1058, 383] on img at bounding box center [1044, 381] width 39 height 39
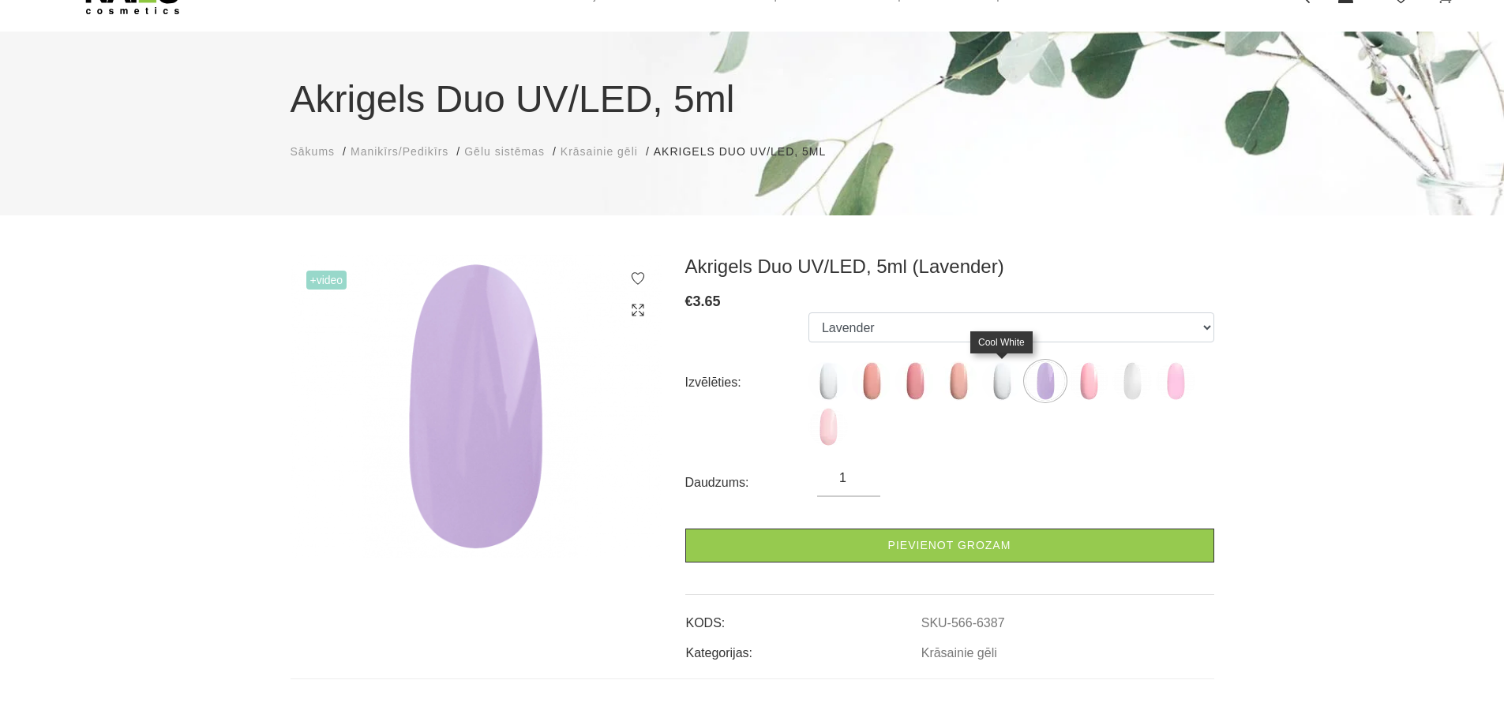
click at [997, 385] on img at bounding box center [1001, 381] width 39 height 39
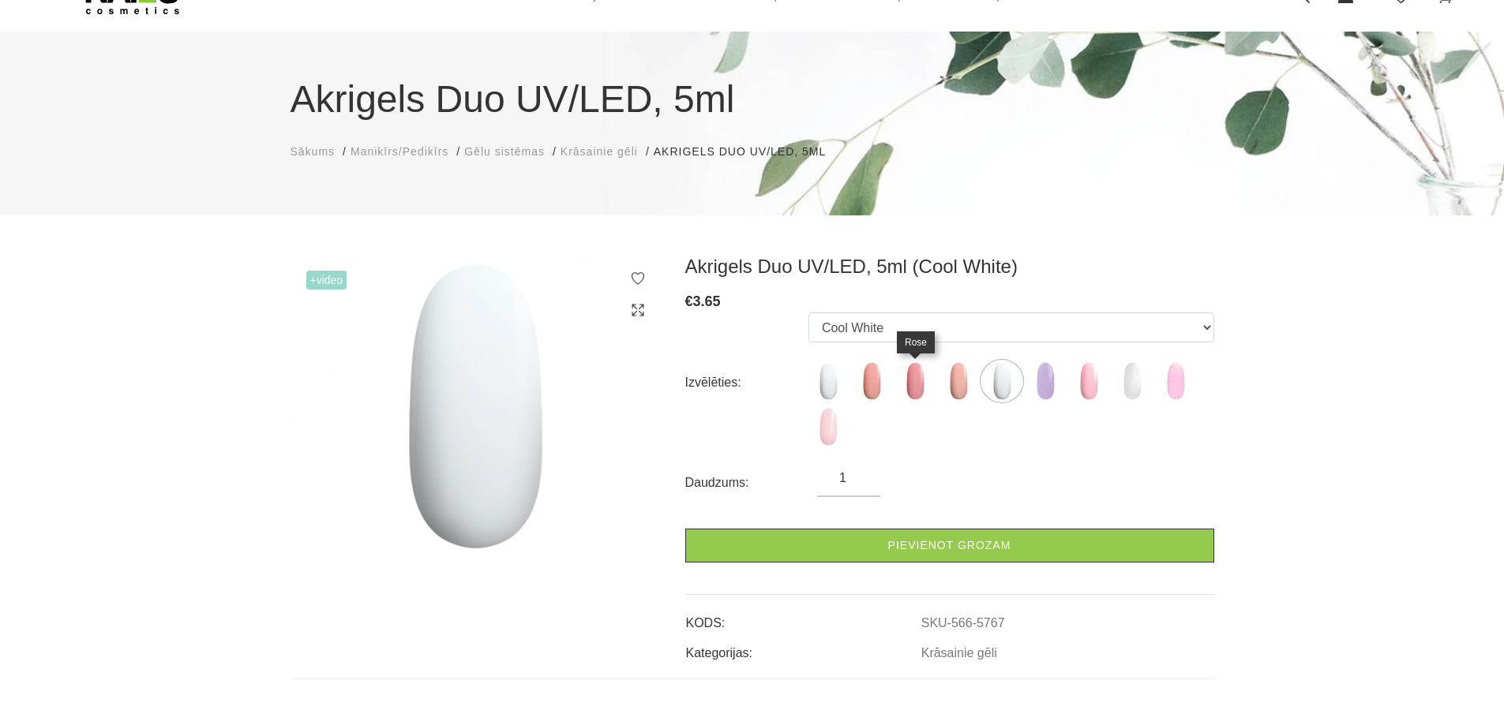
click at [922, 386] on img at bounding box center [914, 381] width 39 height 39
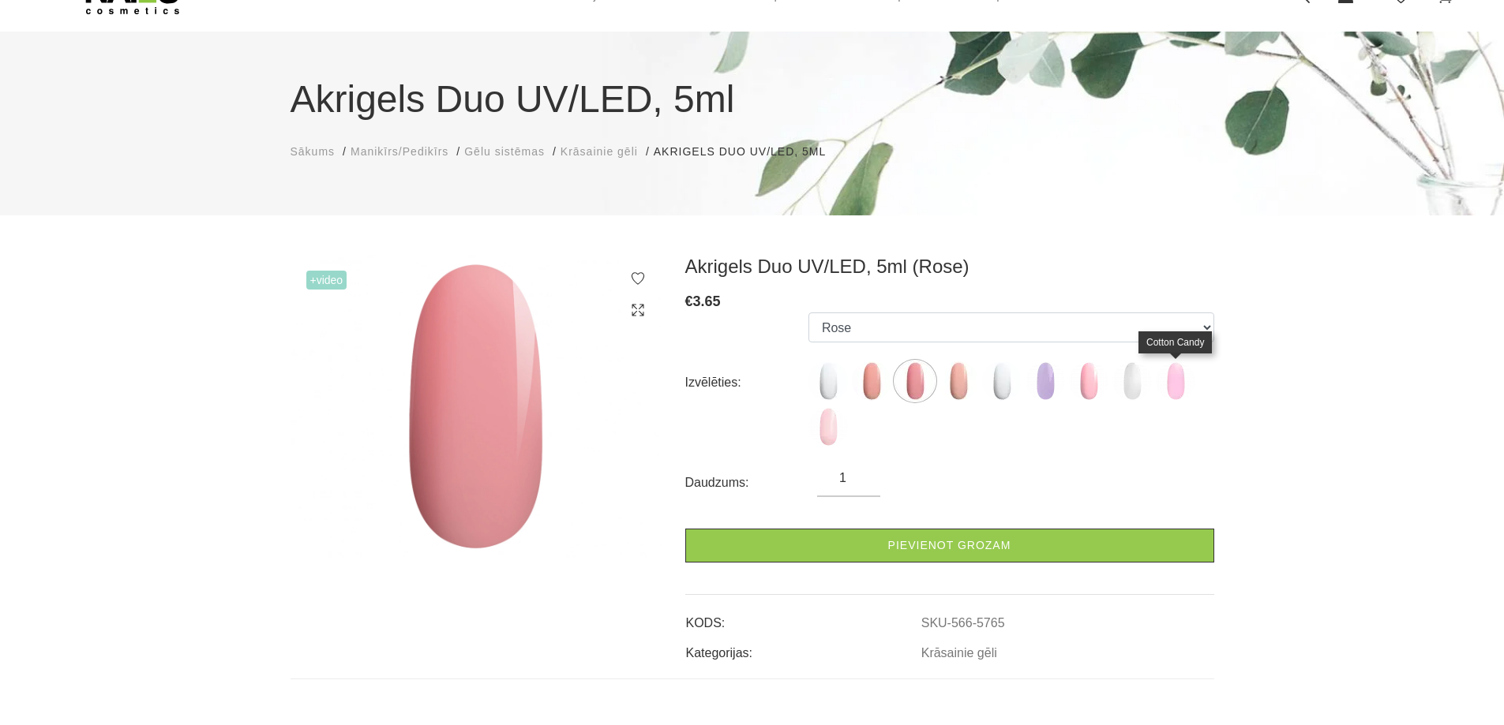
click at [1174, 382] on img at bounding box center [1175, 381] width 39 height 39
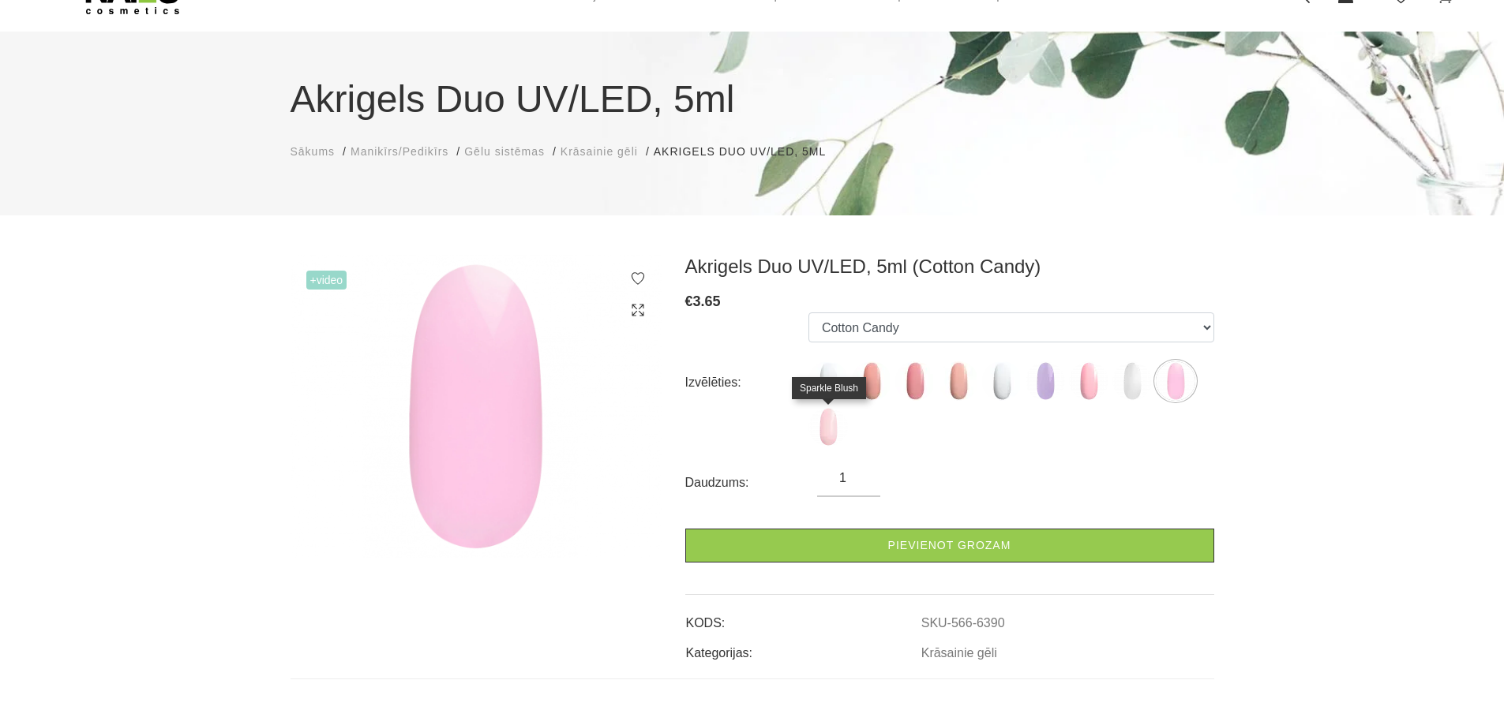
click at [840, 434] on img at bounding box center [827, 426] width 39 height 39
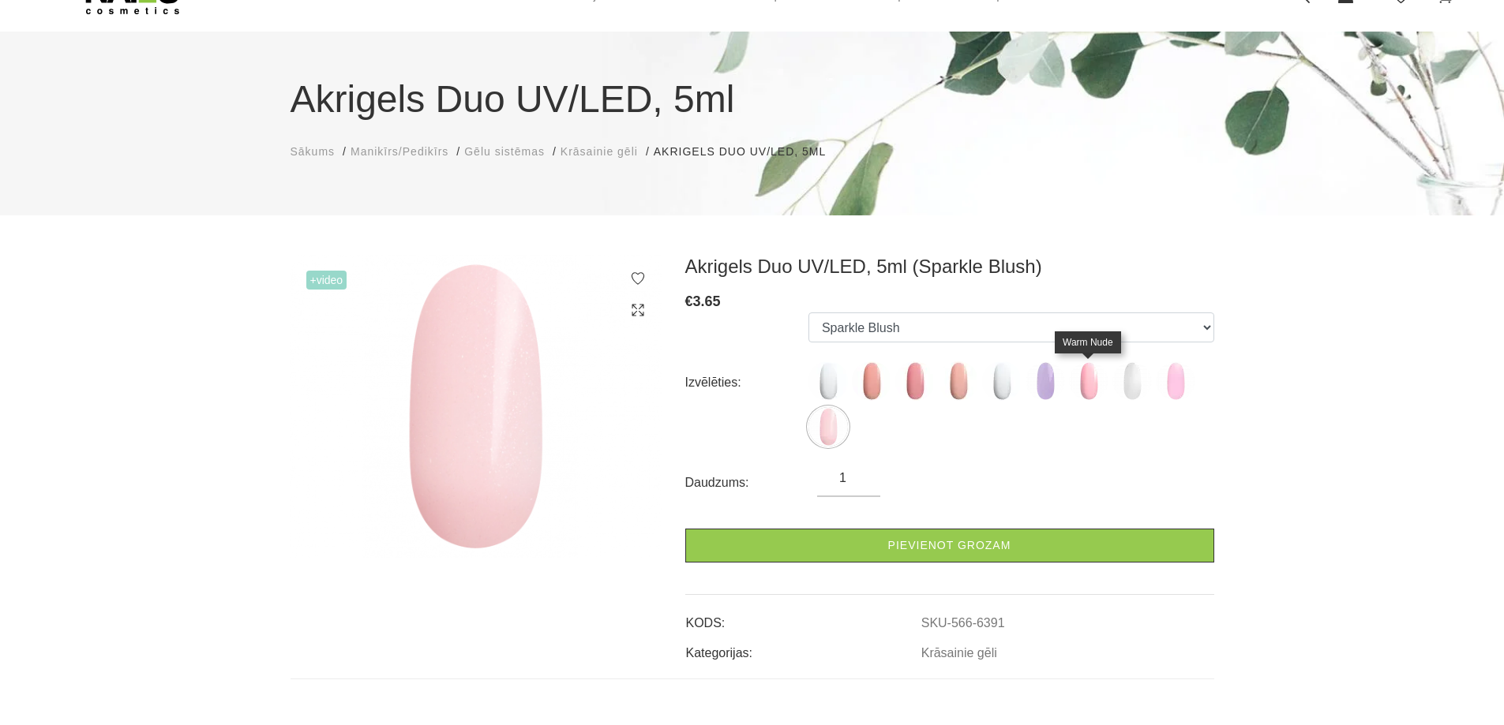
click at [1087, 383] on img at bounding box center [1088, 381] width 39 height 39
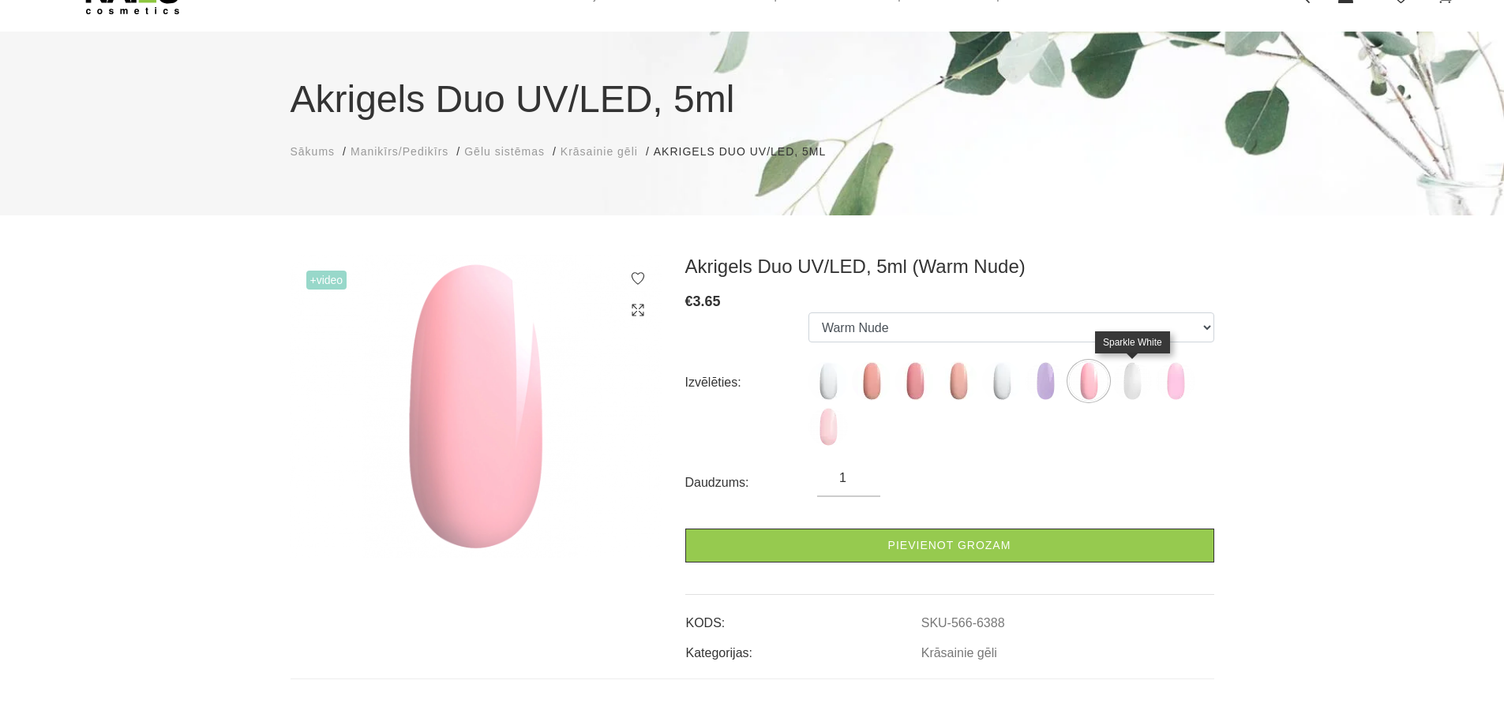
click at [1144, 381] on img at bounding box center [1131, 381] width 39 height 39
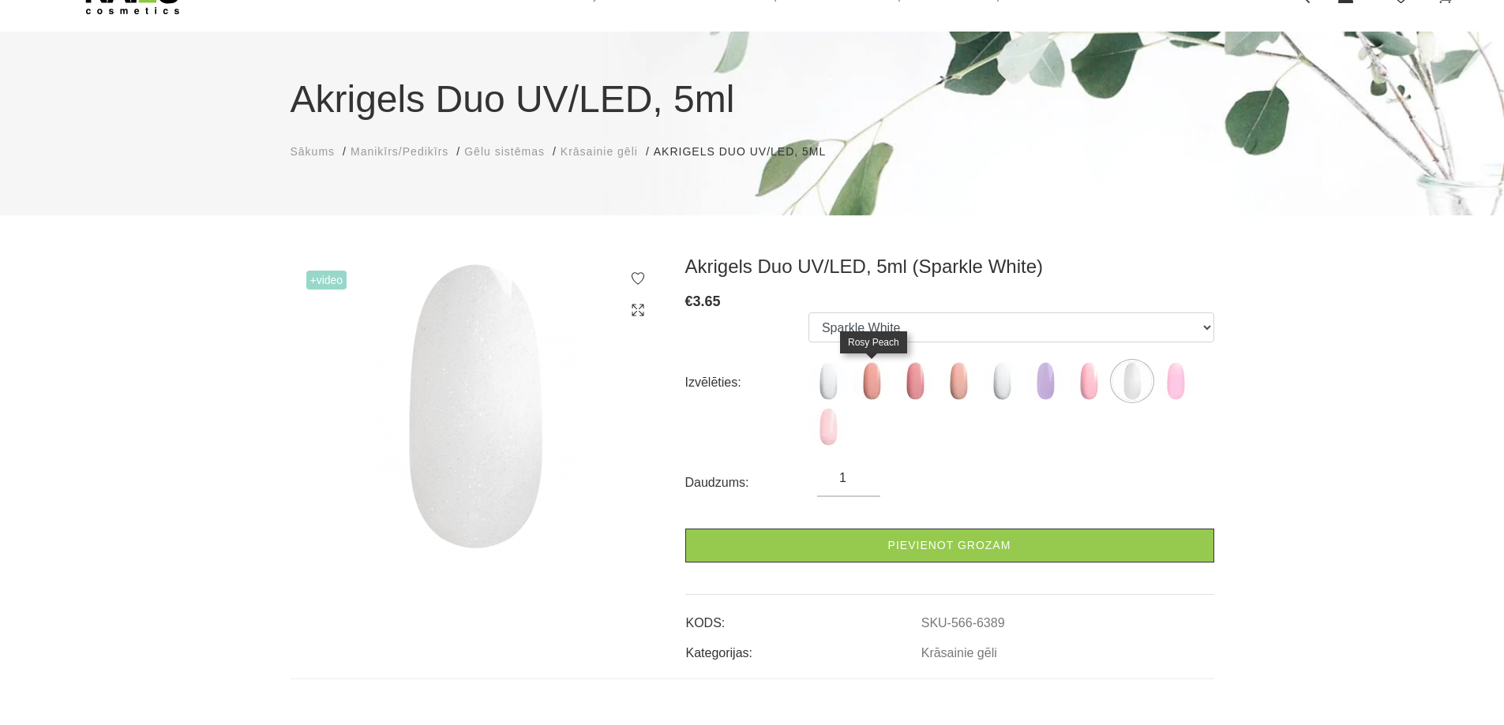
click at [877, 380] on img at bounding box center [871, 381] width 39 height 39
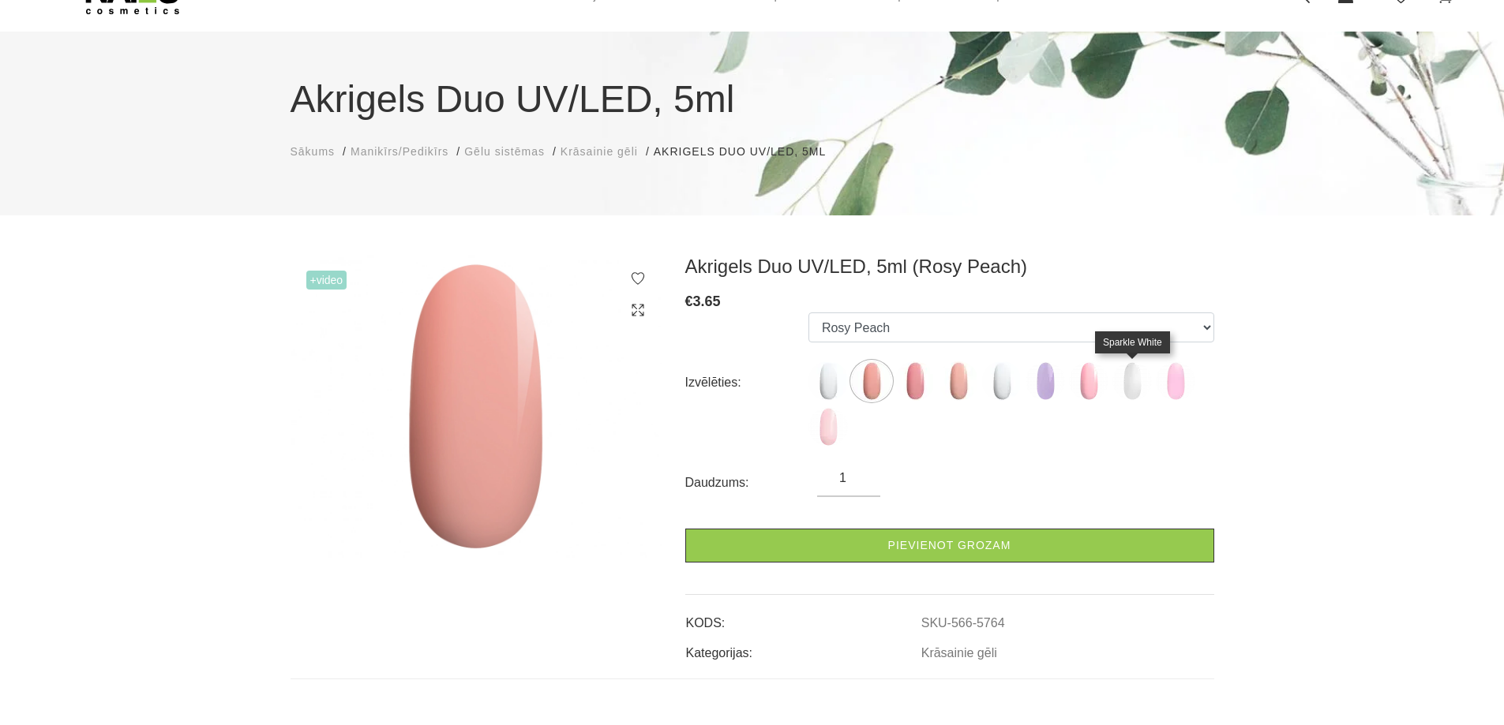
click at [1144, 383] on img at bounding box center [1131, 381] width 39 height 39
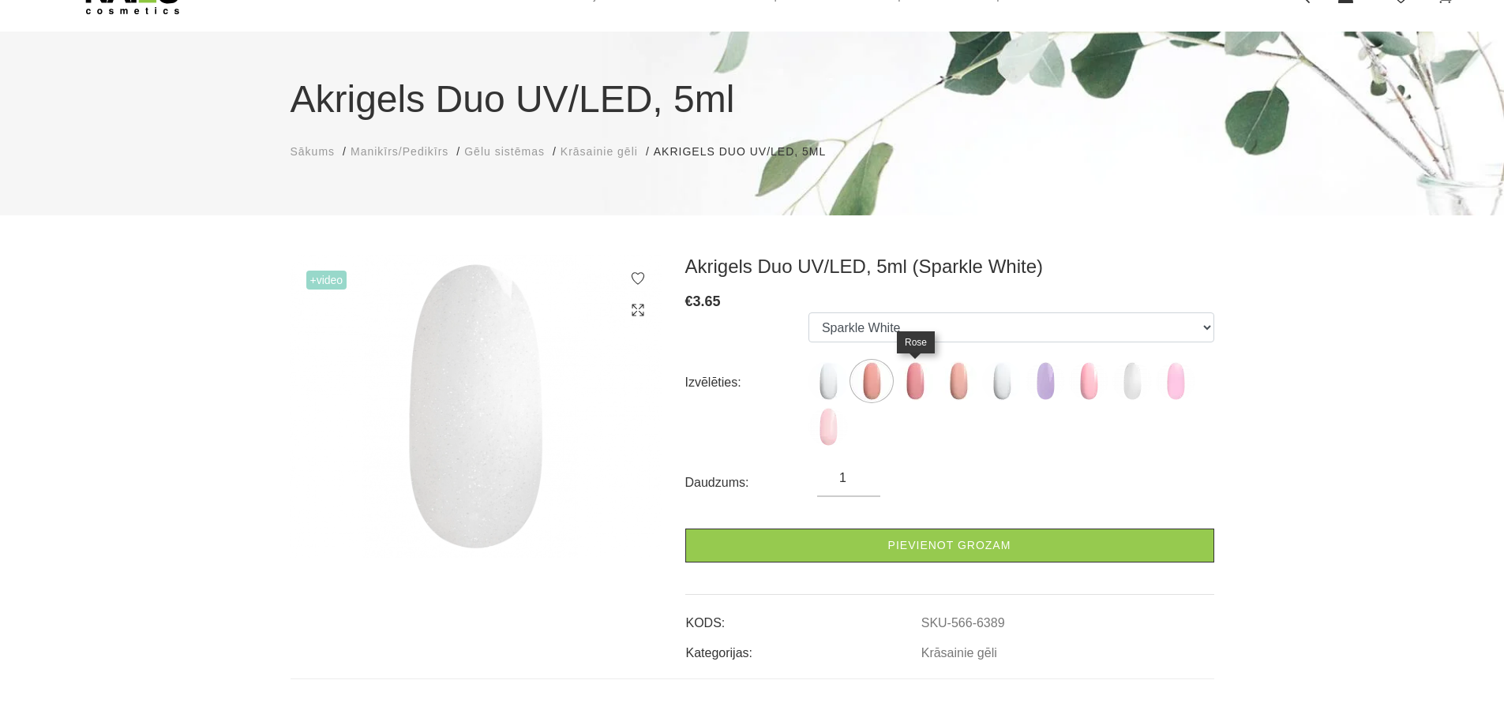
click at [916, 389] on img at bounding box center [914, 381] width 39 height 39
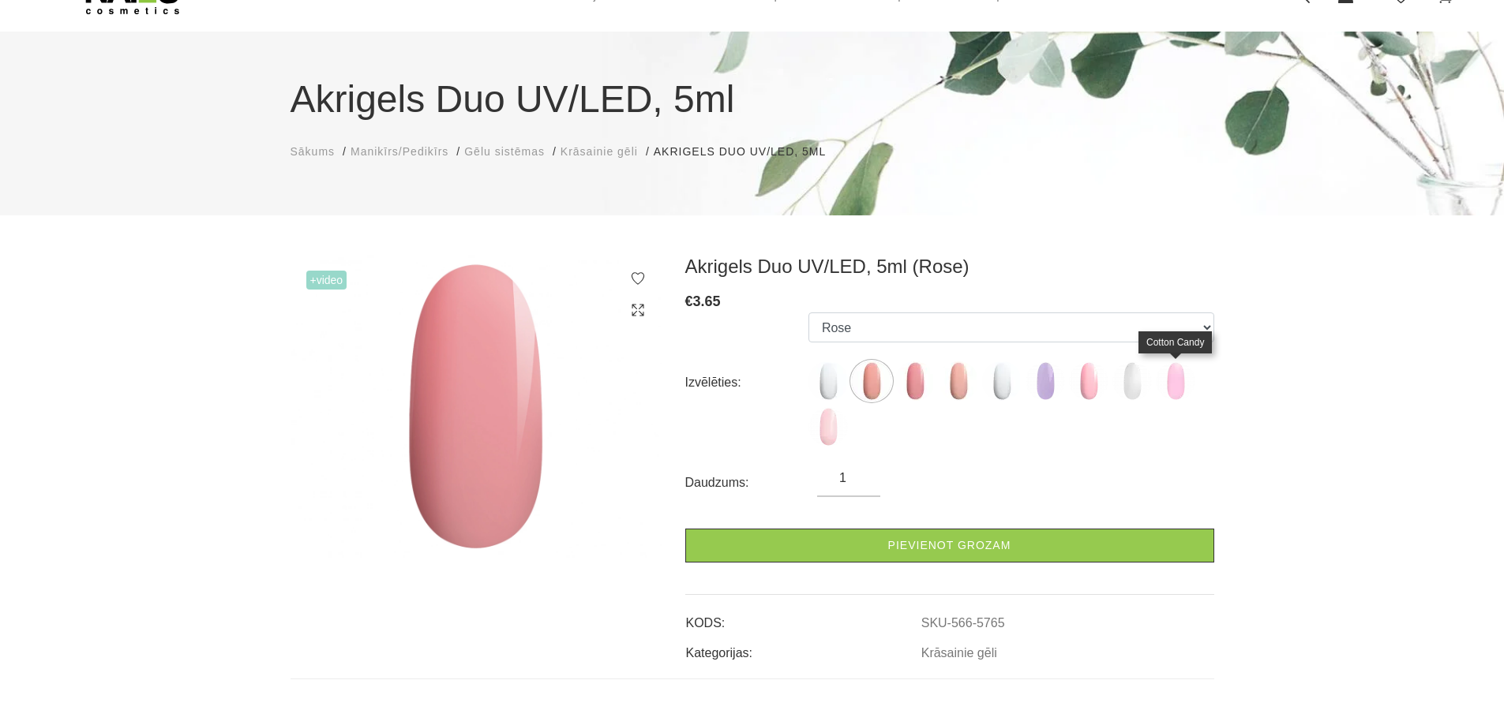
click at [1174, 384] on img at bounding box center [1175, 381] width 39 height 39
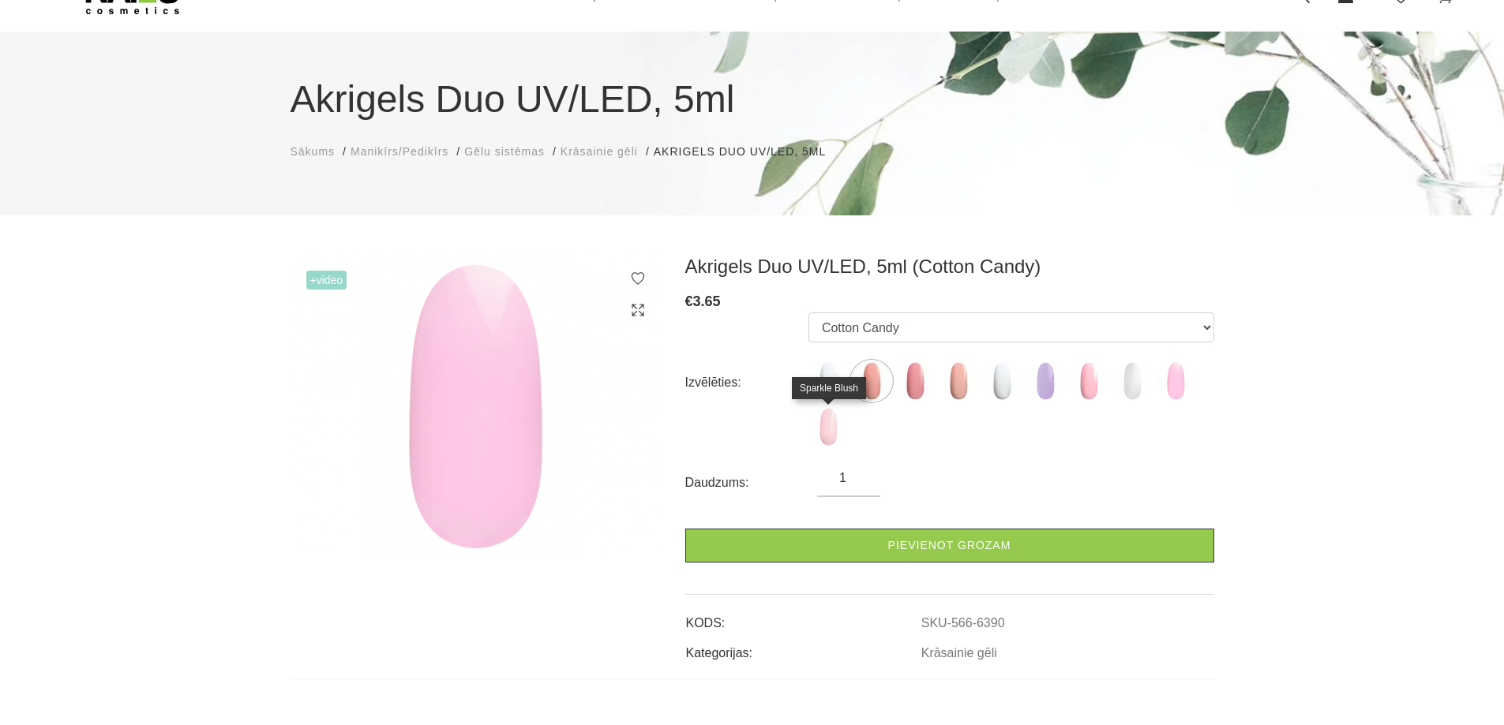
click at [820, 426] on img at bounding box center [827, 426] width 39 height 39
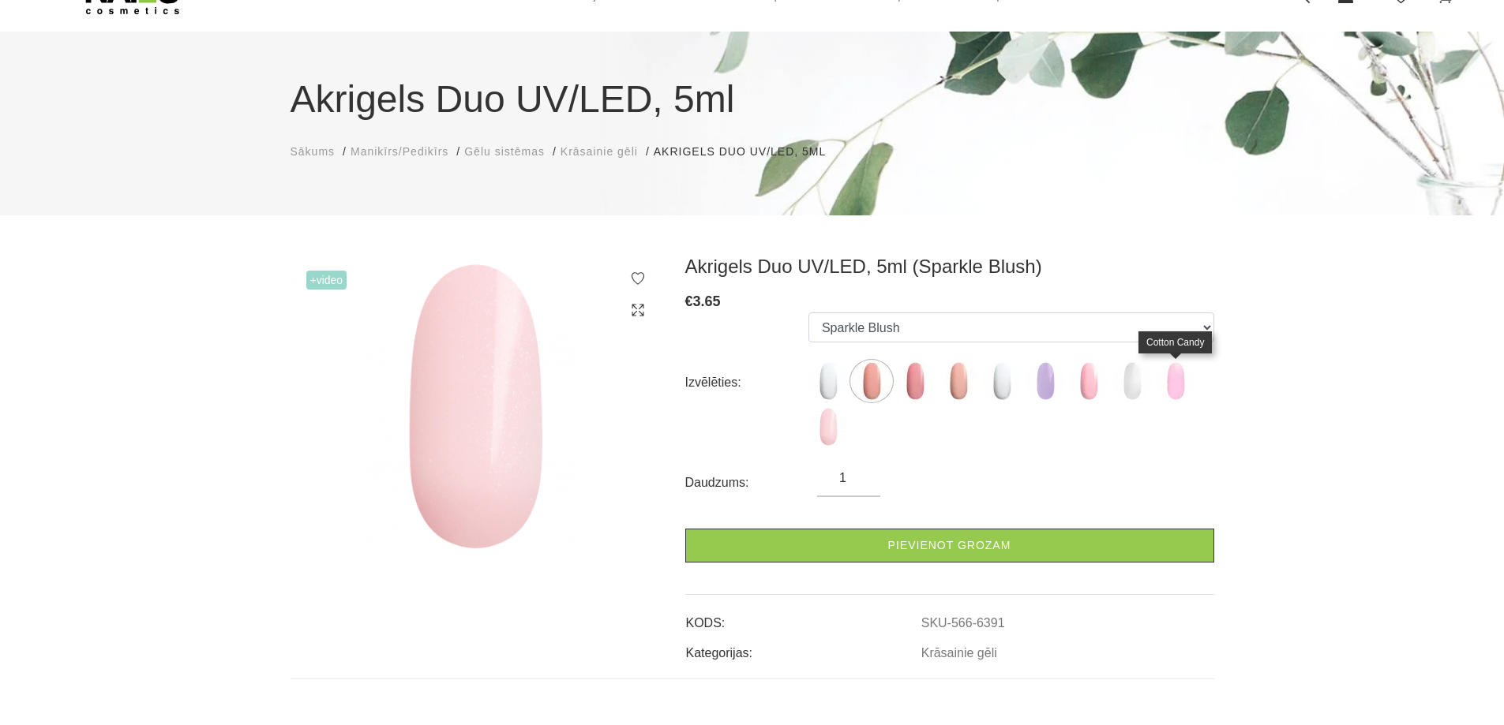
click at [1179, 366] on img at bounding box center [1175, 381] width 39 height 39
select select "6390"
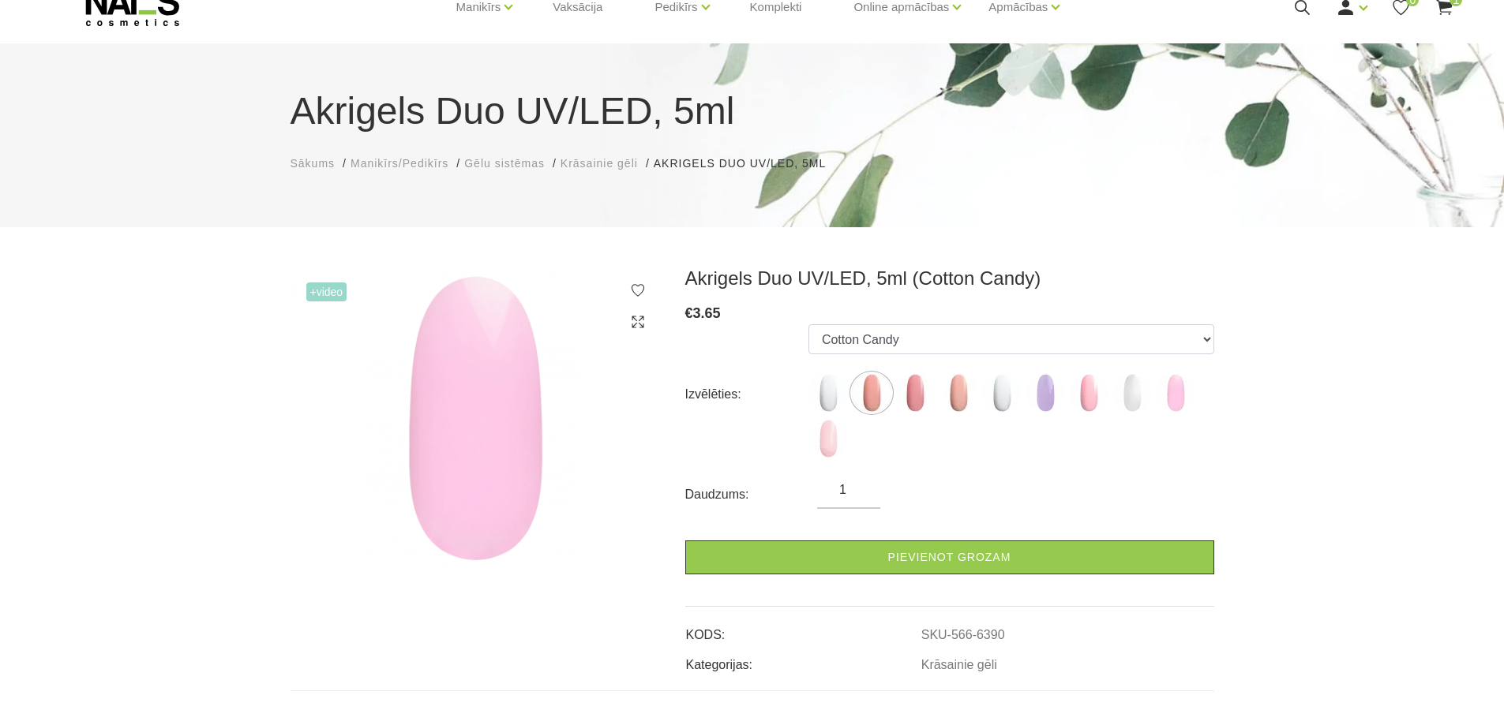
scroll to position [0, 0]
